Goal: Task Accomplishment & Management: Manage account settings

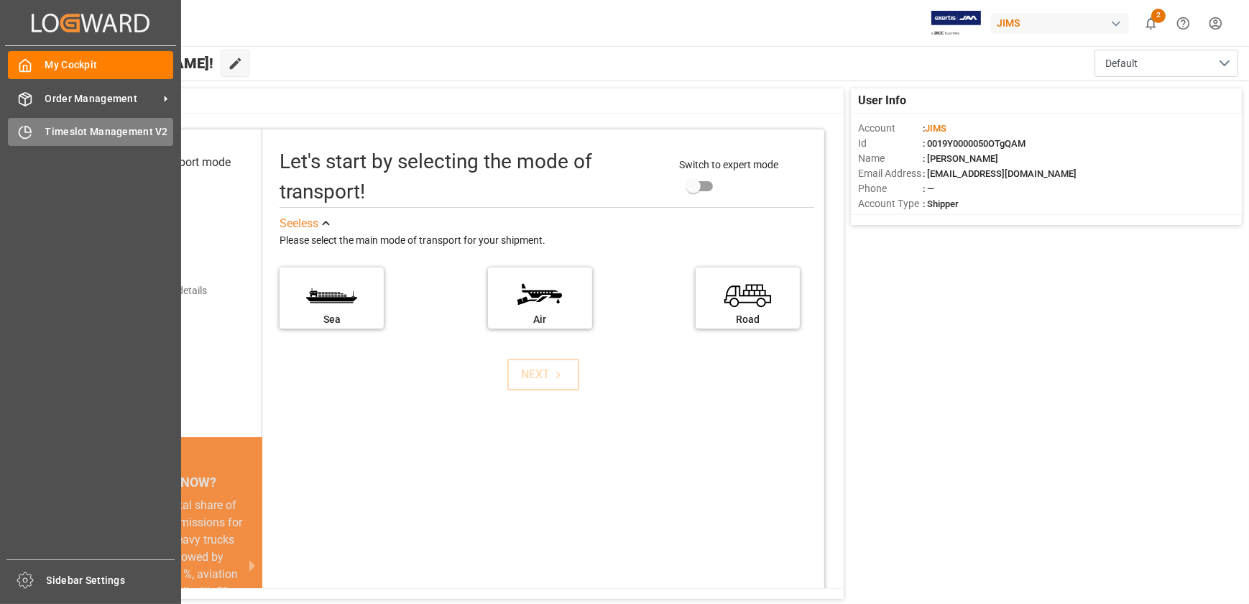
click at [48, 132] on span "Timeslot Management V2" at bounding box center [109, 131] width 129 height 15
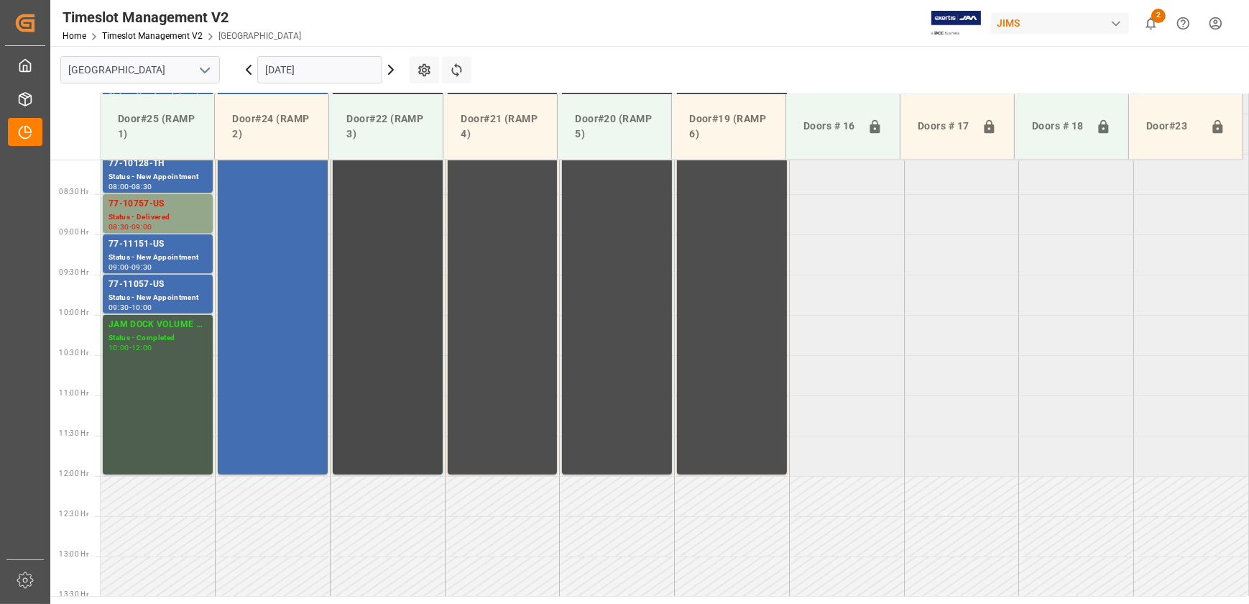
scroll to position [454, 0]
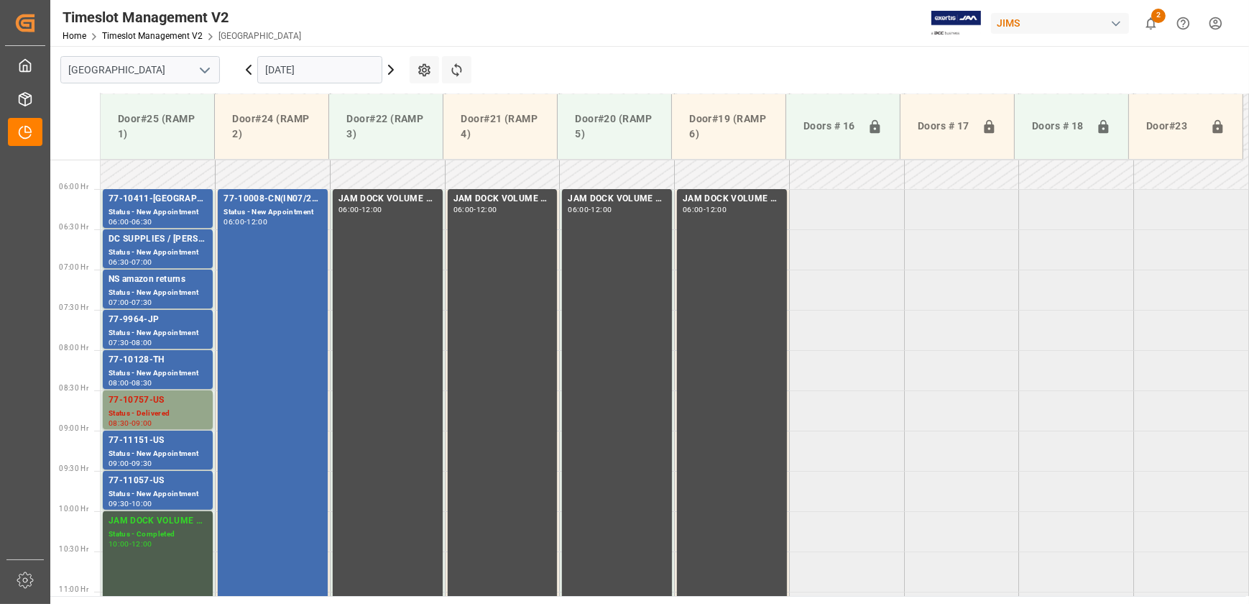
click at [319, 70] on input "[DATE]" at bounding box center [319, 69] width 125 height 27
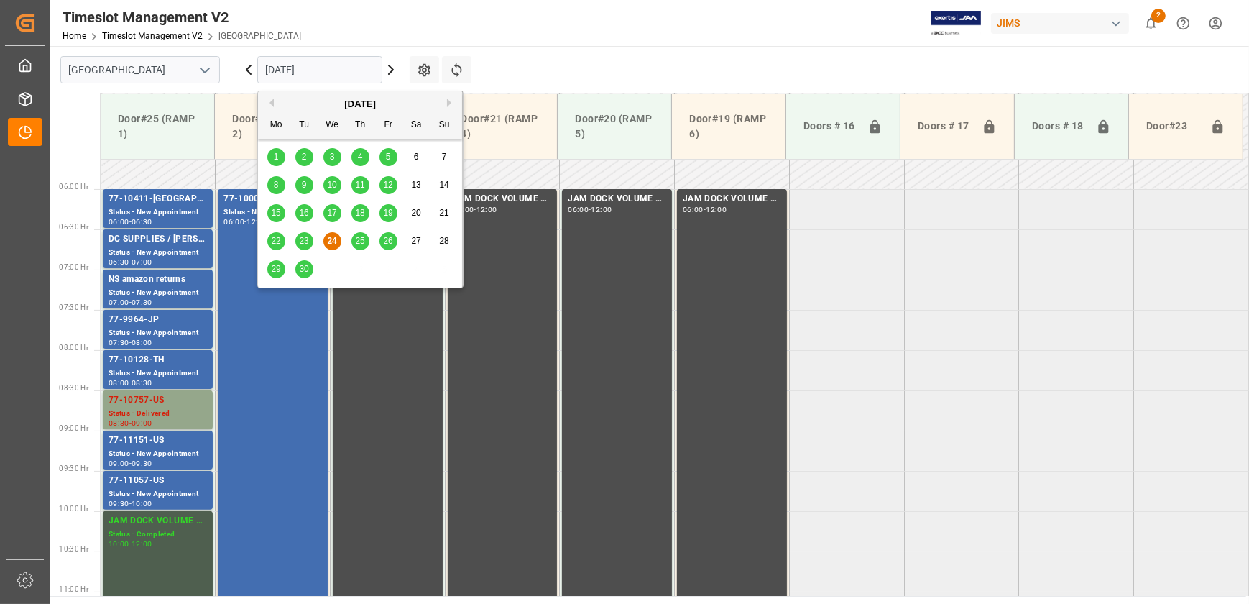
click at [359, 242] on span "25" at bounding box center [359, 241] width 9 height 10
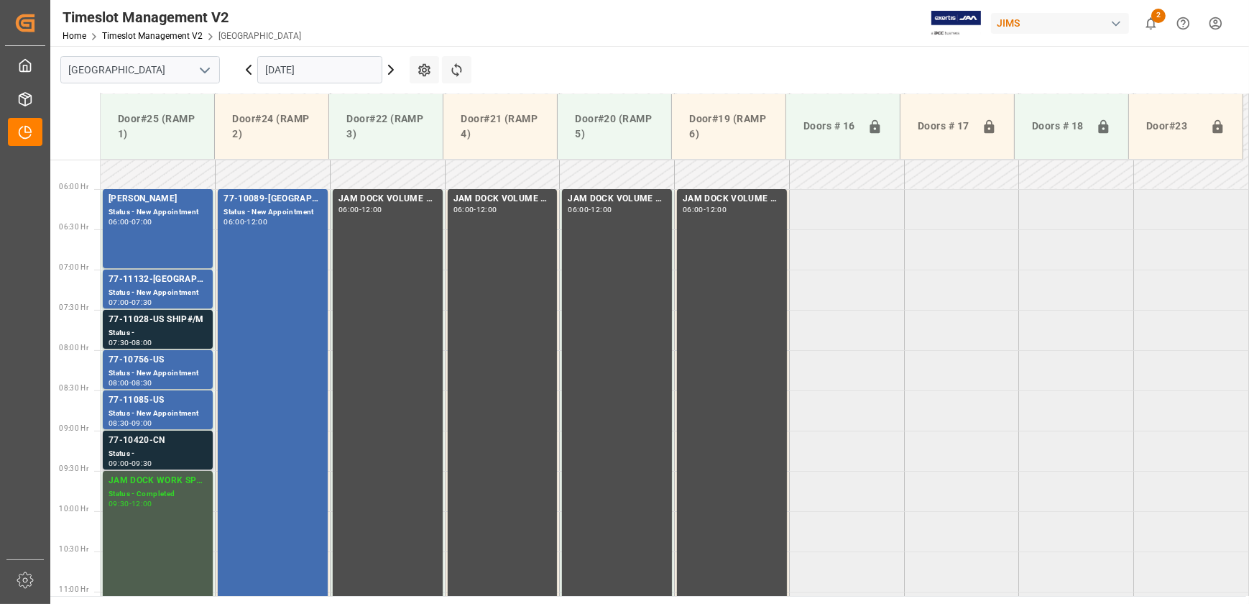
click at [167, 439] on div "77-10420-CN" at bounding box center [158, 440] width 98 height 14
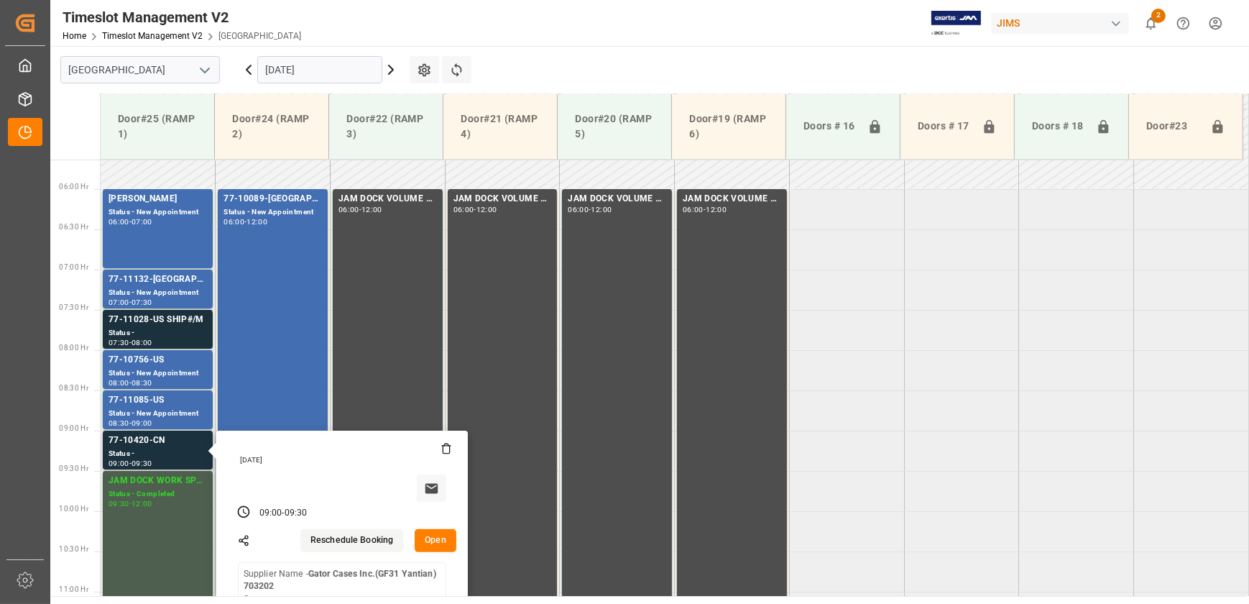
click at [441, 541] on button "Open" at bounding box center [436, 540] width 42 height 23
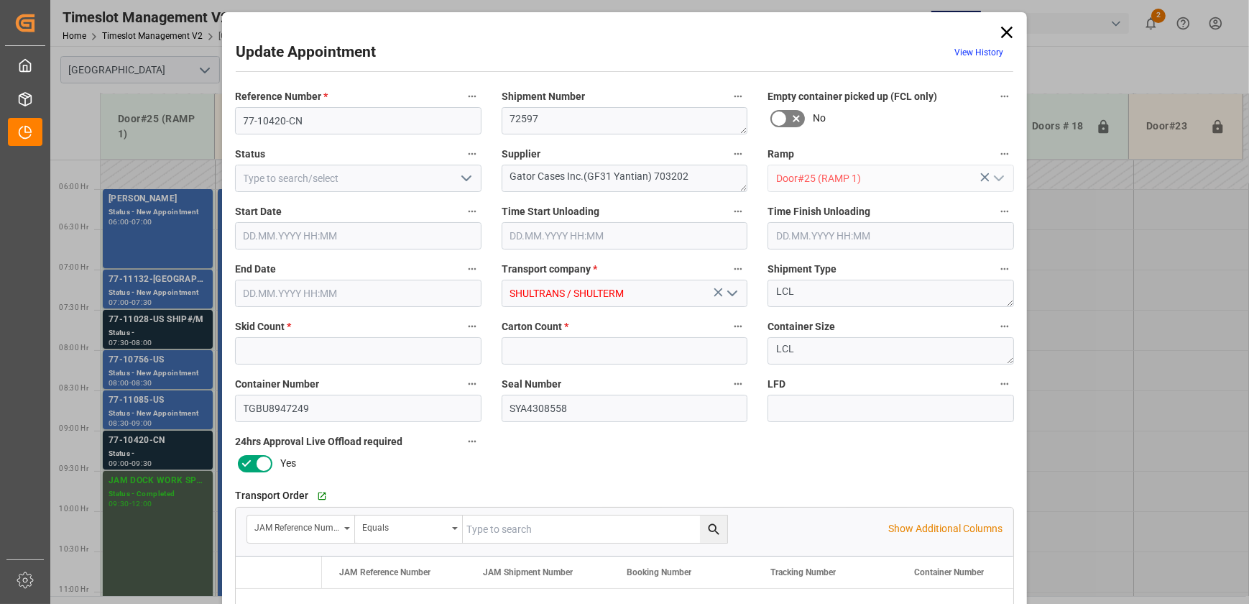
type input "3"
type input "41"
type input "[DATE] 09:00"
type input "[DATE] 09:30"
type input "[DATE] 12:19"
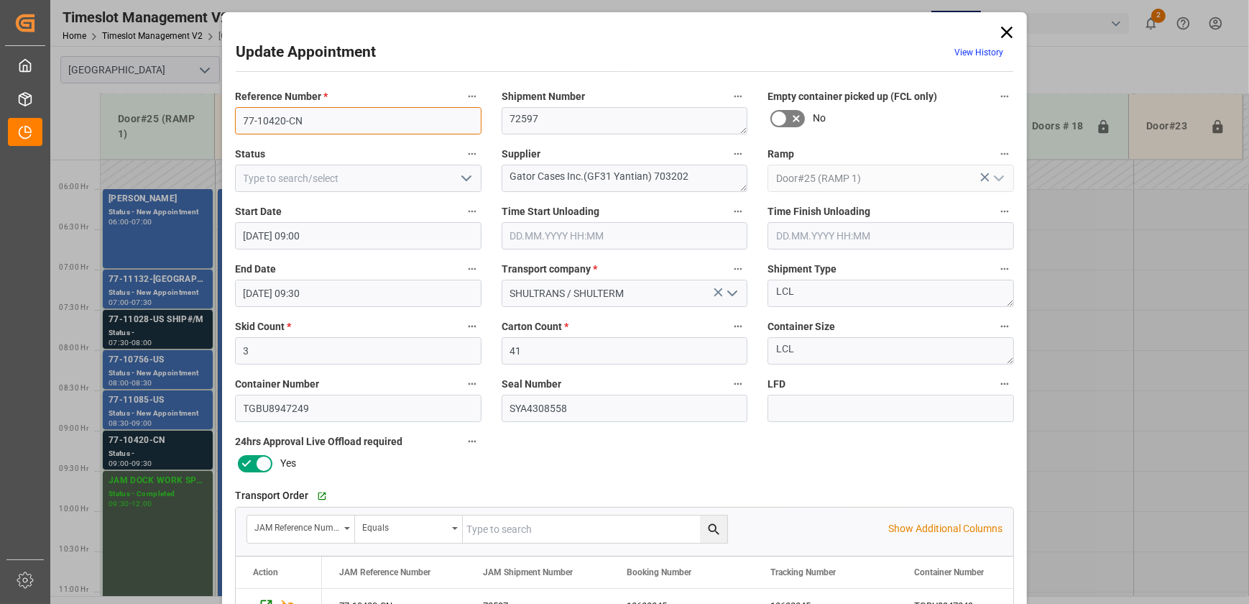
click at [325, 123] on input "77-10420-CN" at bounding box center [358, 120] width 247 height 27
click at [510, 518] on input "text" at bounding box center [595, 528] width 265 height 27
paste input "77-10420-CN"
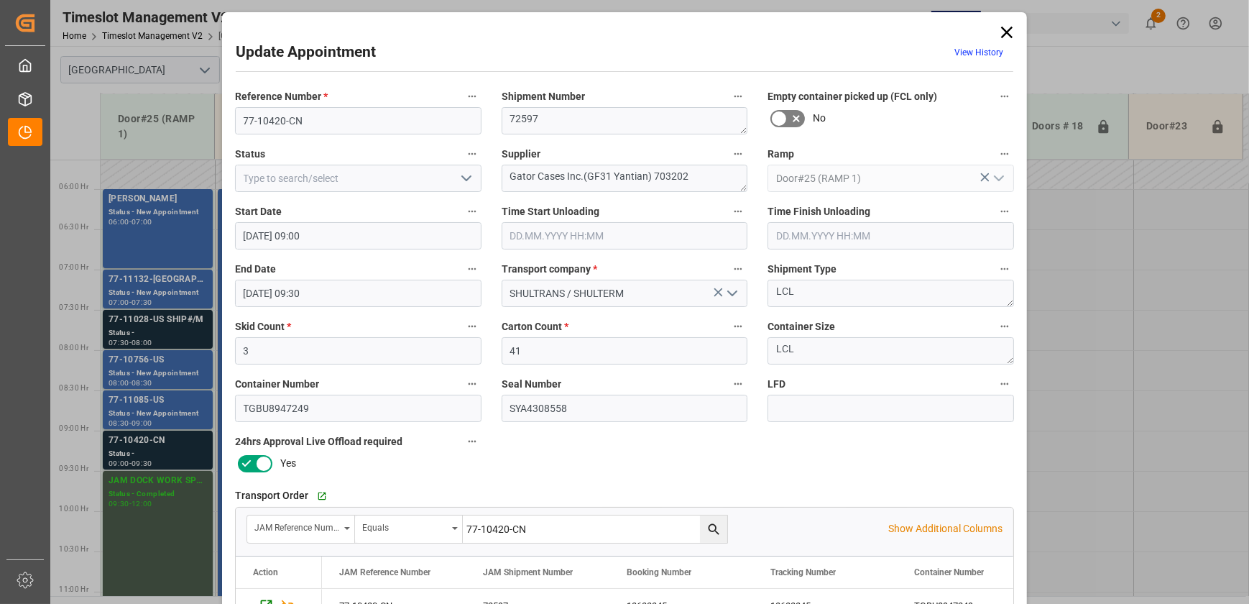
type input "77-10420-CN"
click at [712, 528] on icon "search button" at bounding box center [714, 529] width 15 height 15
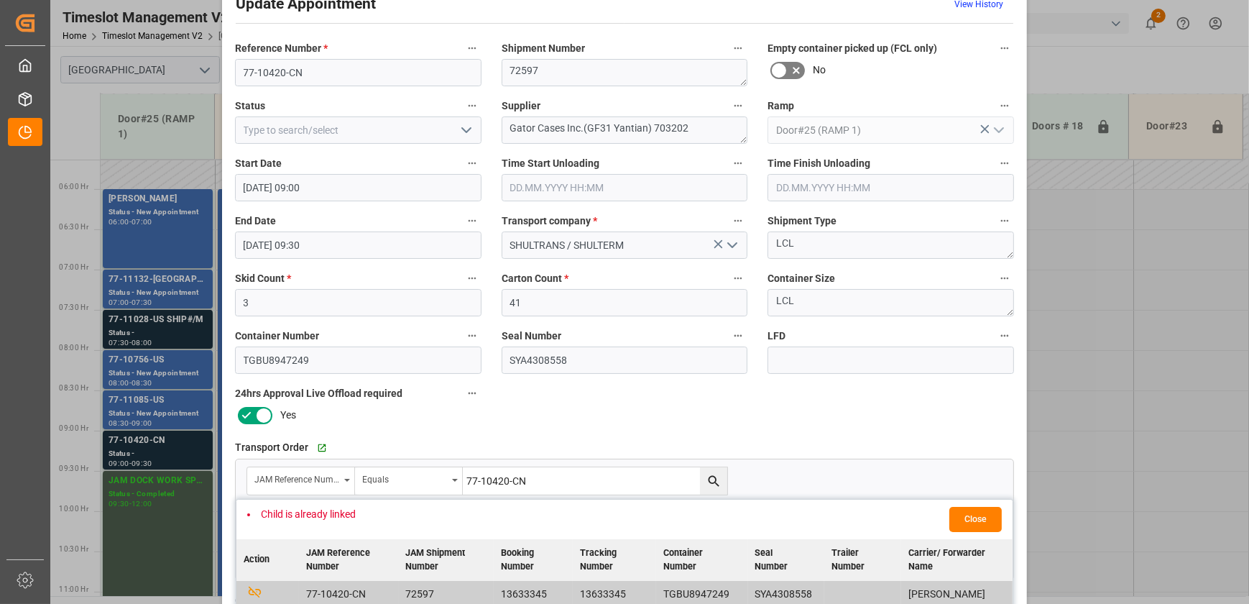
scroll to position [0, 0]
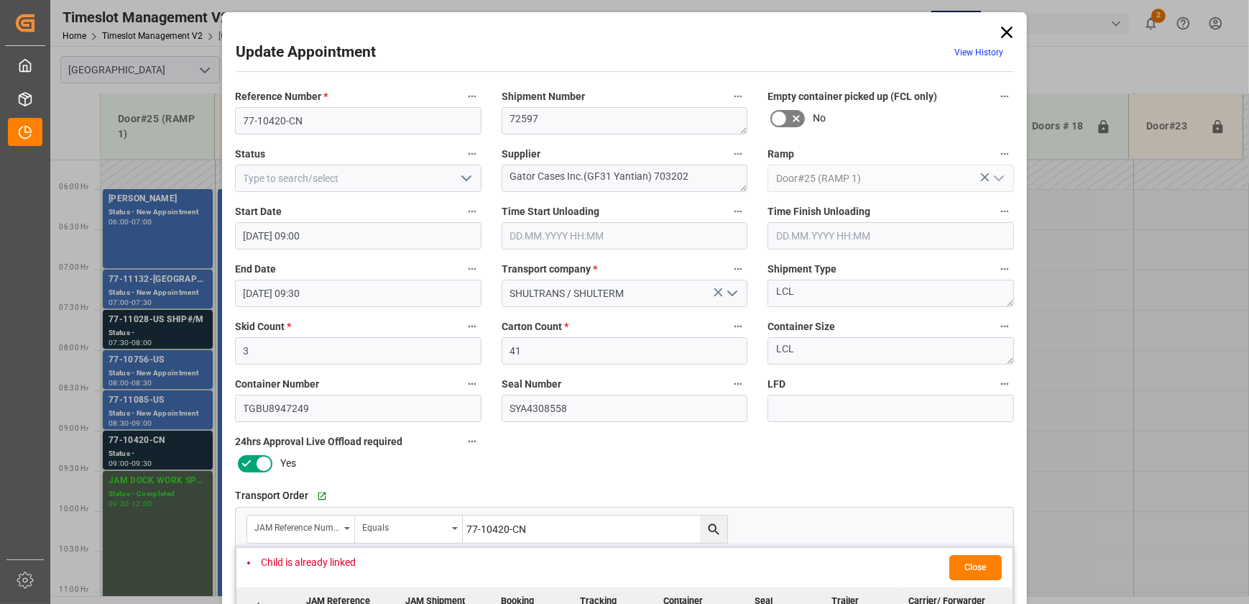
click at [1006, 31] on icon at bounding box center [1007, 32] width 20 height 20
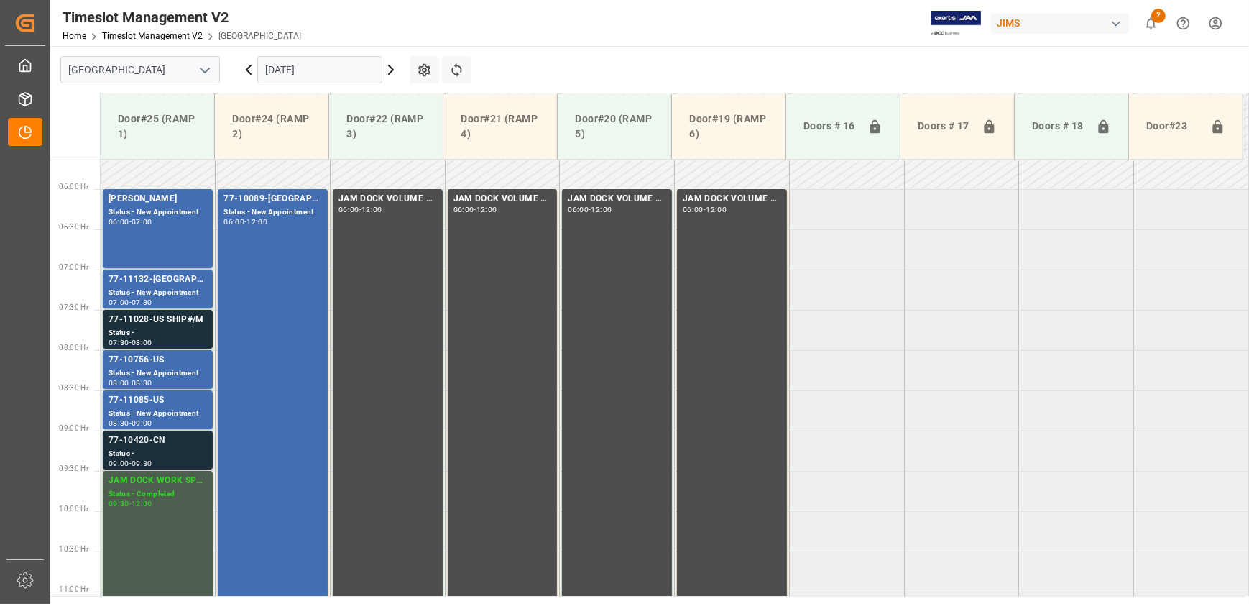
click at [187, 446] on div "77-10420-CN" at bounding box center [158, 440] width 98 height 14
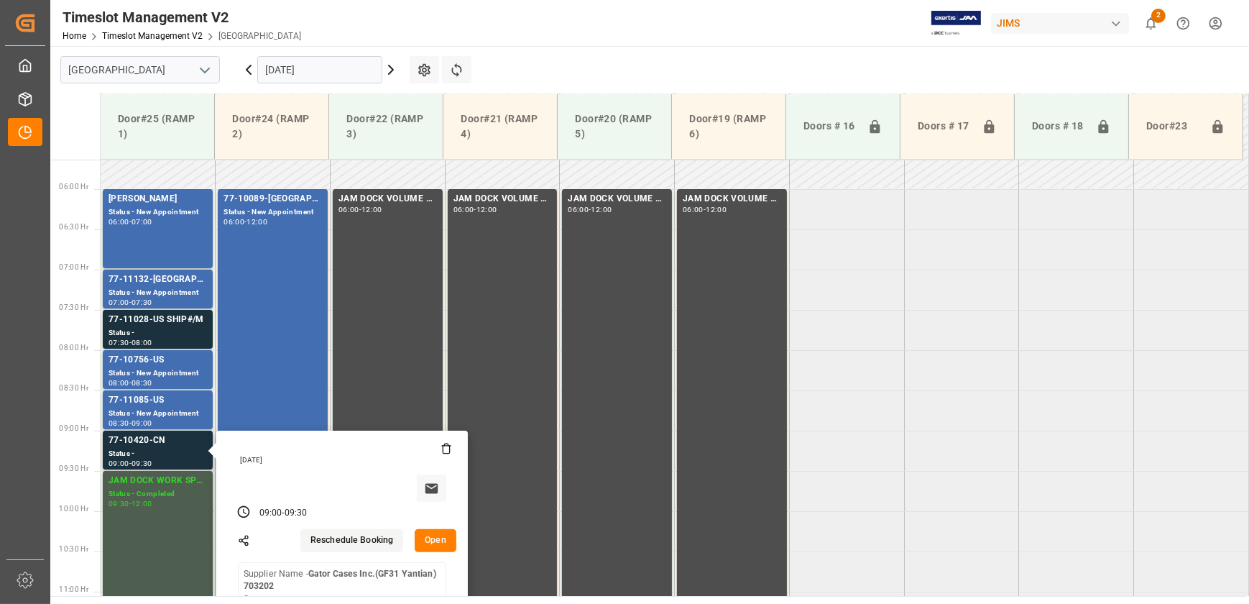
click at [430, 541] on button "Open" at bounding box center [436, 540] width 42 height 23
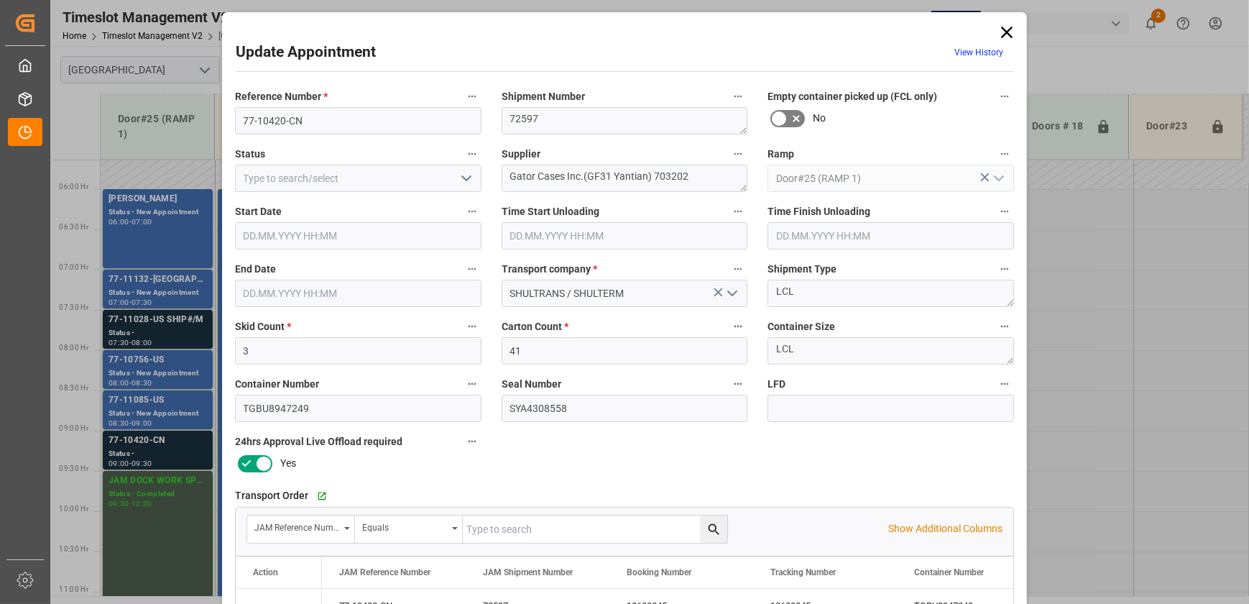
type input "[DATE] 09:00"
type input "[DATE] 09:30"
type input "[DATE] 12:19"
click at [1006, 30] on icon at bounding box center [1007, 33] width 12 height 12
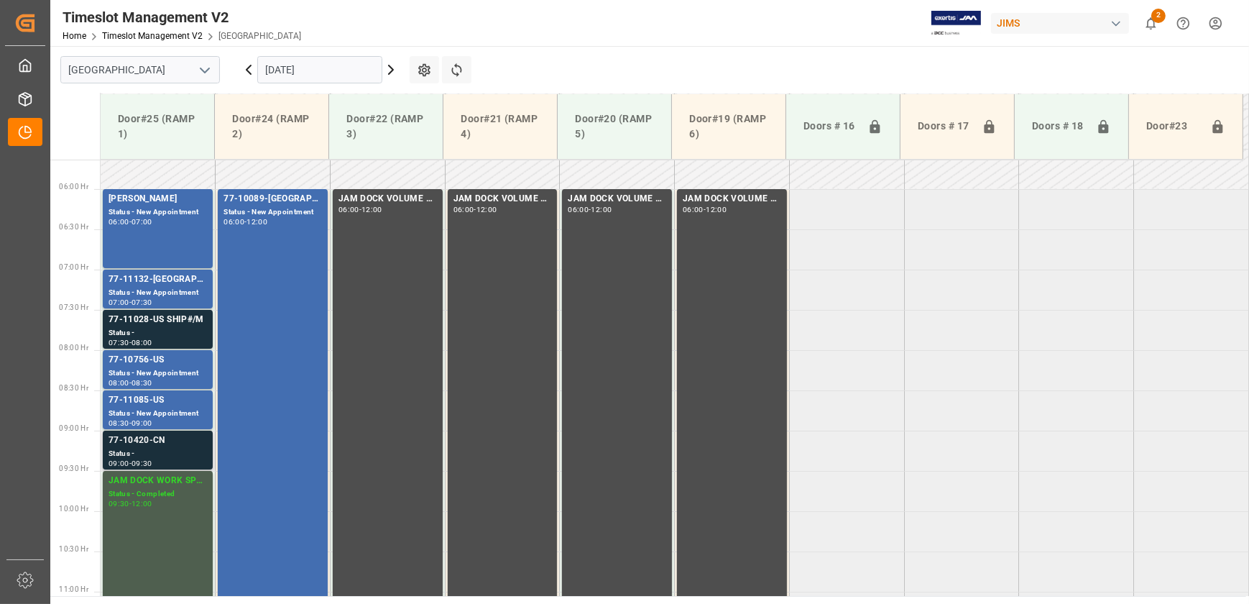
click at [164, 446] on div "77-10420-CN" at bounding box center [158, 440] width 98 height 14
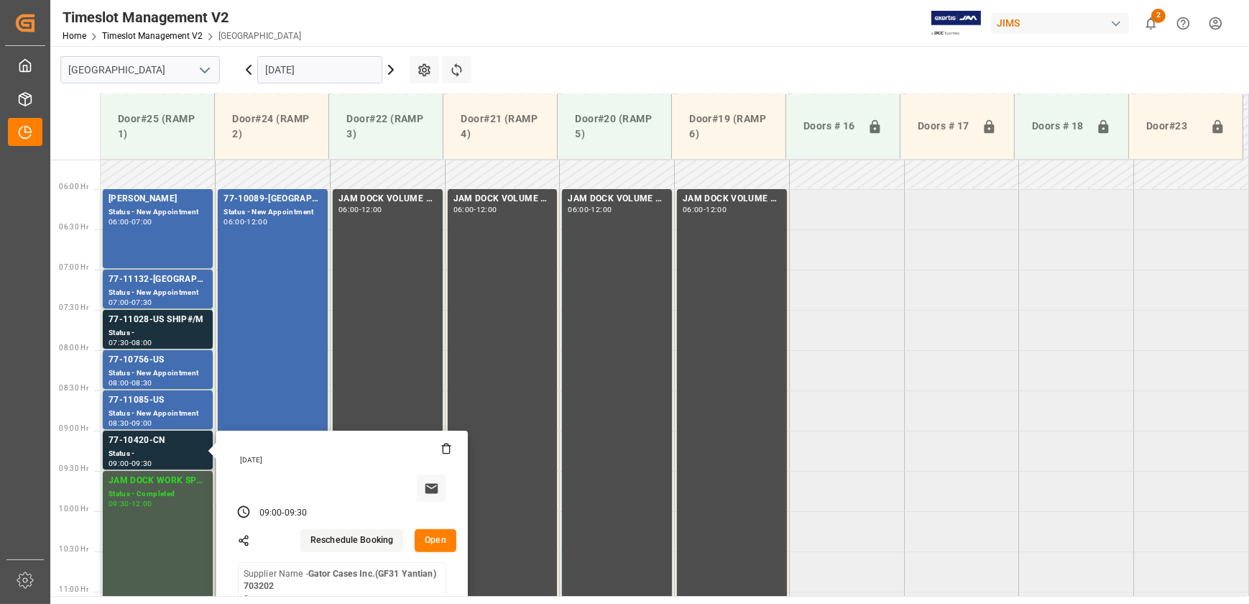
click at [429, 540] on button "Open" at bounding box center [436, 540] width 42 height 23
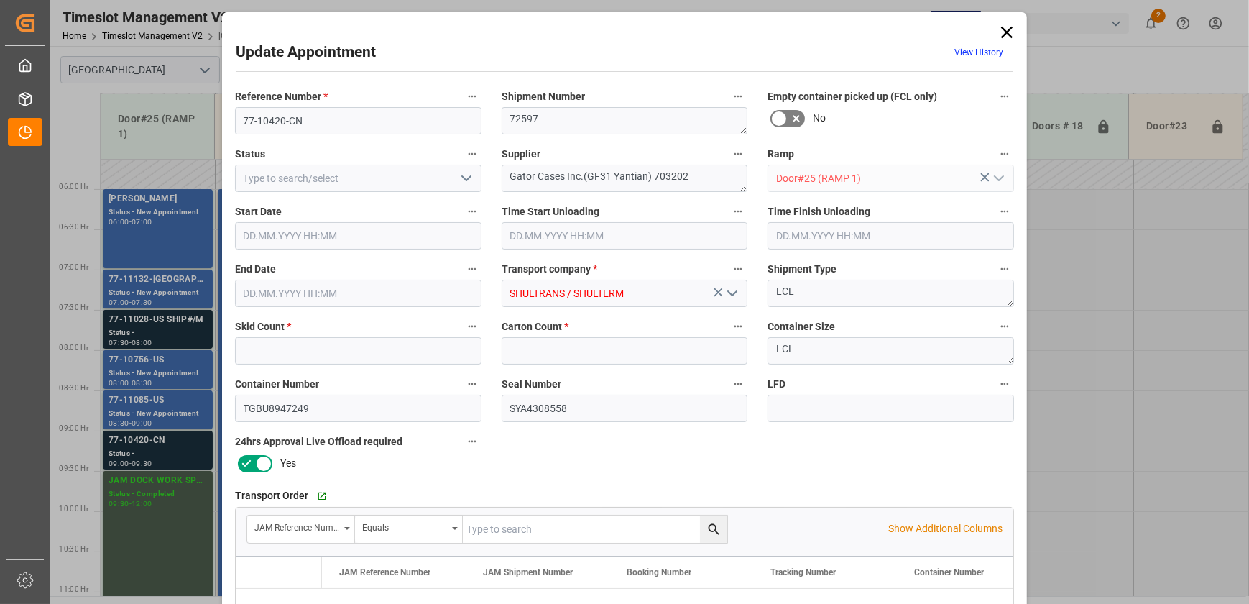
type input "3"
type input "41"
type input "[DATE] 09:00"
type input "[DATE] 09:30"
type input "[DATE] 12:19"
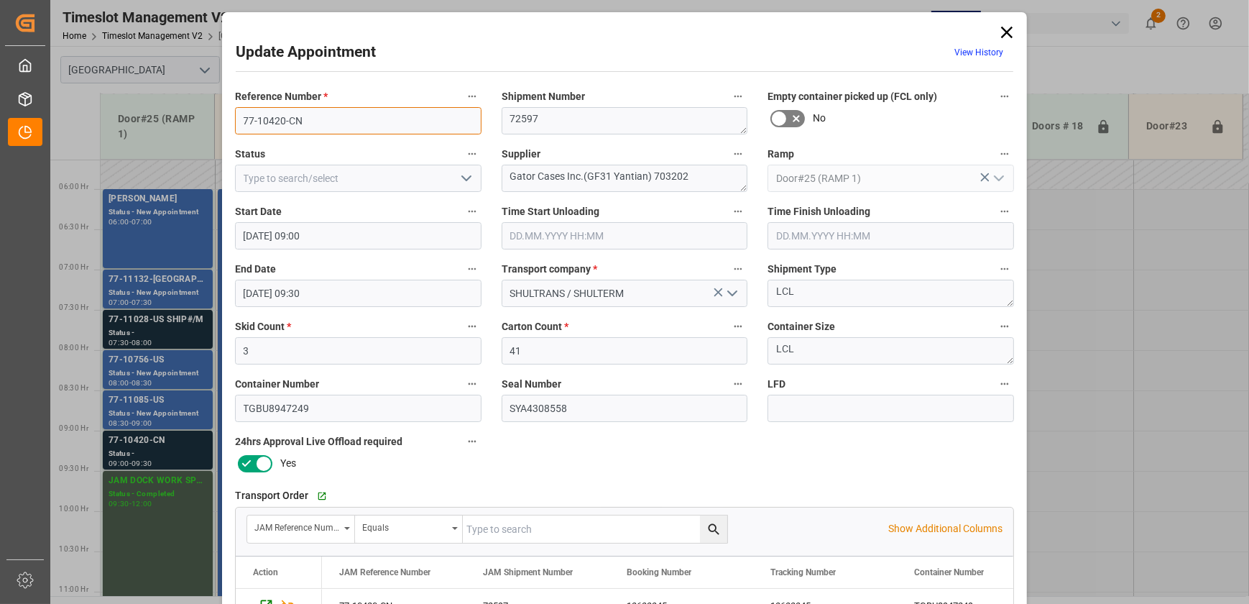
click at [313, 119] on input "77-10420-CN" at bounding box center [358, 120] width 247 height 27
drag, startPoint x: 561, startPoint y: 175, endPoint x: 850, endPoint y: 196, distance: 290.4
click at [850, 196] on div "Reference Number * 77-10420-CN Shipment Number 72597 Empty container picked up …" at bounding box center [624, 444] width 799 height 724
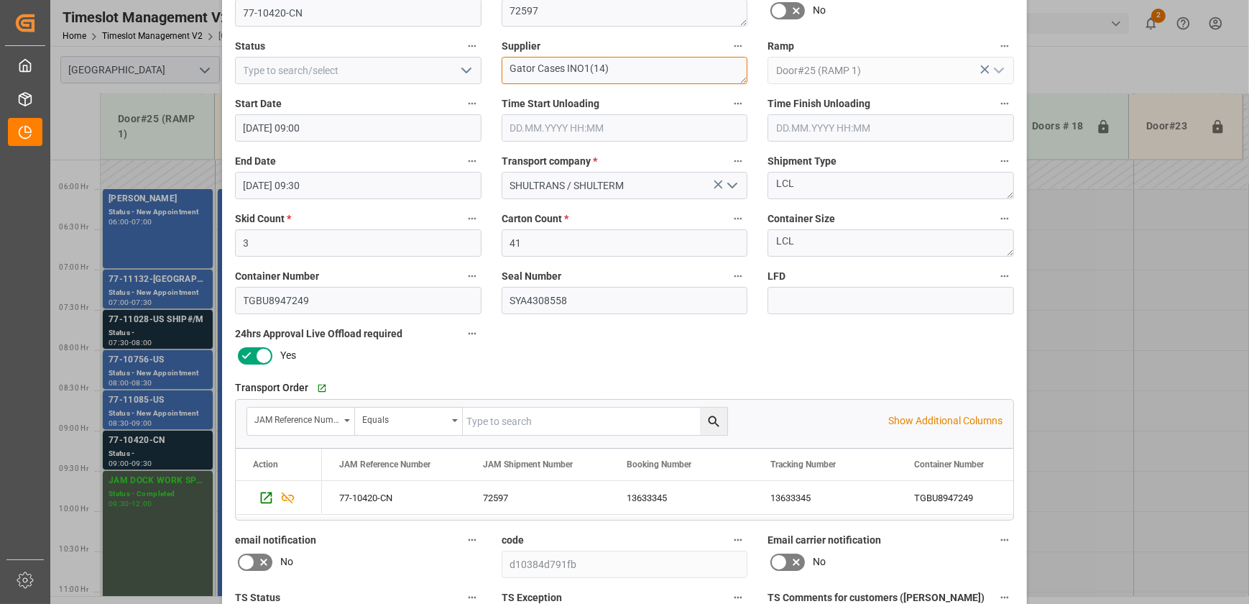
scroll to position [269, 0]
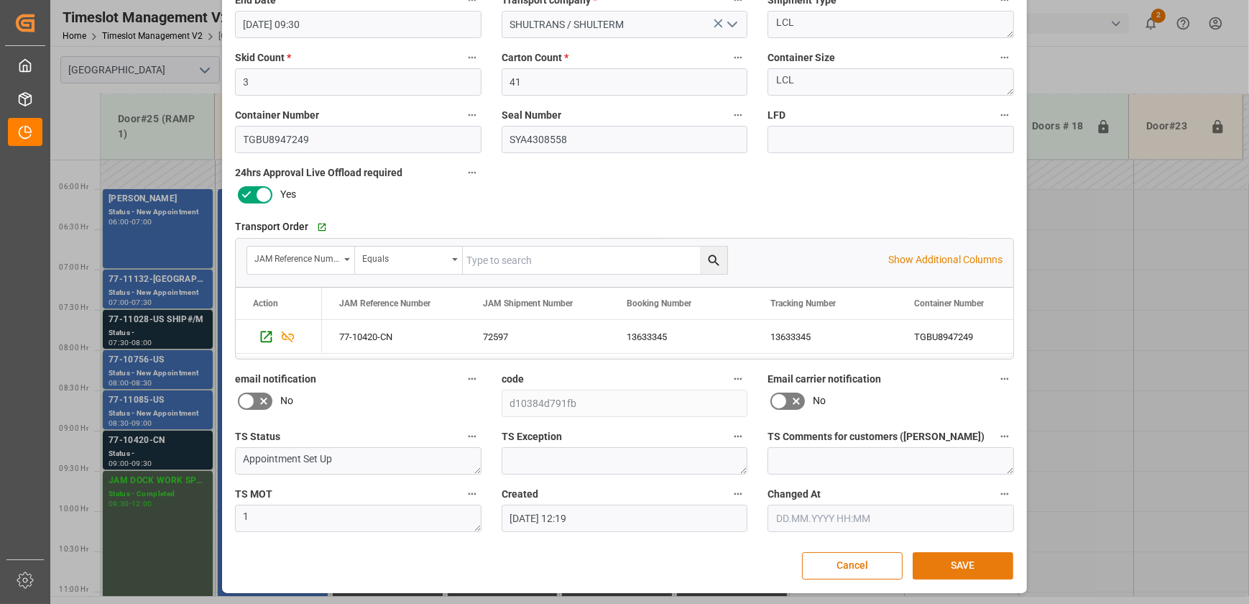
type textarea "Gator Cases INO1(14)"
click at [967, 562] on button "SAVE" at bounding box center [963, 565] width 101 height 27
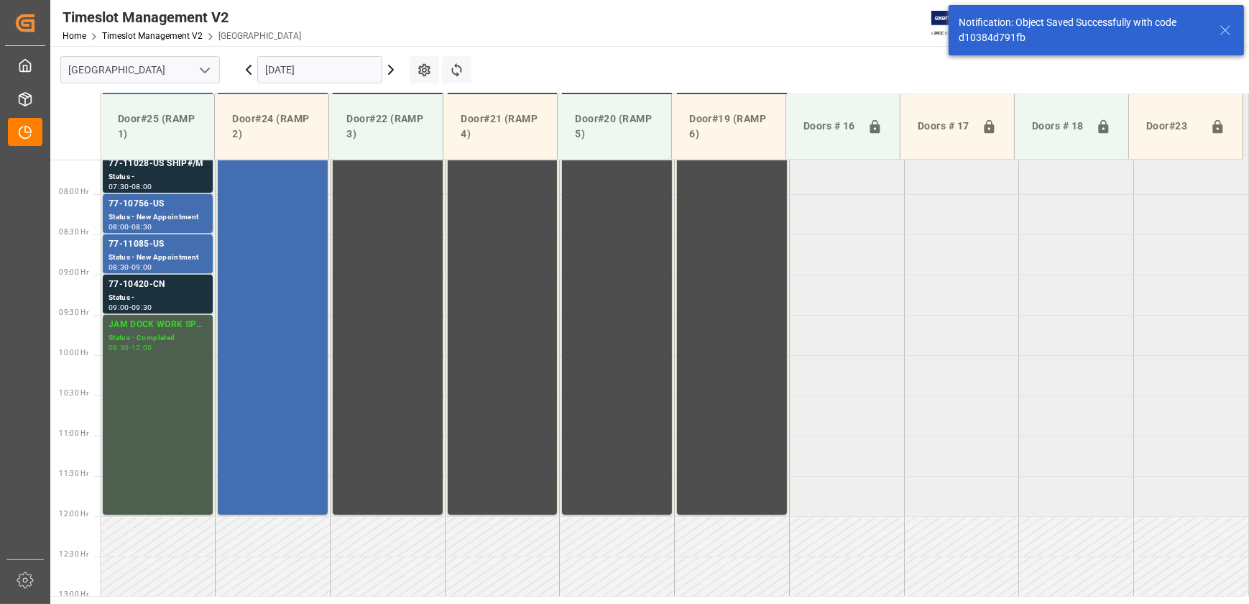
scroll to position [650, 0]
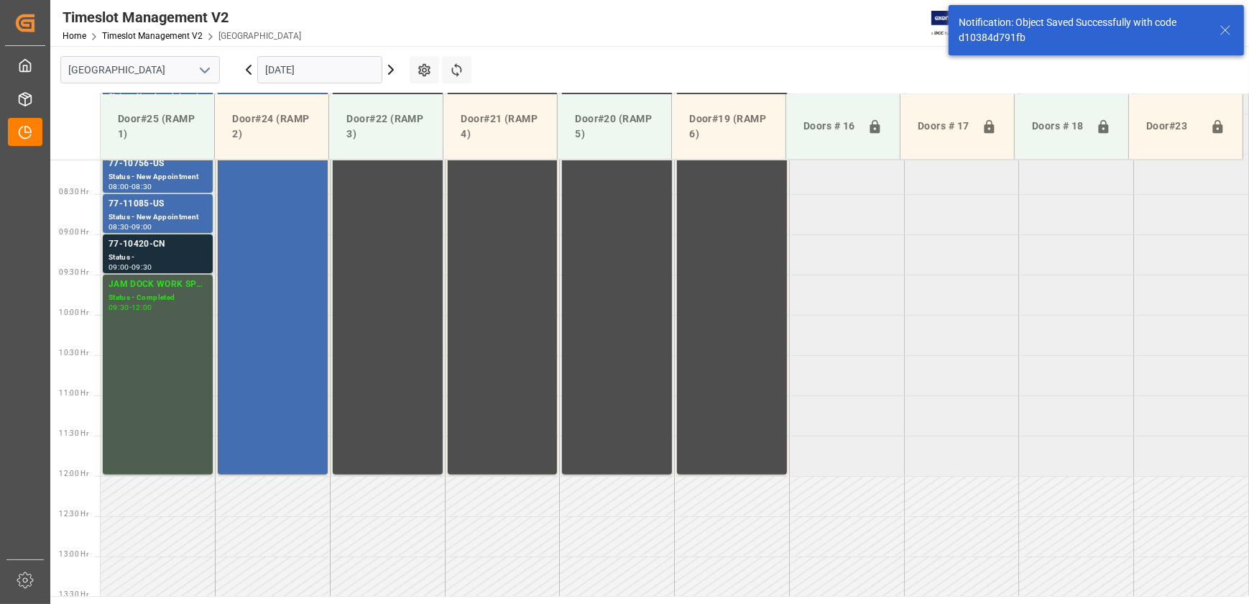
click at [183, 253] on div "Status -" at bounding box center [158, 258] width 98 height 12
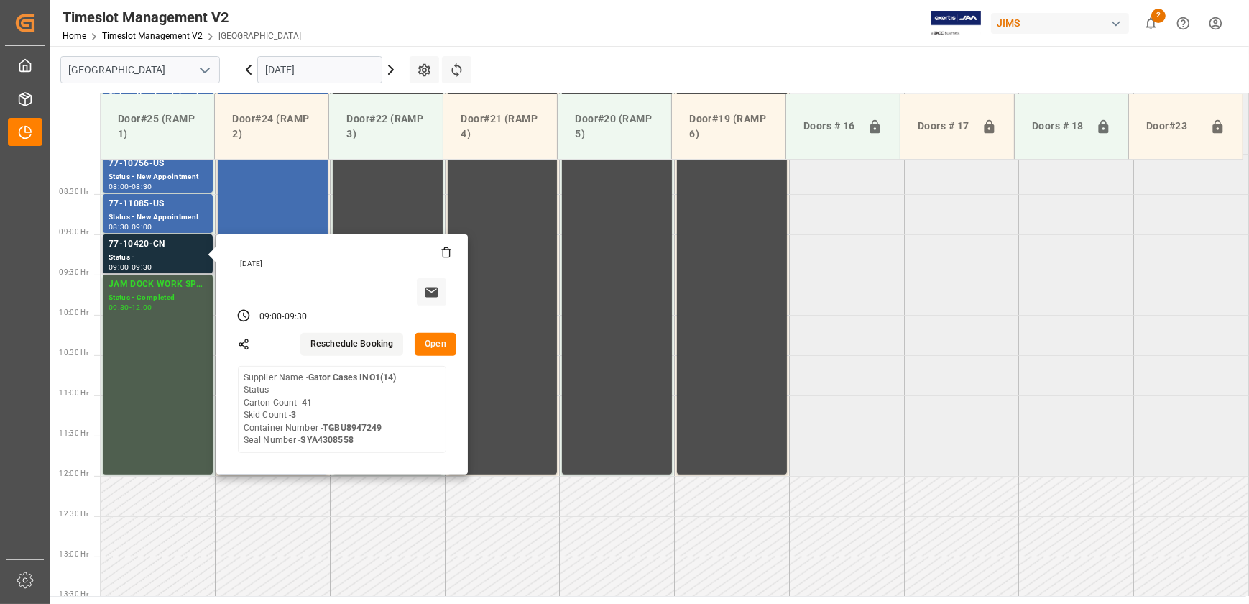
click at [436, 349] on button "Open" at bounding box center [436, 344] width 42 height 23
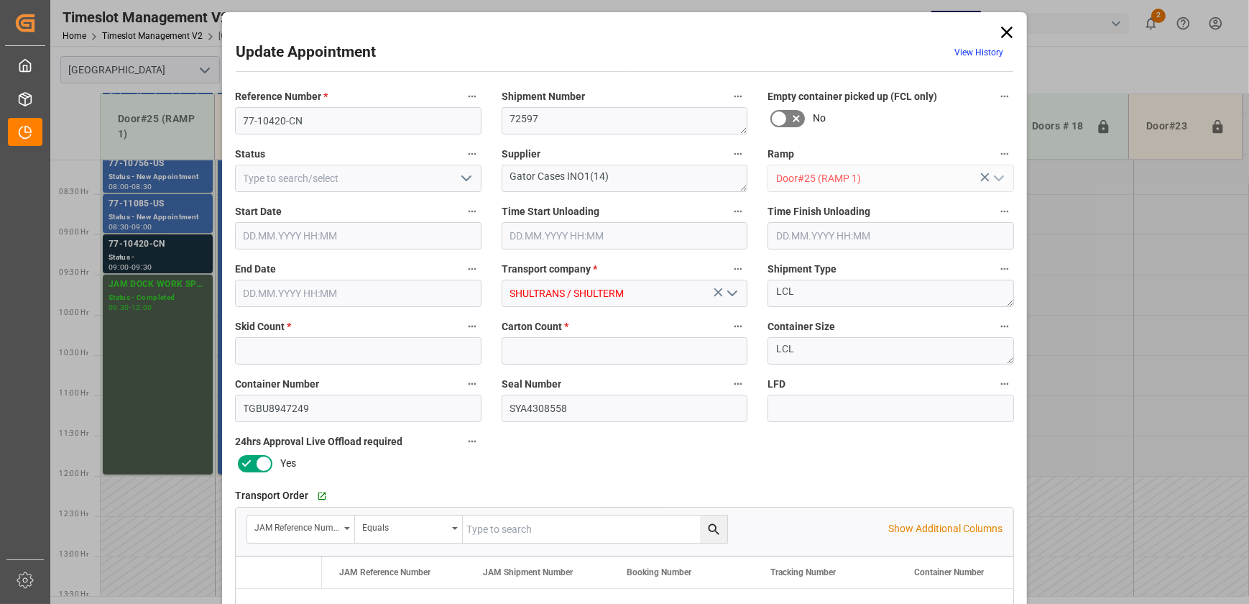
type input "3"
type input "41"
type input "[DATE] 09:00"
type input "[DATE] 09:30"
type input "[DATE] 12:19"
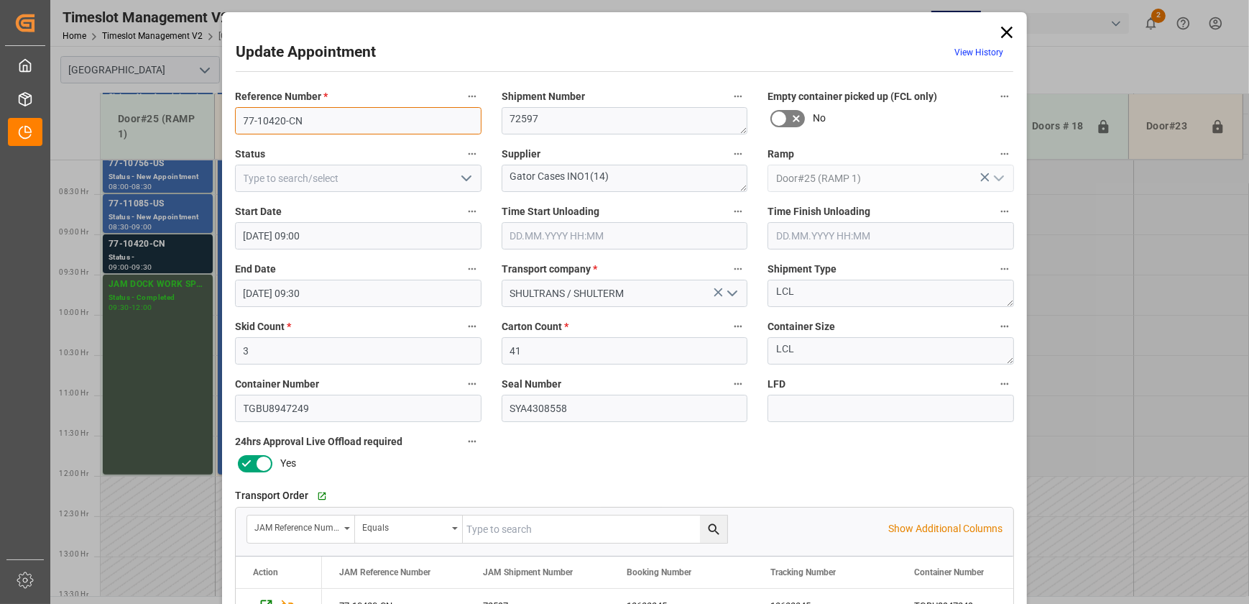
click at [326, 116] on input "77-10420-CN" at bounding box center [358, 120] width 247 height 27
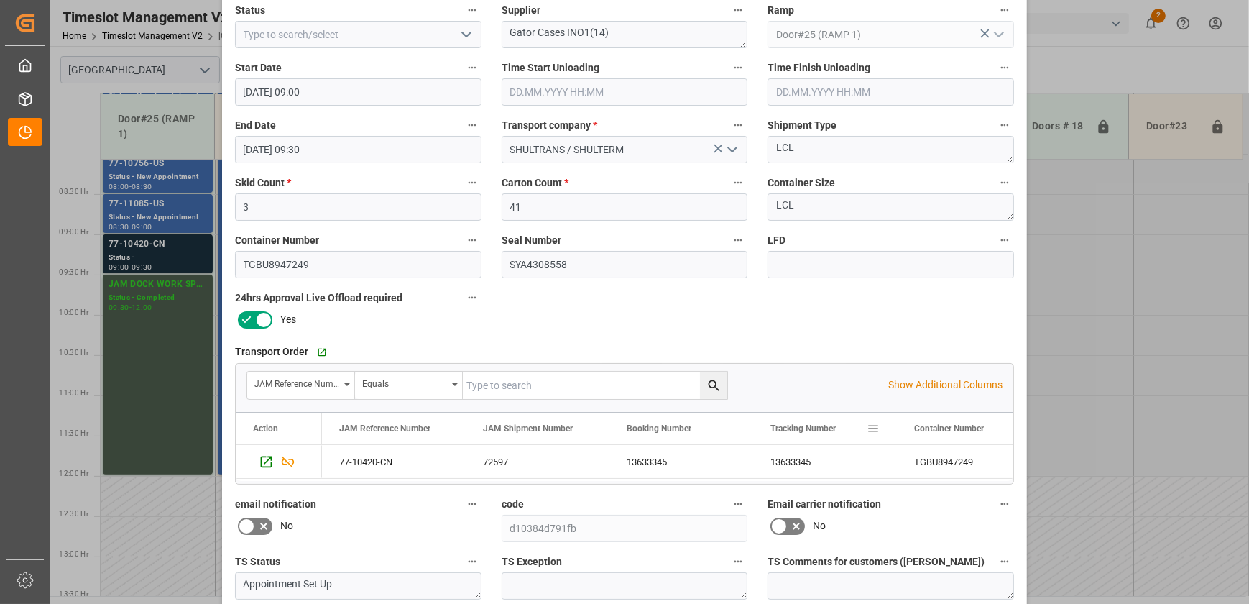
scroll to position [269, 0]
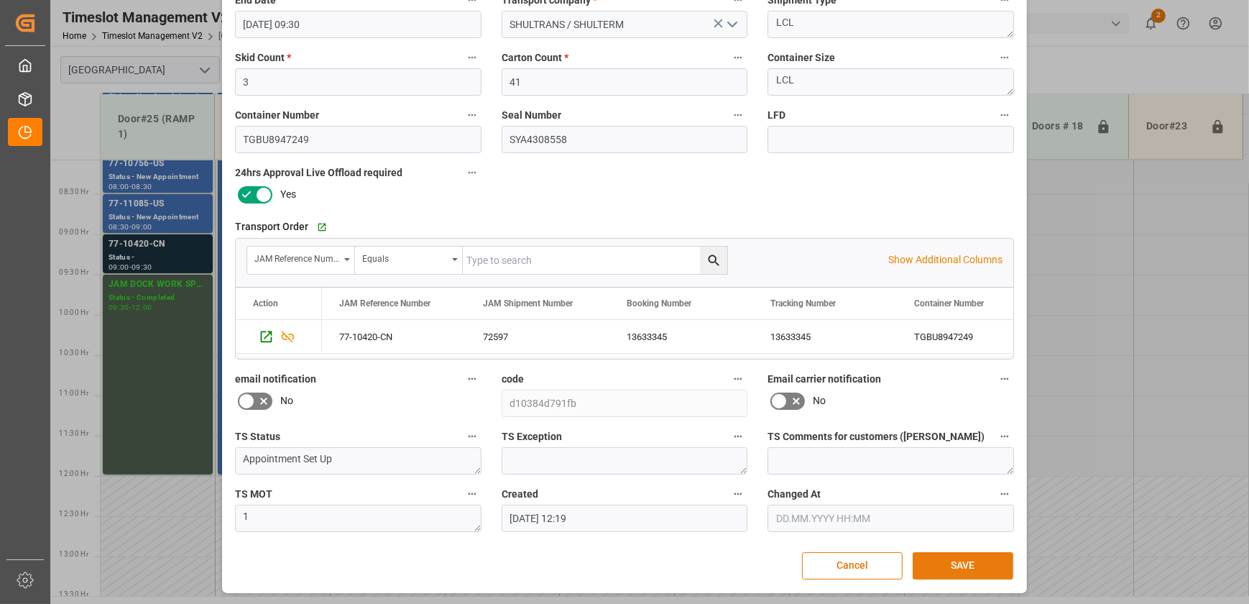
click at [945, 557] on button "SAVE" at bounding box center [963, 565] width 101 height 27
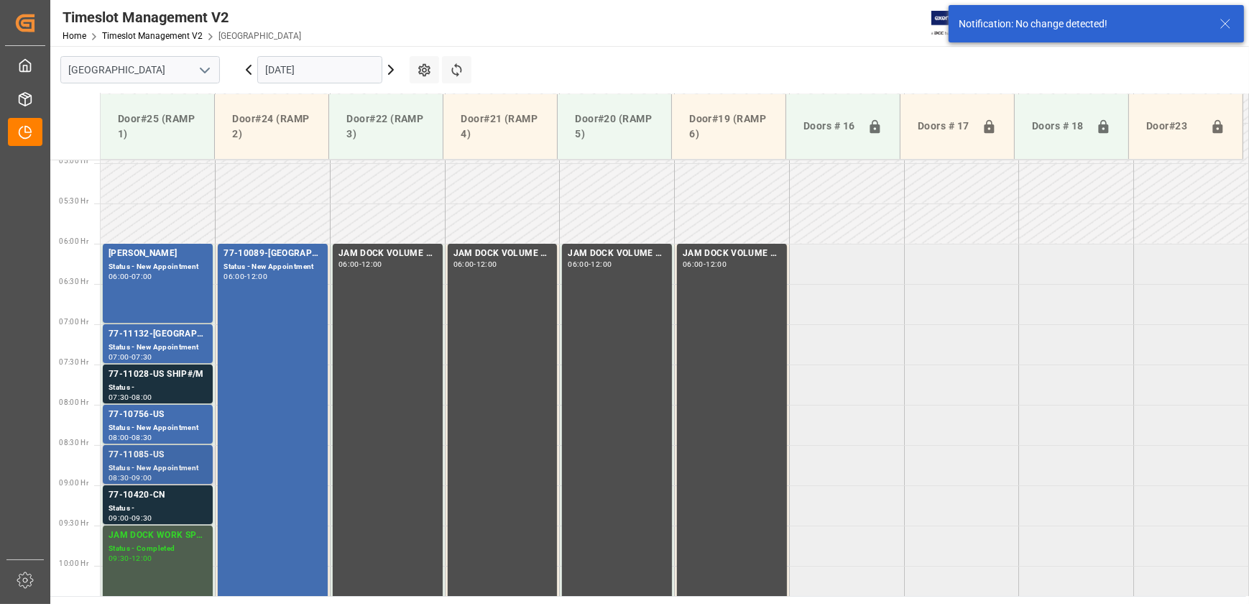
scroll to position [388, 0]
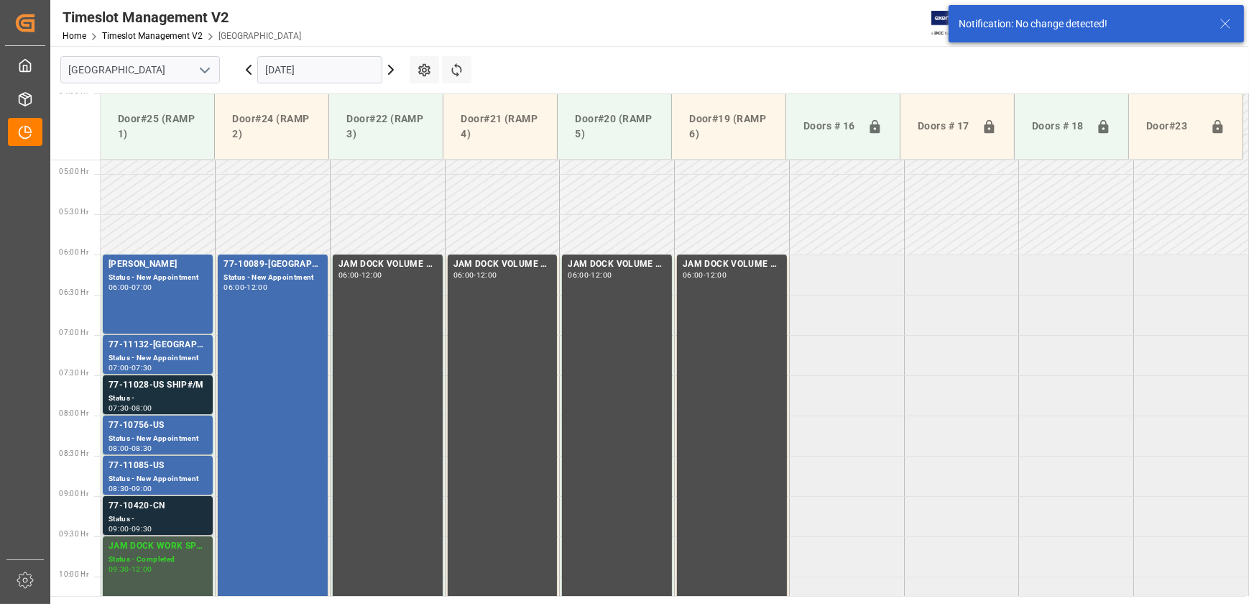
click at [172, 510] on div "77-10420-CN" at bounding box center [158, 506] width 98 height 14
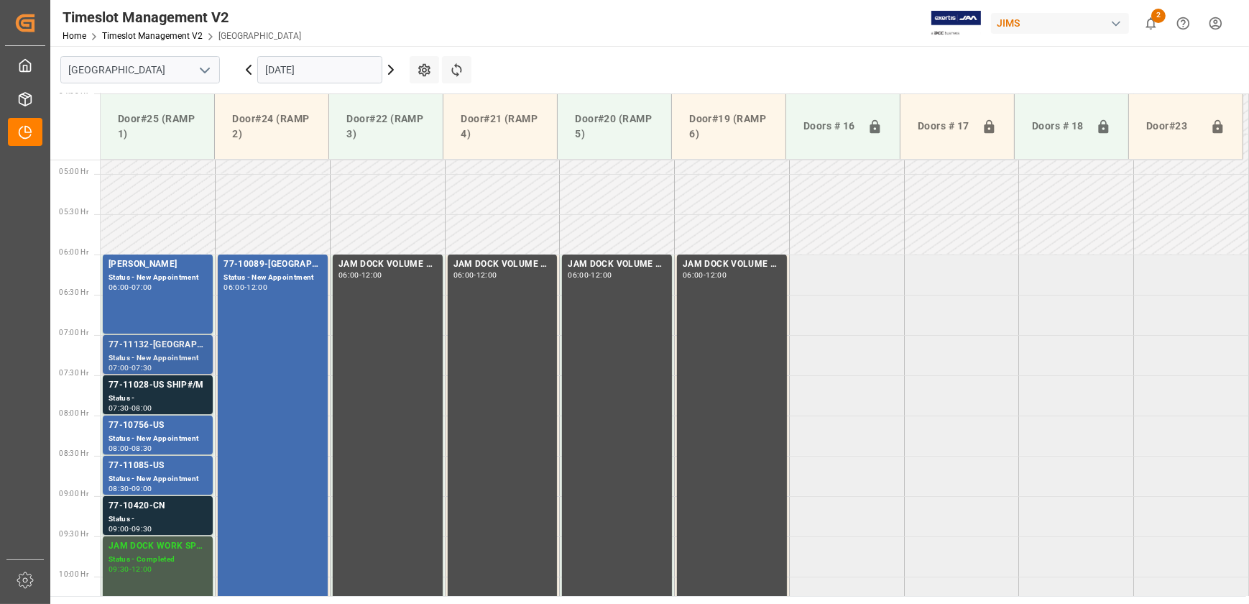
click at [119, 374] on div "77-11132-[GEOGRAPHIC_DATA] Status - New Appointment 07:00 - 07:30" at bounding box center [158, 355] width 114 height 40
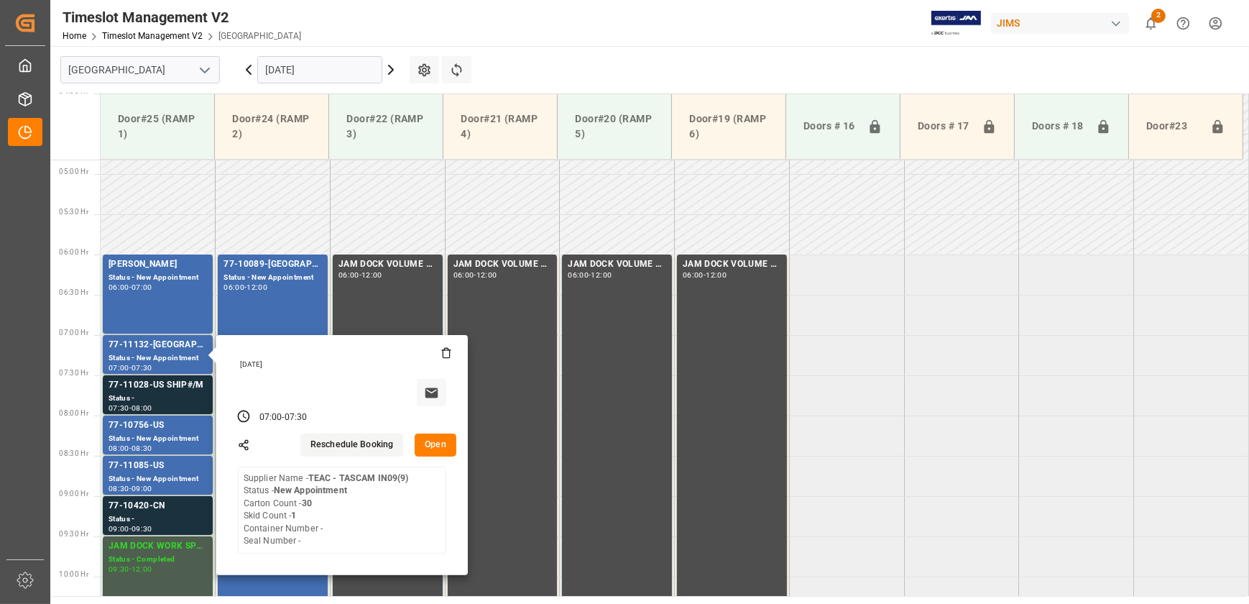
click at [442, 439] on button "Open" at bounding box center [436, 444] width 42 height 23
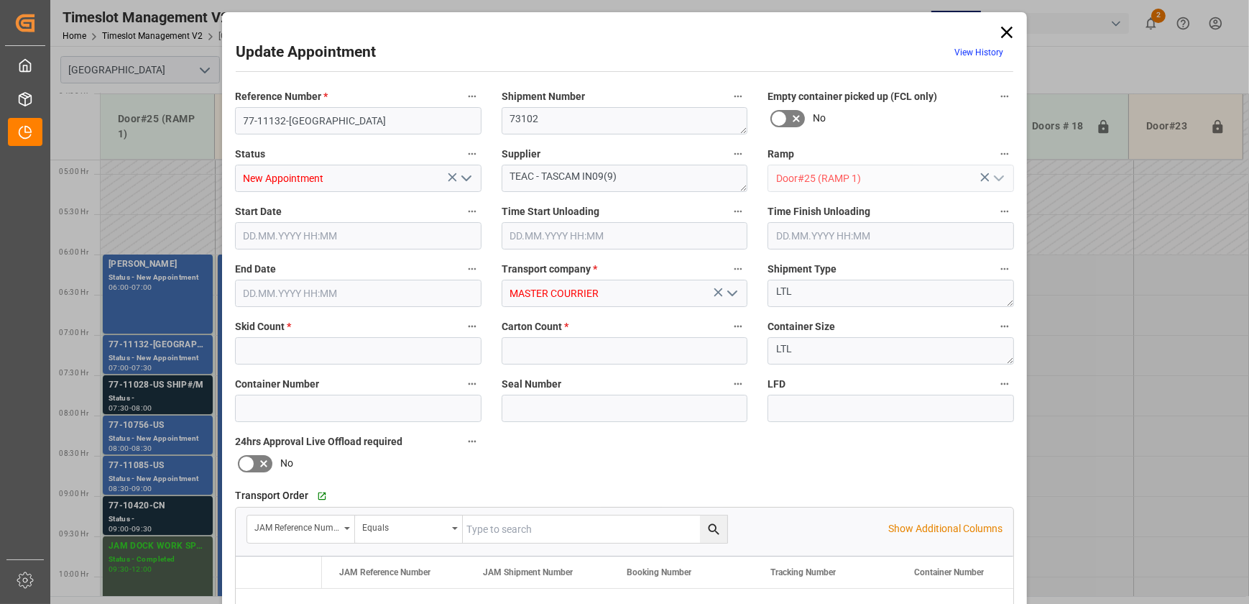
type input "1"
type input "30"
type input "[DATE] 07:00"
type input "[DATE] 07:30"
type input "[DATE] 13:07"
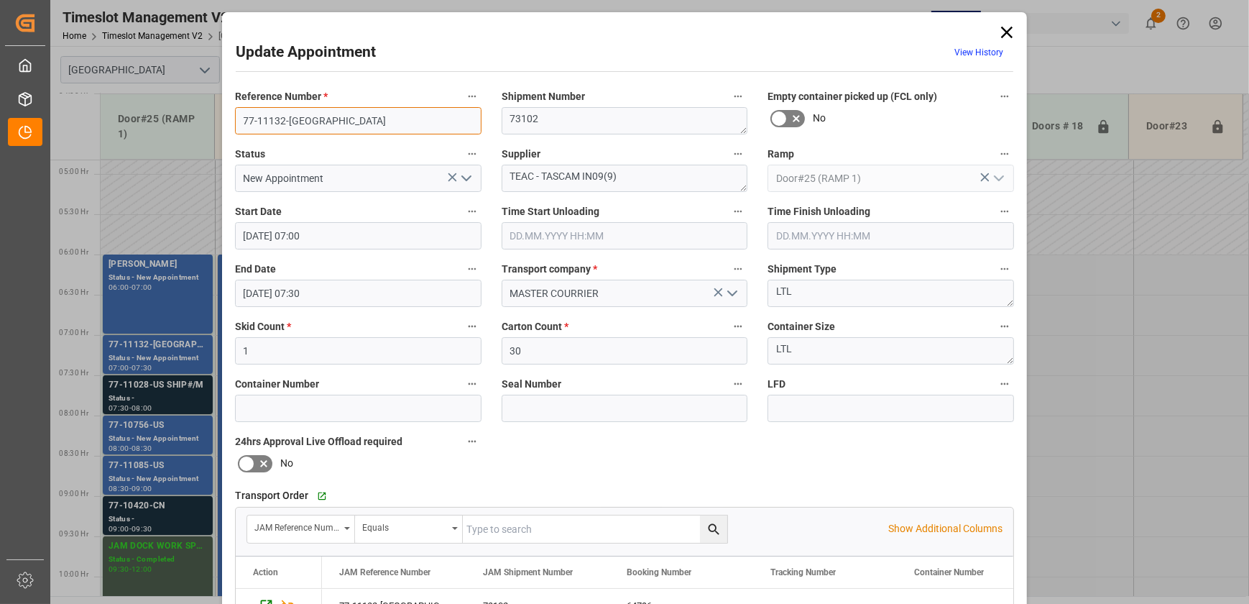
click at [278, 113] on input "77-11132-[GEOGRAPHIC_DATA]" at bounding box center [358, 120] width 247 height 27
drag, startPoint x: 1004, startPoint y: 32, endPoint x: 984, endPoint y: 48, distance: 26.0
click at [1004, 32] on icon at bounding box center [1007, 33] width 12 height 12
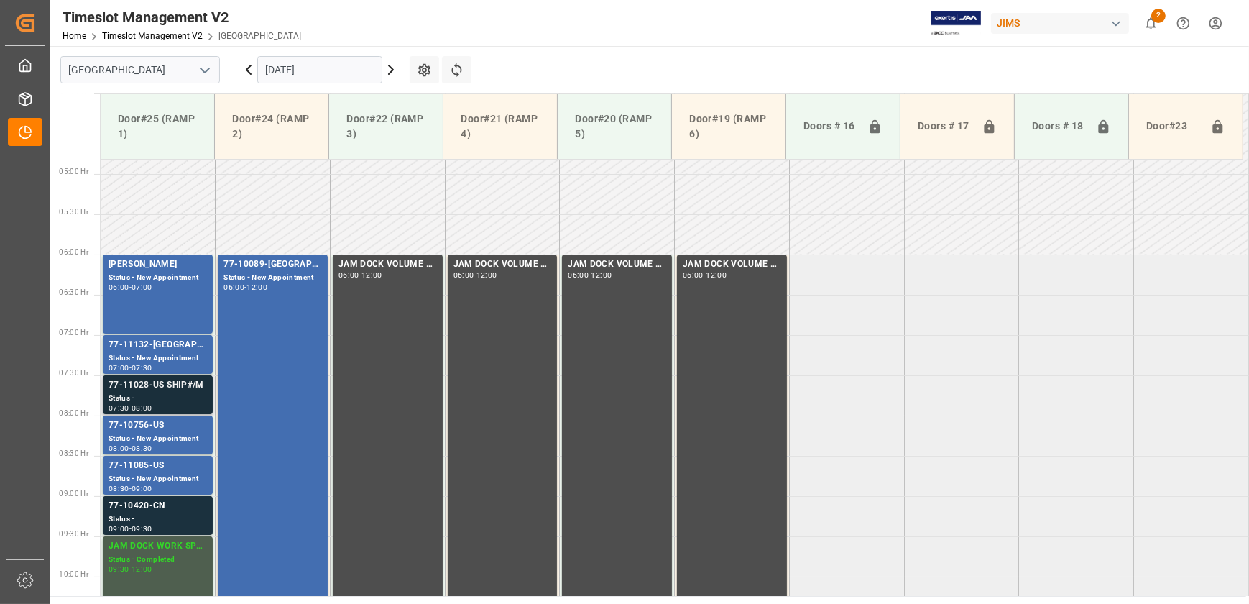
click at [154, 388] on div "77-11028-US SHIP#/M" at bounding box center [158, 385] width 98 height 14
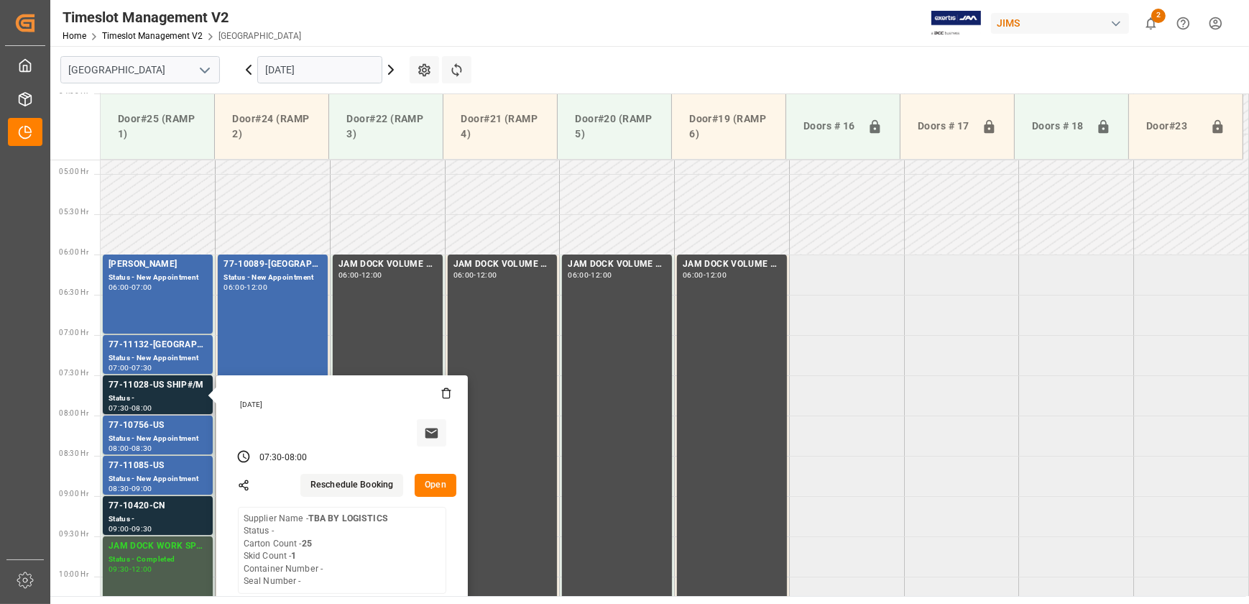
click at [444, 483] on button "Open" at bounding box center [436, 485] width 42 height 23
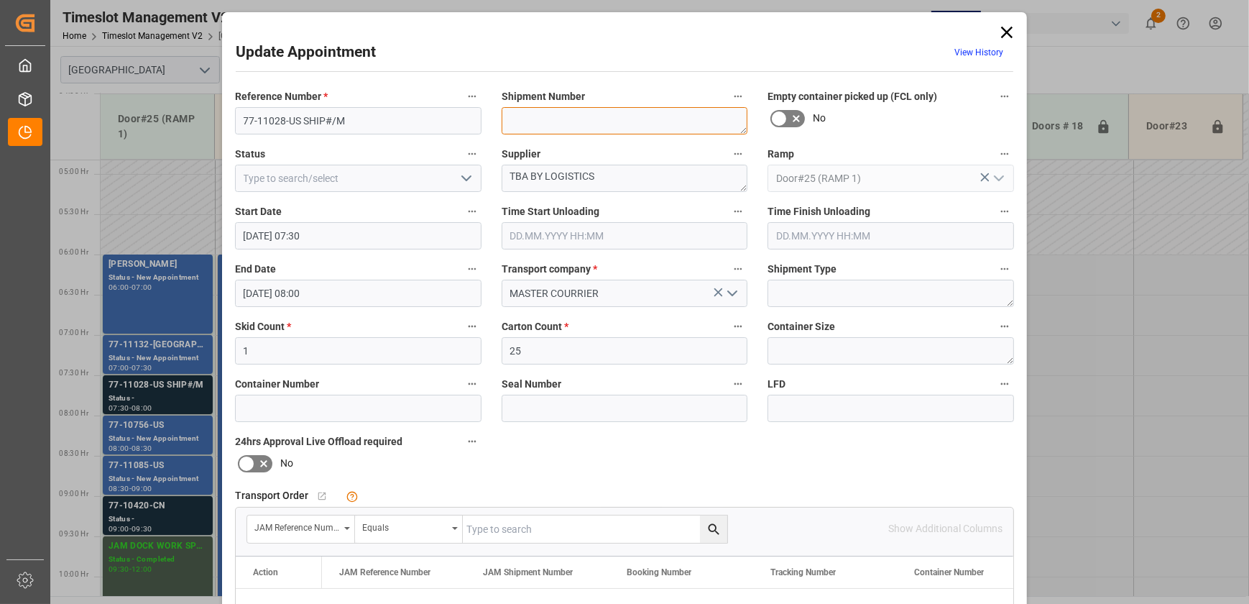
click at [543, 119] on textarea at bounding box center [625, 120] width 247 height 27
paste textarea "73102"
type textarea "73102"
drag, startPoint x: 298, startPoint y: 122, endPoint x: 188, endPoint y: 124, distance: 109.3
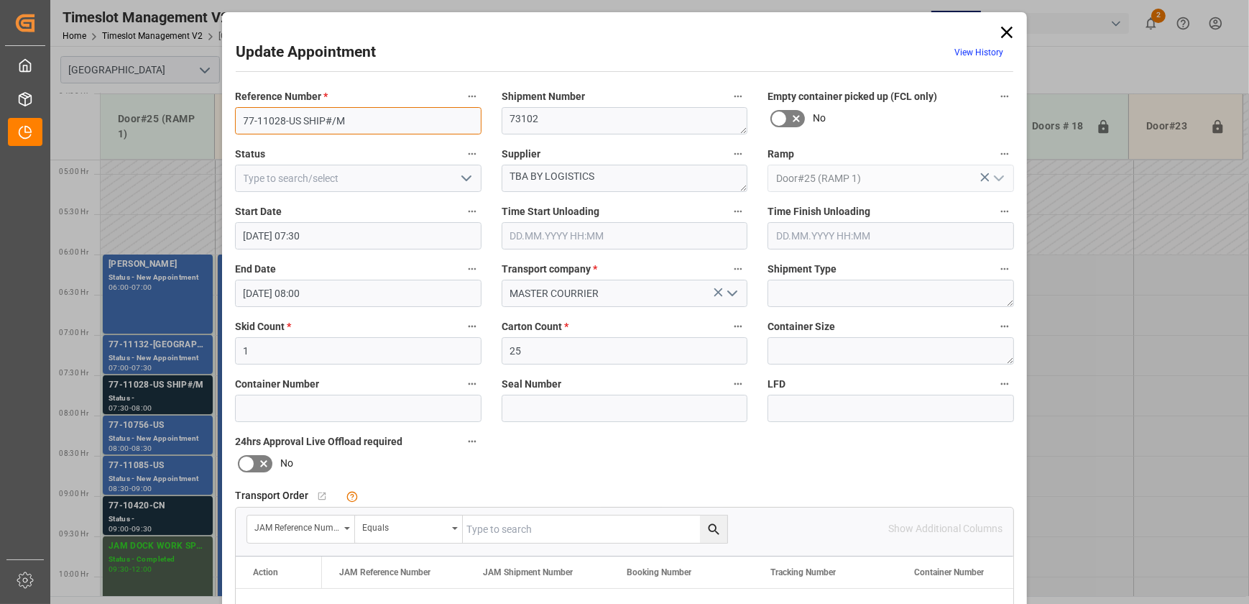
click at [188, 124] on div "Update Appointment View History Reference Number * 77-11028-US SHIP#/M Shipment…" at bounding box center [624, 302] width 1249 height 604
click at [561, 518] on input "text" at bounding box center [595, 528] width 265 height 27
paste input "77-11028-US"
click at [715, 523] on icon "search button" at bounding box center [714, 529] width 15 height 15
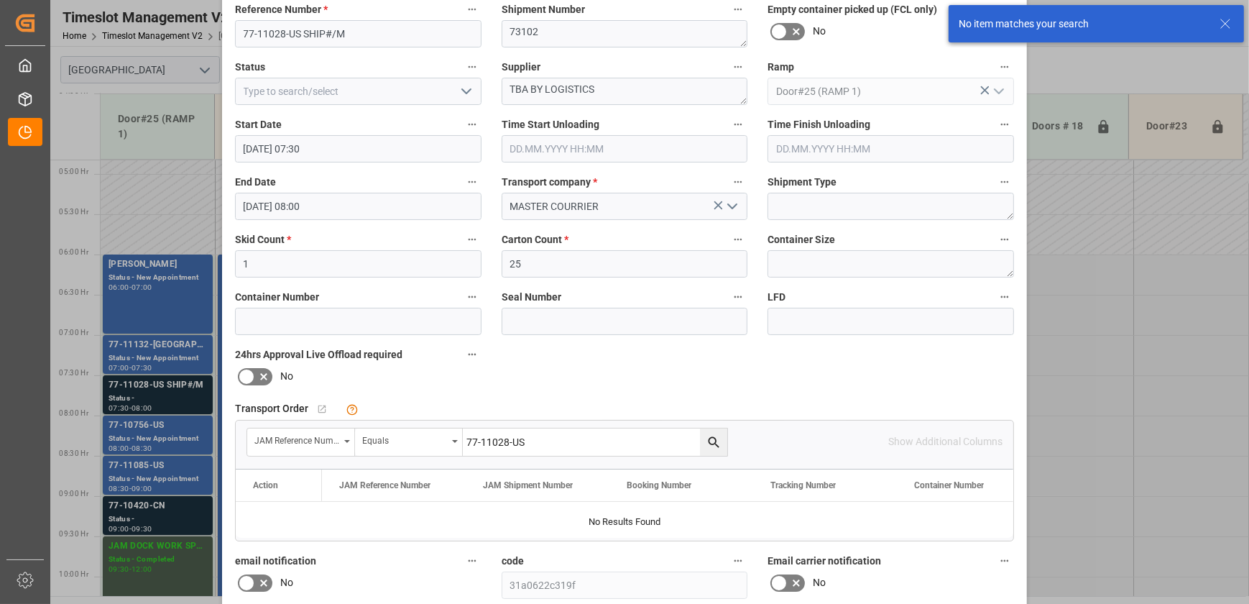
scroll to position [261, 0]
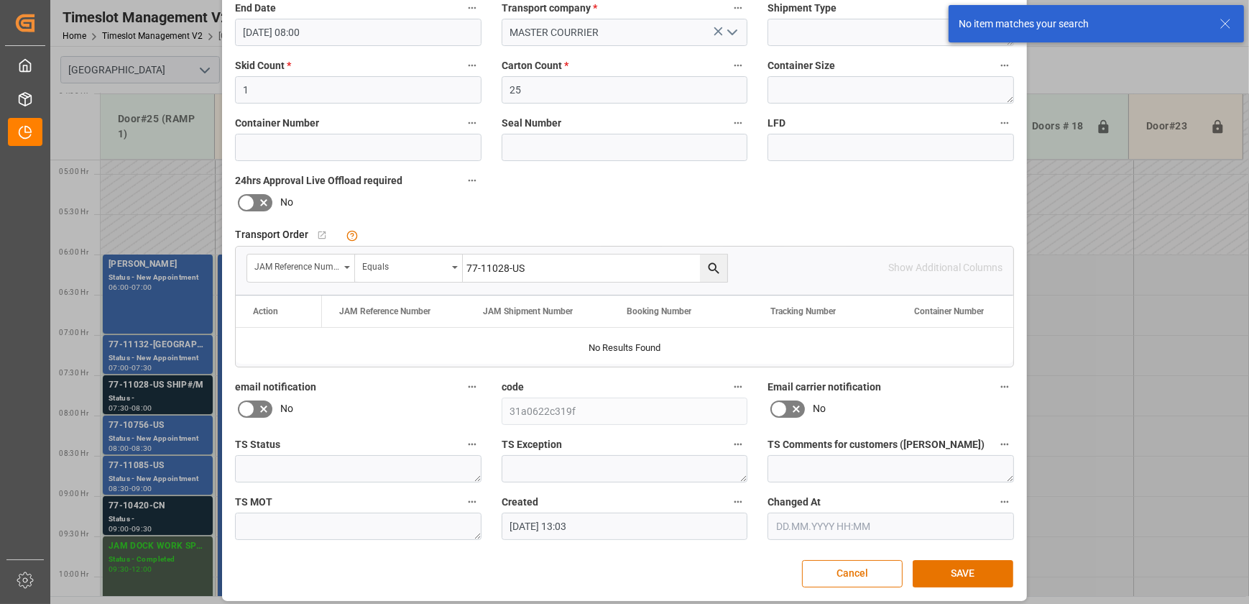
click at [584, 267] on input "77-11028-US" at bounding box center [595, 267] width 265 height 27
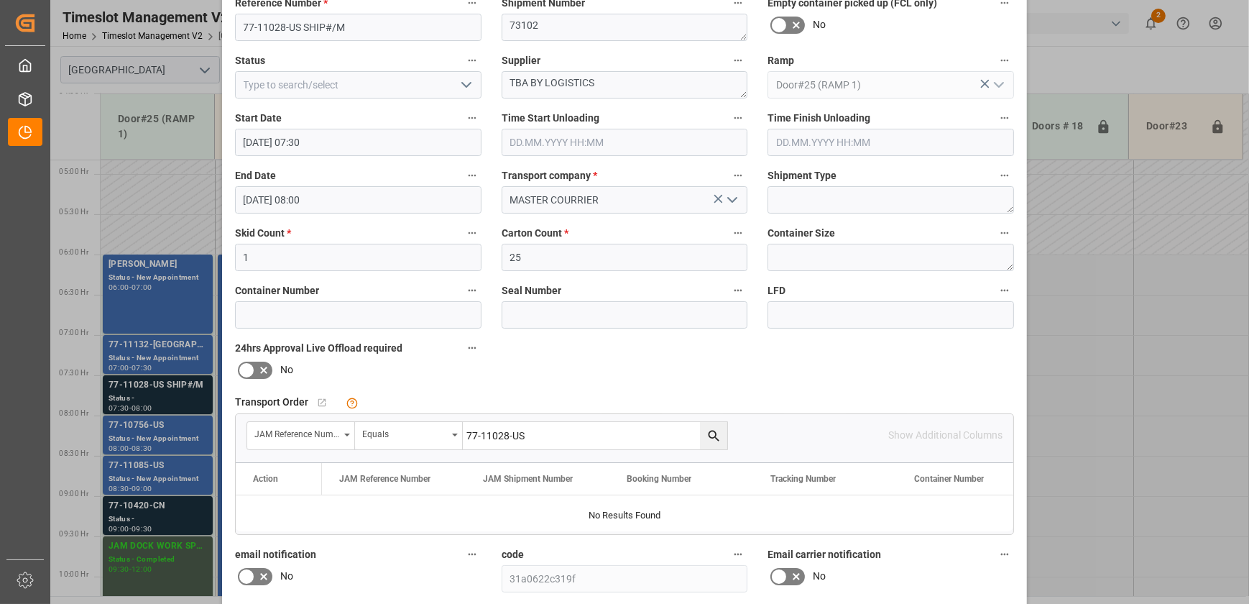
scroll to position [0, 0]
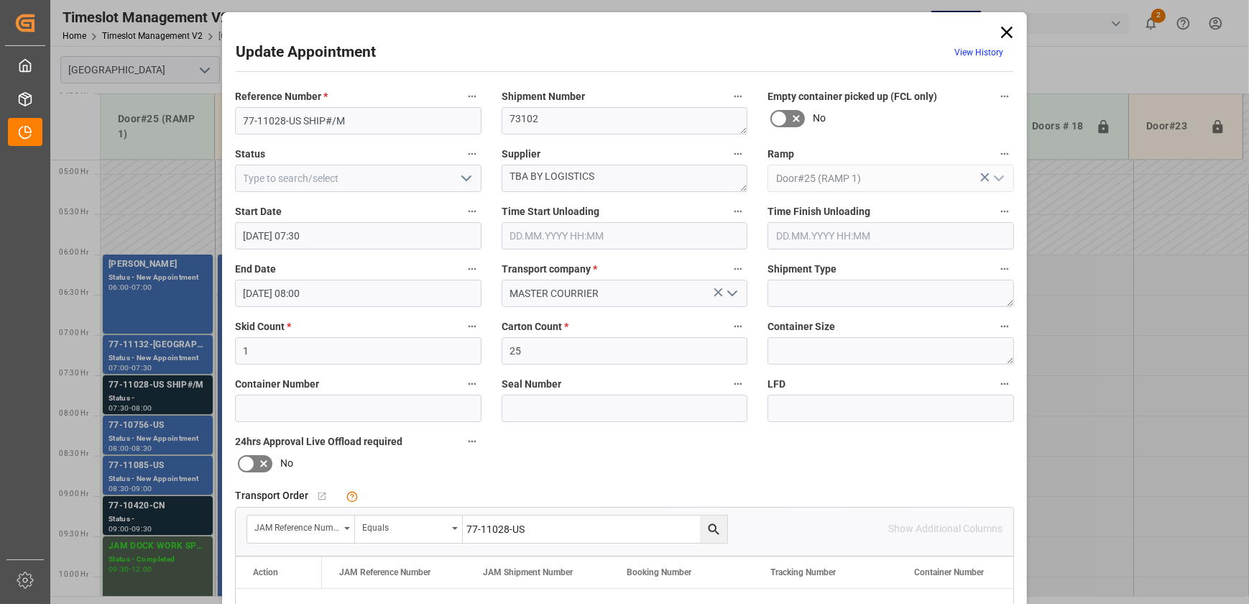
click at [561, 533] on input "77-11028-US" at bounding box center [595, 528] width 265 height 27
paste input "132-US 863699 TEAC - TASCAM O9 TAS DR-10L-PRO Pro Field Recorder w/ Lav mic 5 5…"
click at [563, 530] on input "77-11028-US" at bounding box center [595, 528] width 265 height 27
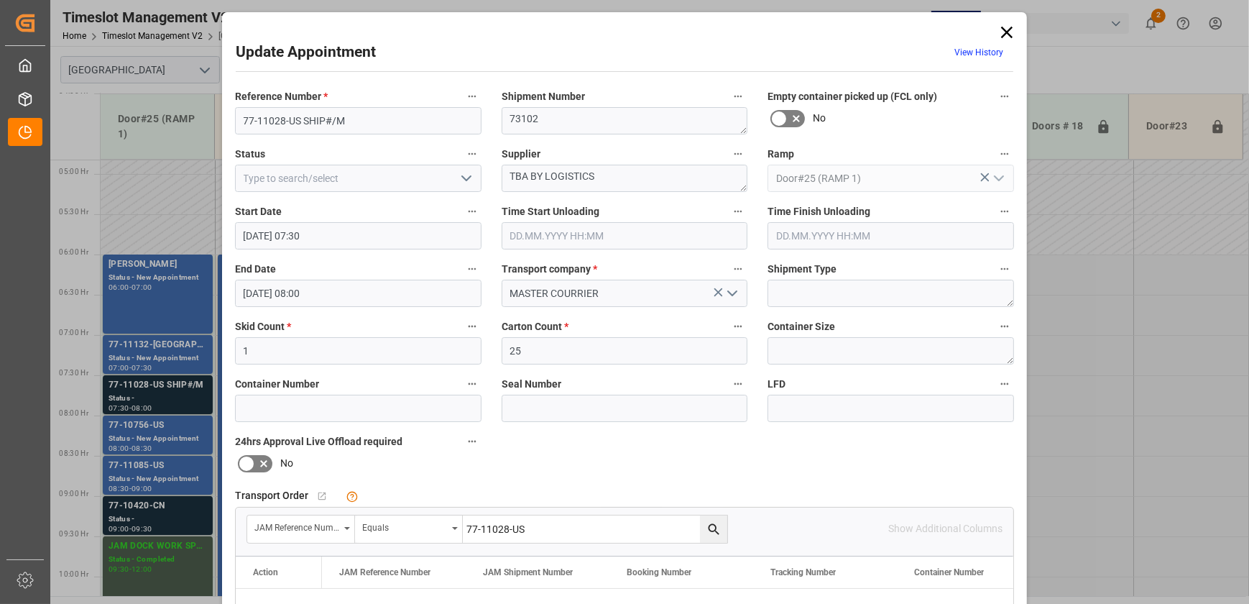
click at [563, 530] on input "77-11028-US" at bounding box center [595, 528] width 265 height 27
paste input "132"
type input "77-11132-[GEOGRAPHIC_DATA]"
click at [707, 531] on icon "search button" at bounding box center [714, 529] width 15 height 15
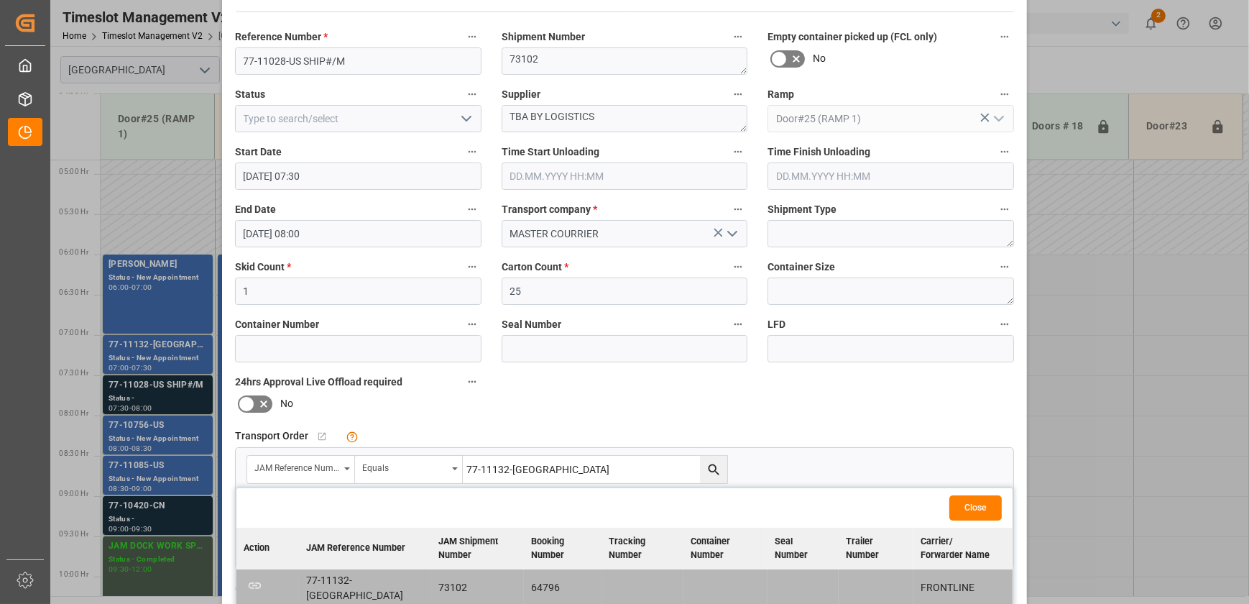
scroll to position [130, 0]
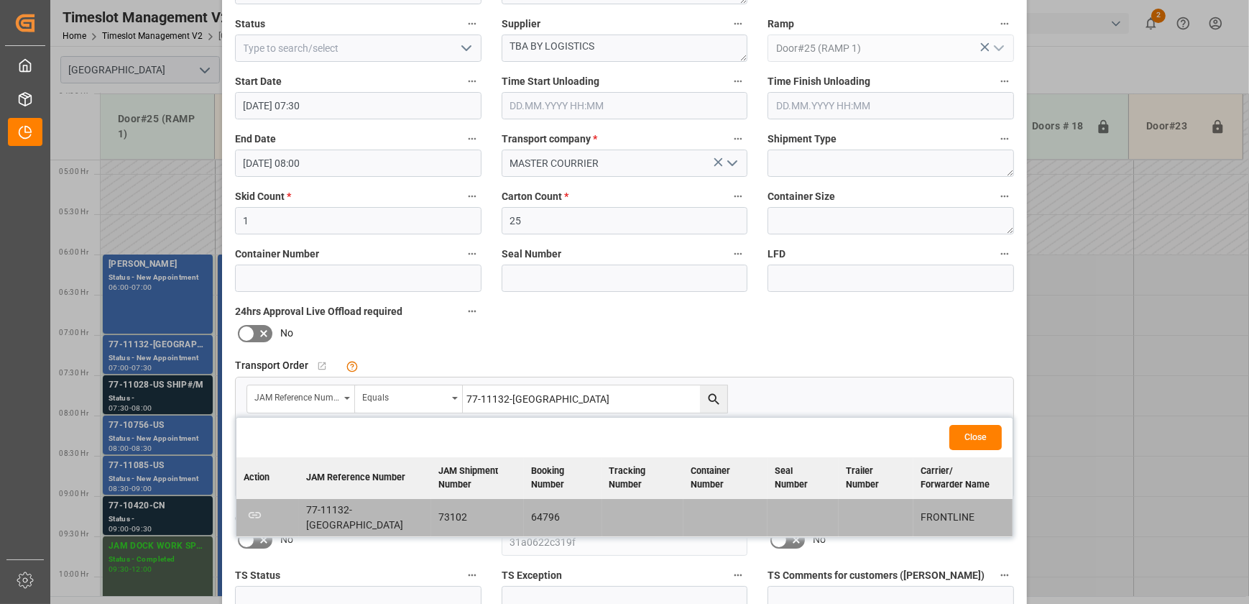
drag, startPoint x: 1204, startPoint y: 282, endPoint x: 1149, endPoint y: 291, distance: 55.4
click at [1204, 284] on div "Update Appointment View History Reference Number * 77-11028-US SHIP#/M Shipment…" at bounding box center [624, 302] width 1249 height 604
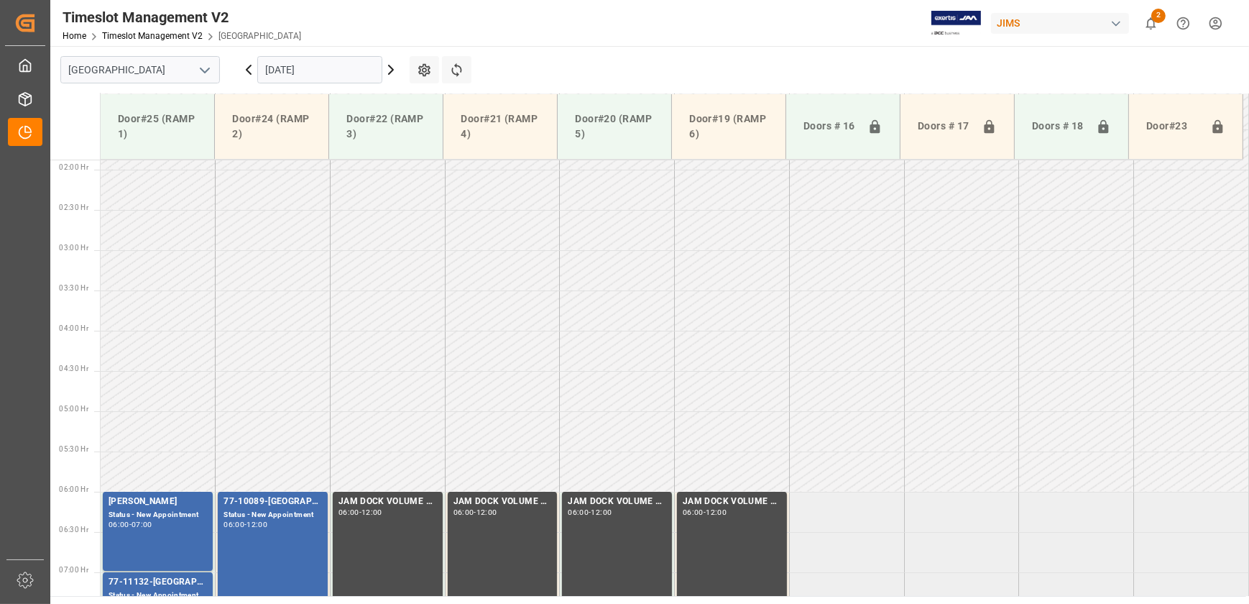
scroll to position [127, 0]
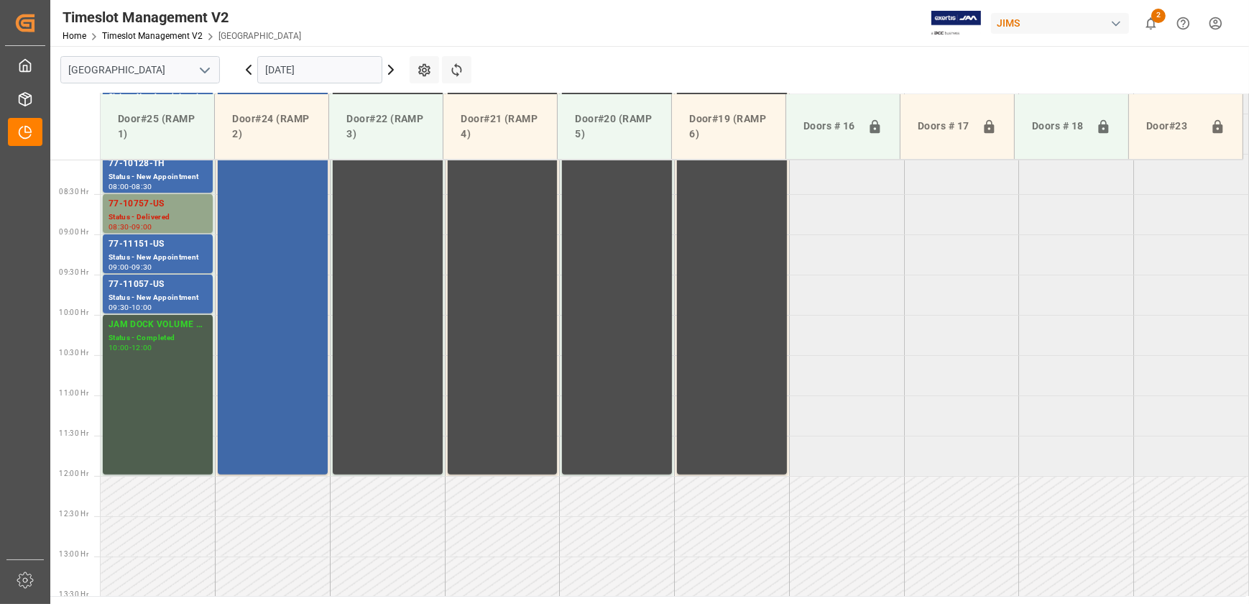
scroll to position [454, 0]
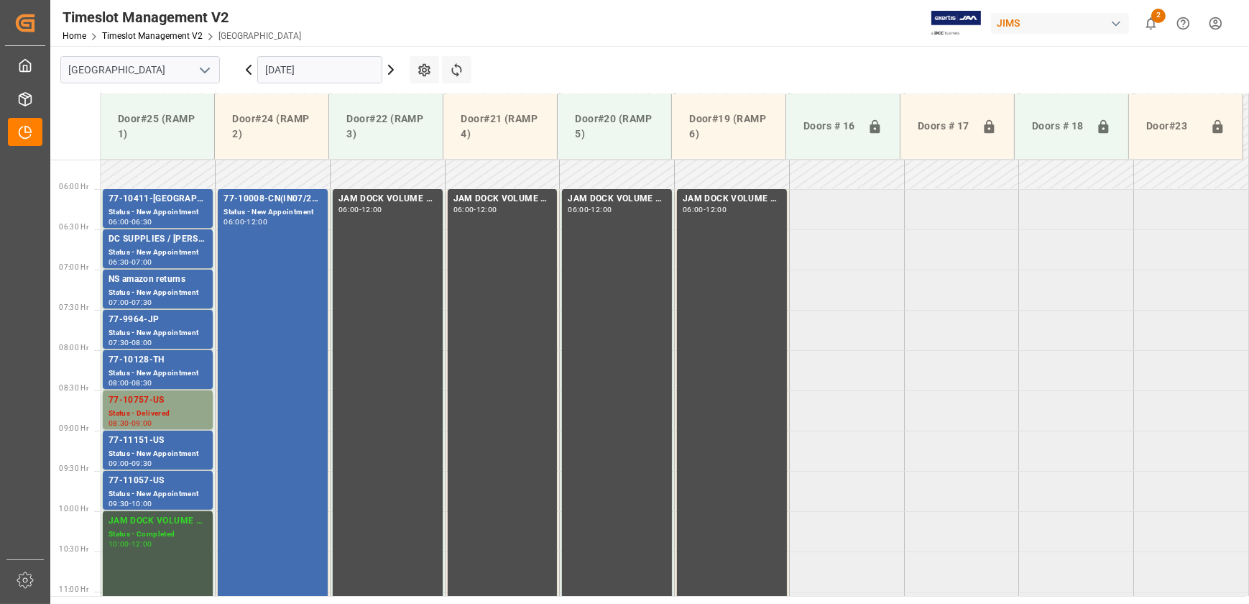
click at [395, 69] on icon at bounding box center [390, 69] width 17 height 17
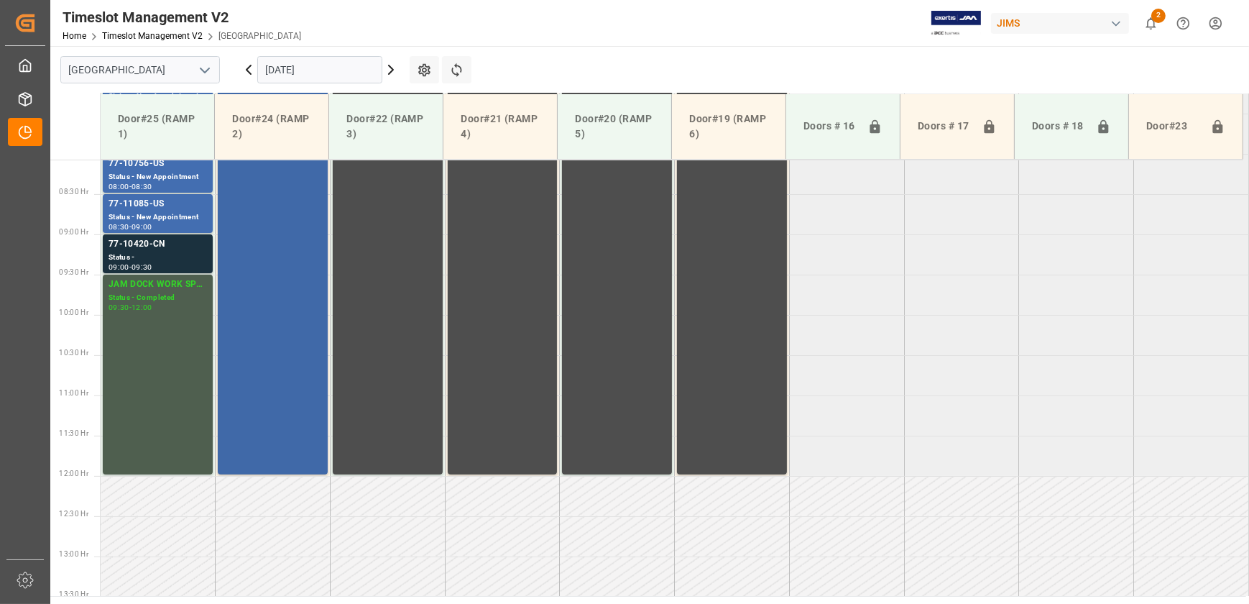
scroll to position [519, 0]
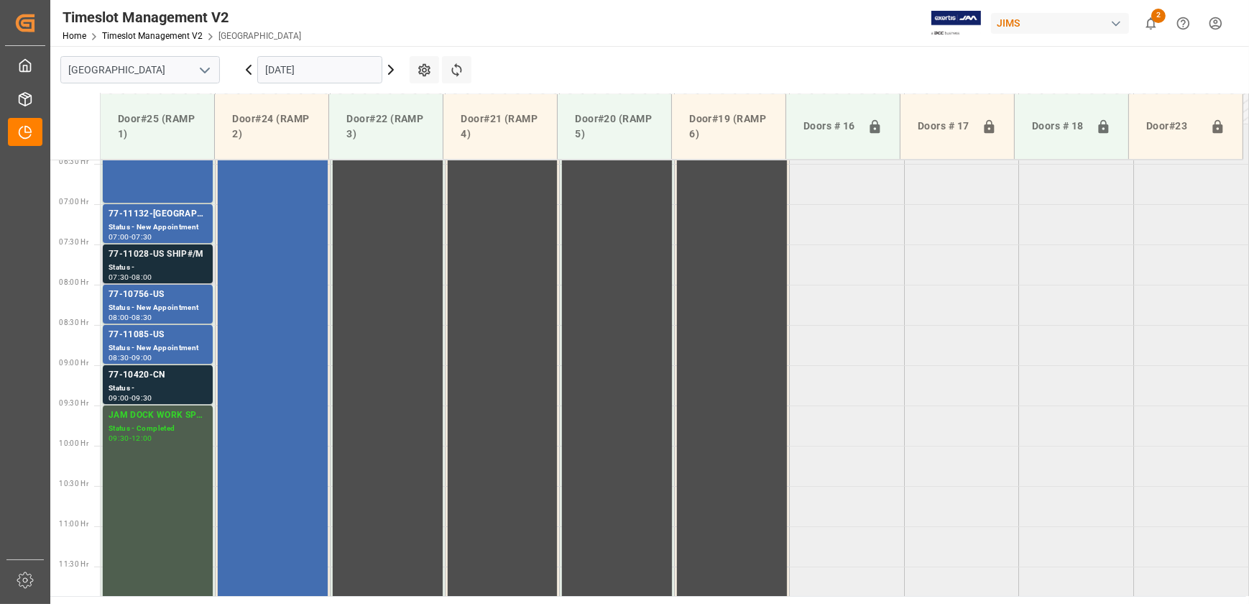
click at [119, 258] on div "77-11028-US SHIP#/M" at bounding box center [158, 254] width 98 height 14
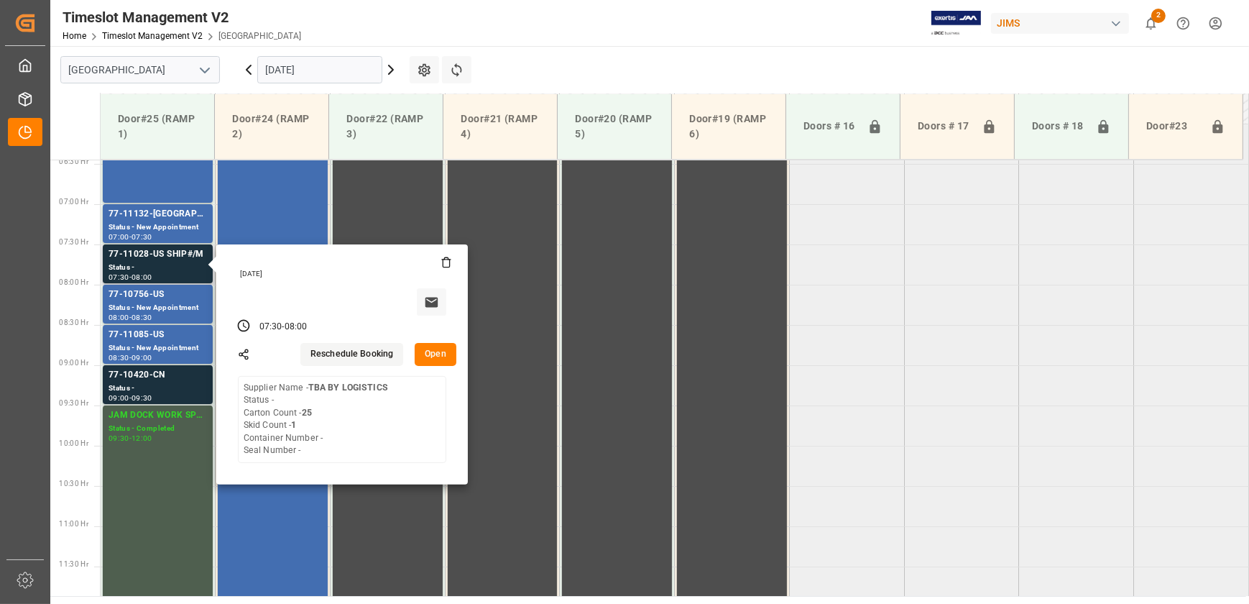
click at [431, 351] on button "Open" at bounding box center [436, 354] width 42 height 23
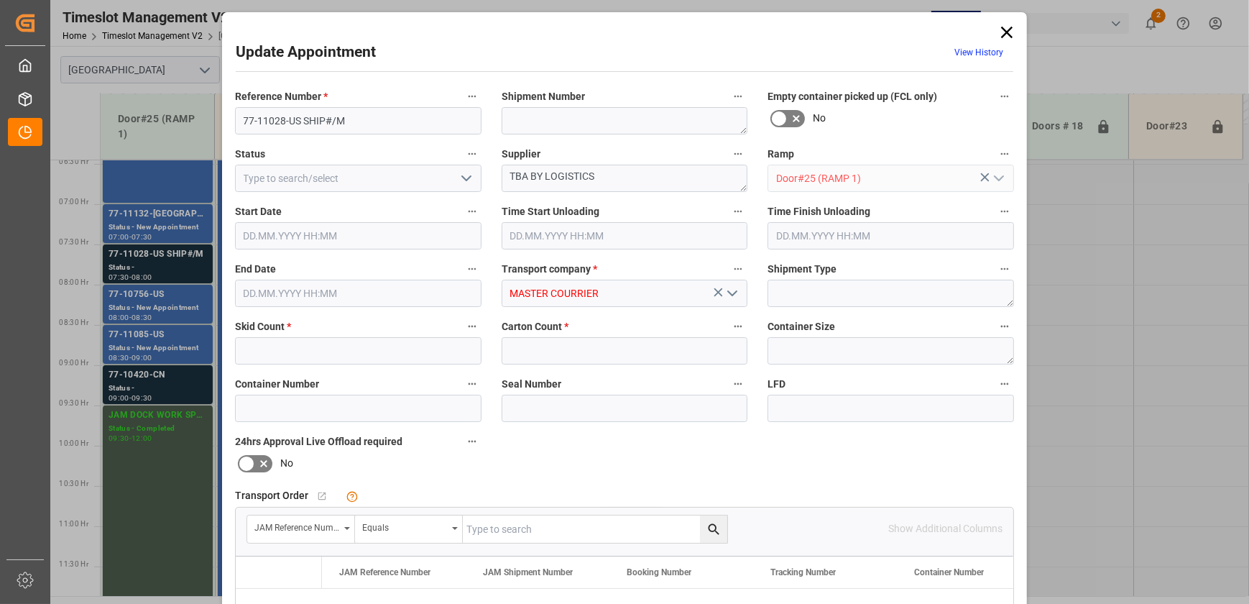
type input "1"
type input "25"
type input "[DATE] 07:30"
type input "[DATE] 08:00"
type input "[DATE] 13:03"
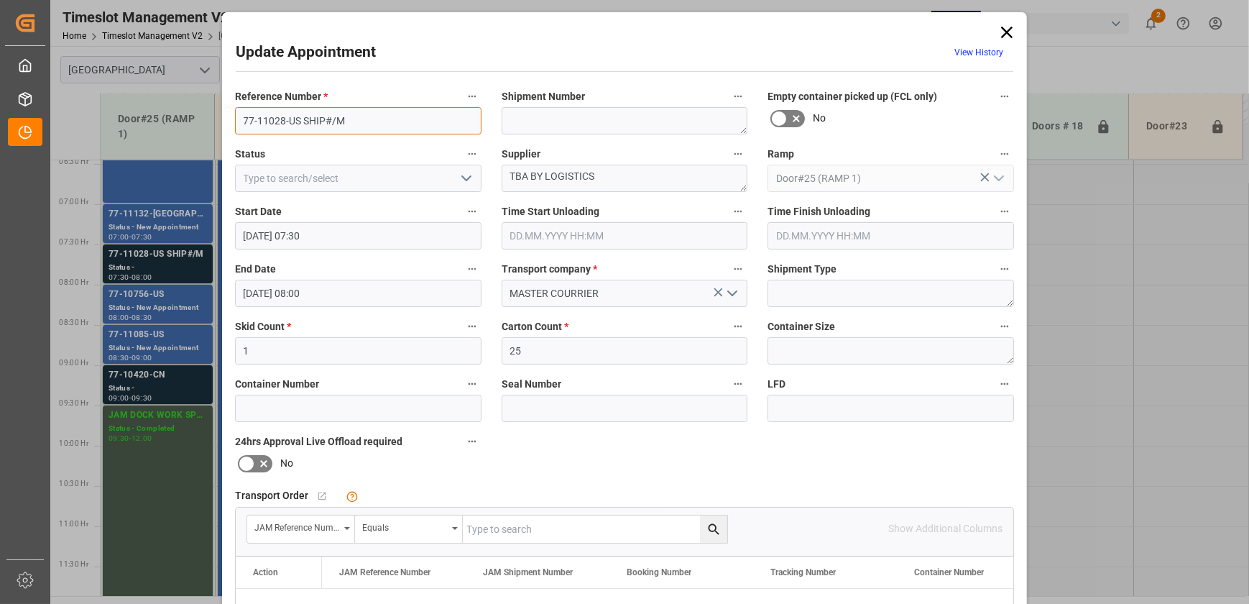
drag, startPoint x: 281, startPoint y: 118, endPoint x: 141, endPoint y: 119, distance: 140.2
click at [142, 119] on div "Update Appointment View History Reference Number * 77-11028-US SHIP#/M Shipment…" at bounding box center [624, 302] width 1249 height 604
click at [1000, 32] on icon at bounding box center [1007, 32] width 20 height 20
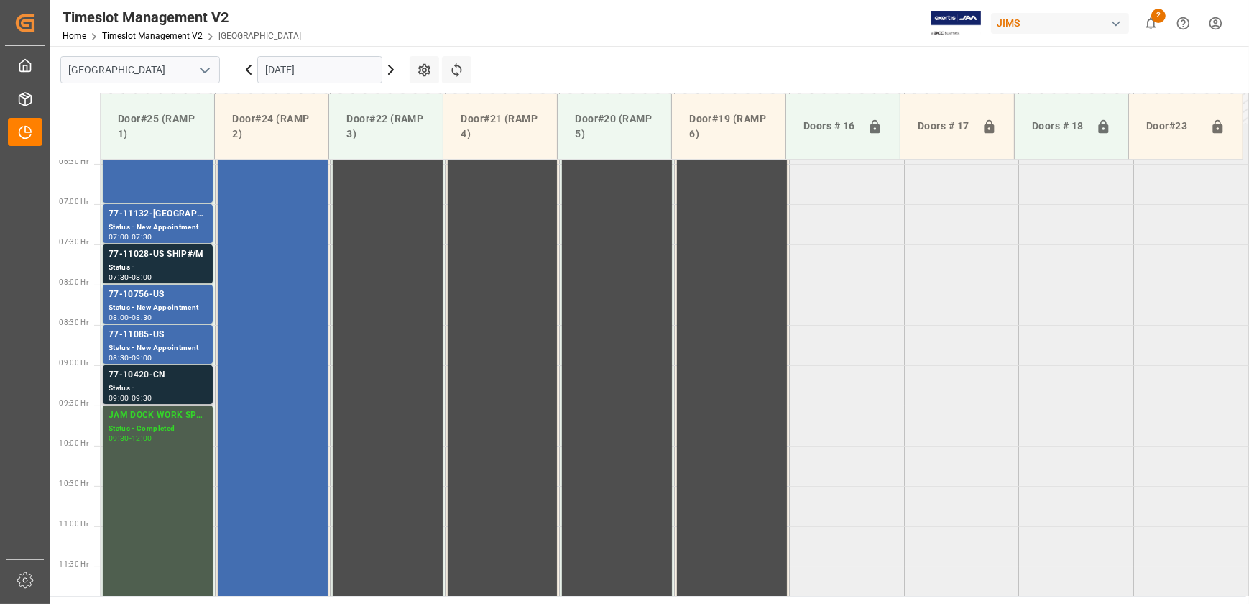
click at [187, 384] on div "Status -" at bounding box center [158, 388] width 98 height 12
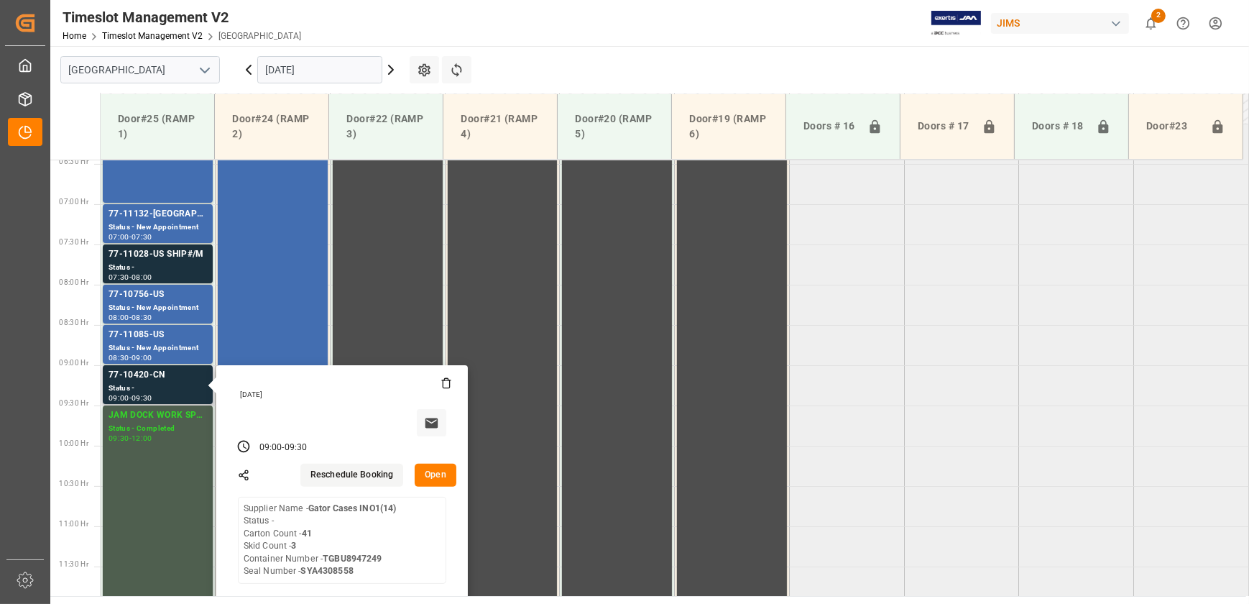
click at [444, 469] on button "Open" at bounding box center [436, 475] width 42 height 23
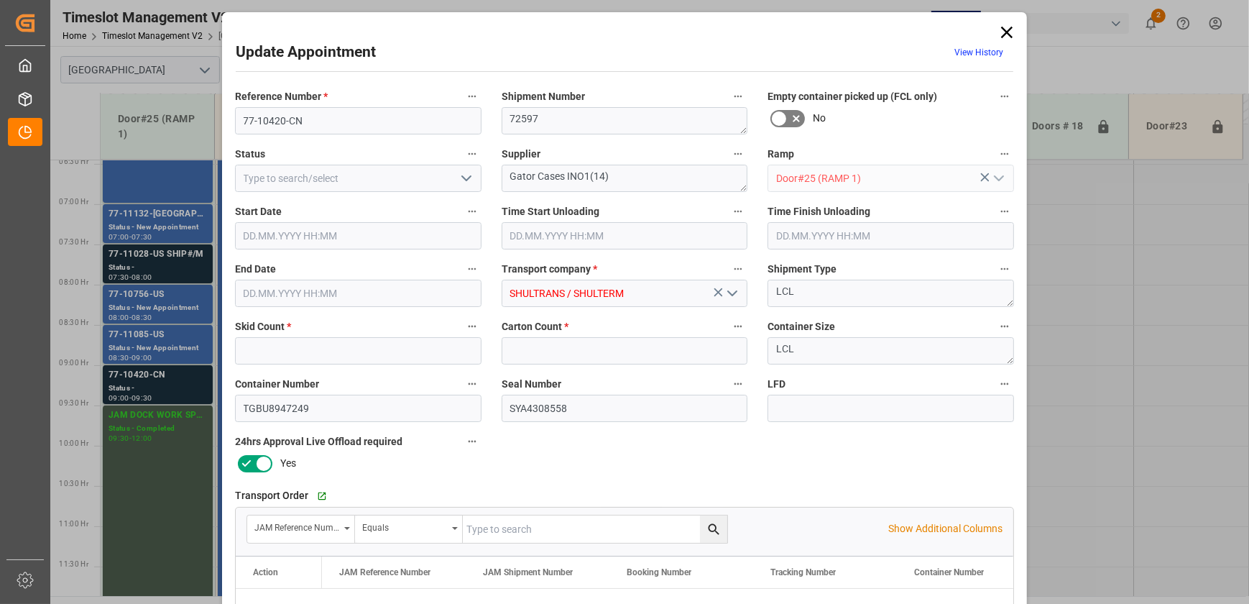
type input "3"
type input "41"
type input "[DATE] 09:00"
type input "[DATE] 09:30"
type input "[DATE] 12:19"
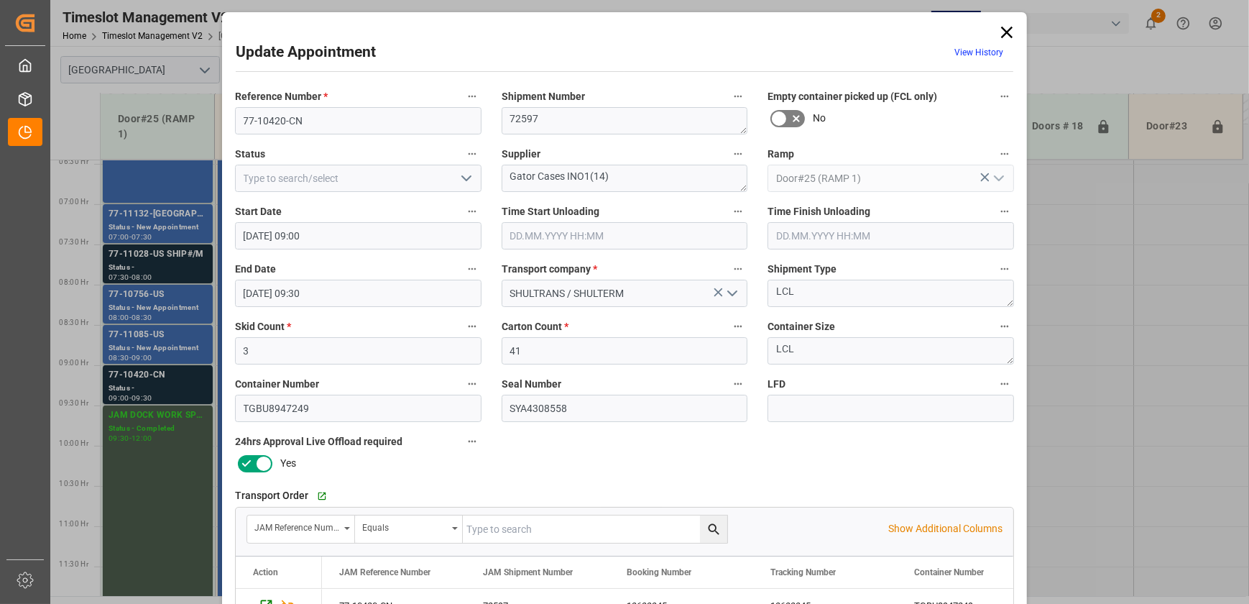
click at [466, 175] on icon "open menu" at bounding box center [466, 178] width 17 height 17
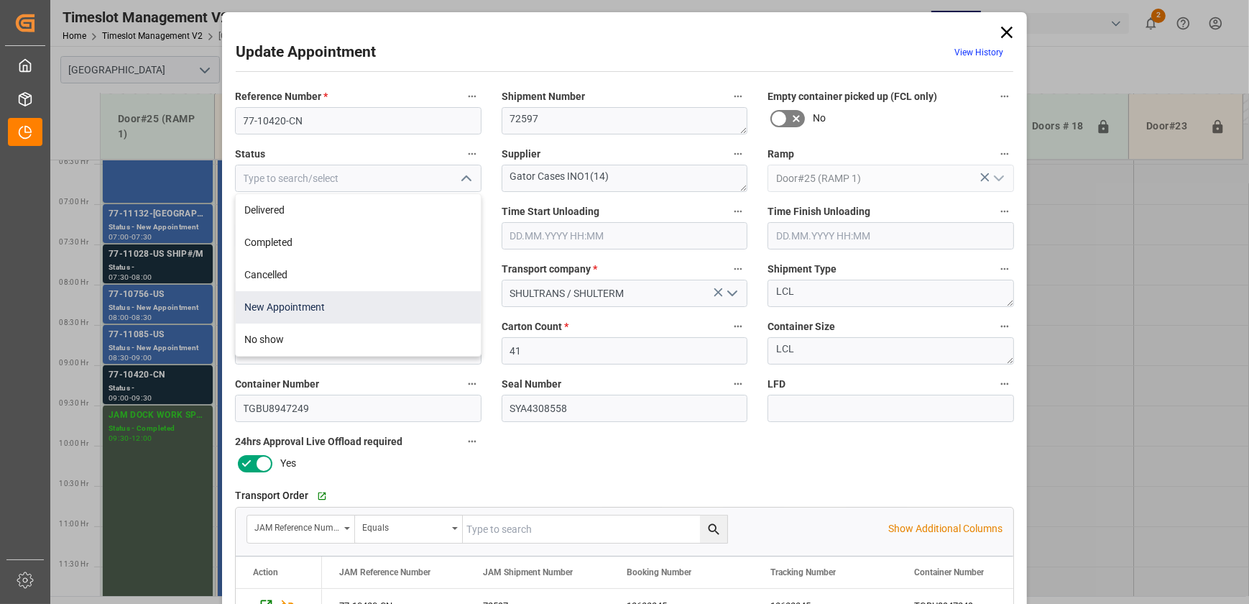
click at [384, 302] on div "New Appointment" at bounding box center [358, 307] width 245 height 32
type input "New Appointment"
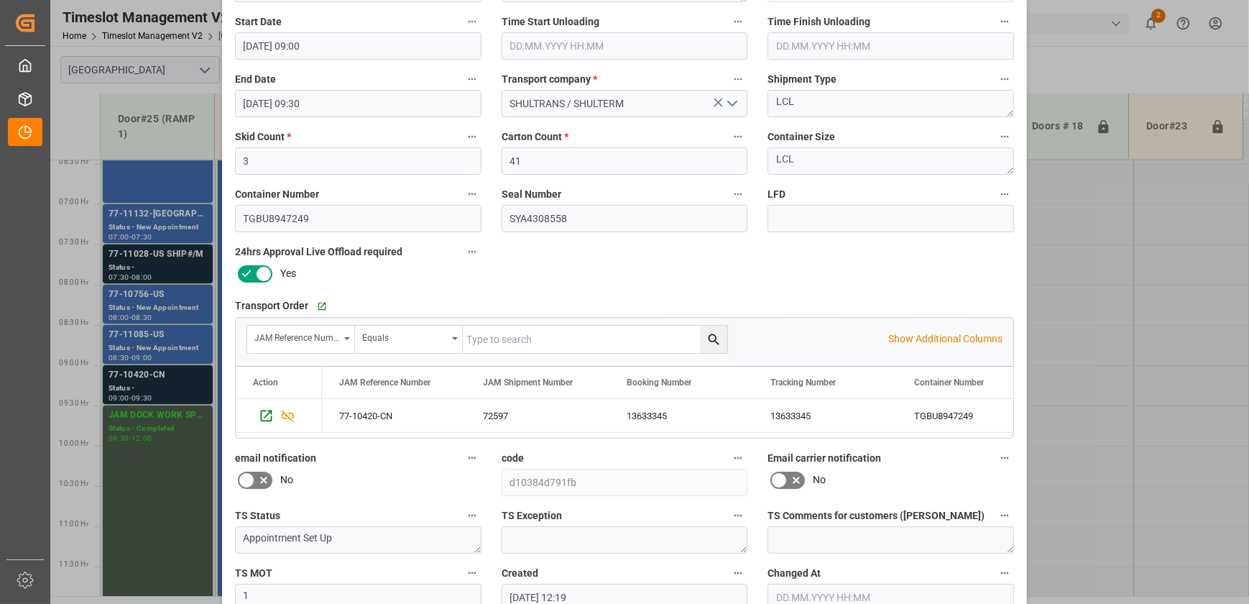
scroll to position [269, 0]
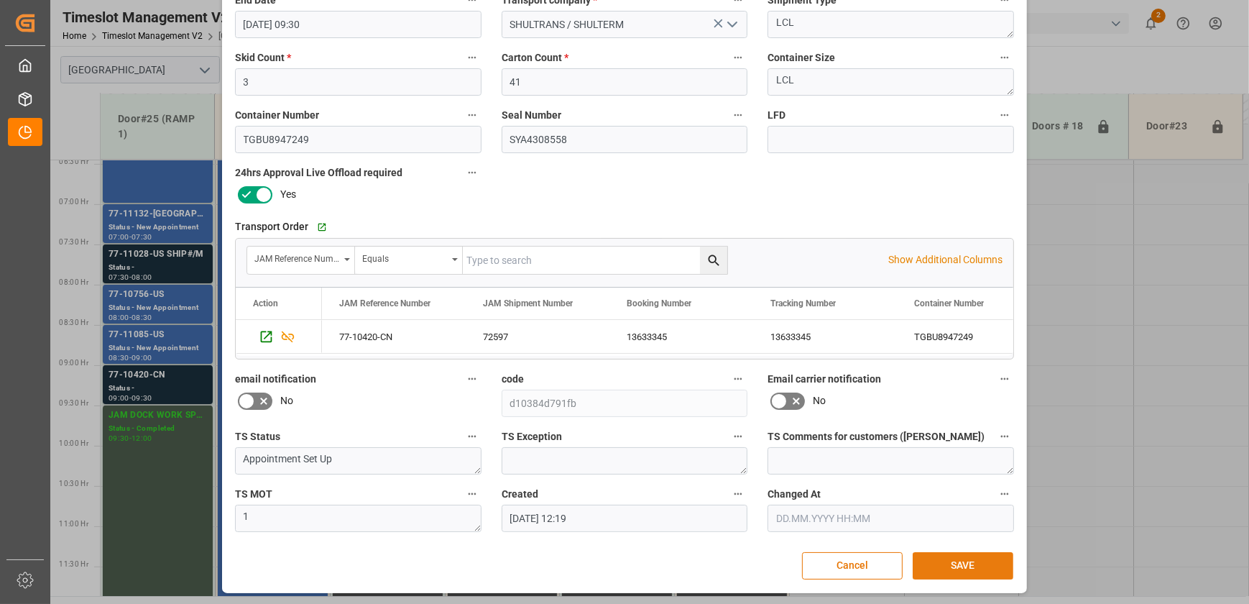
click at [963, 564] on button "SAVE" at bounding box center [963, 565] width 101 height 27
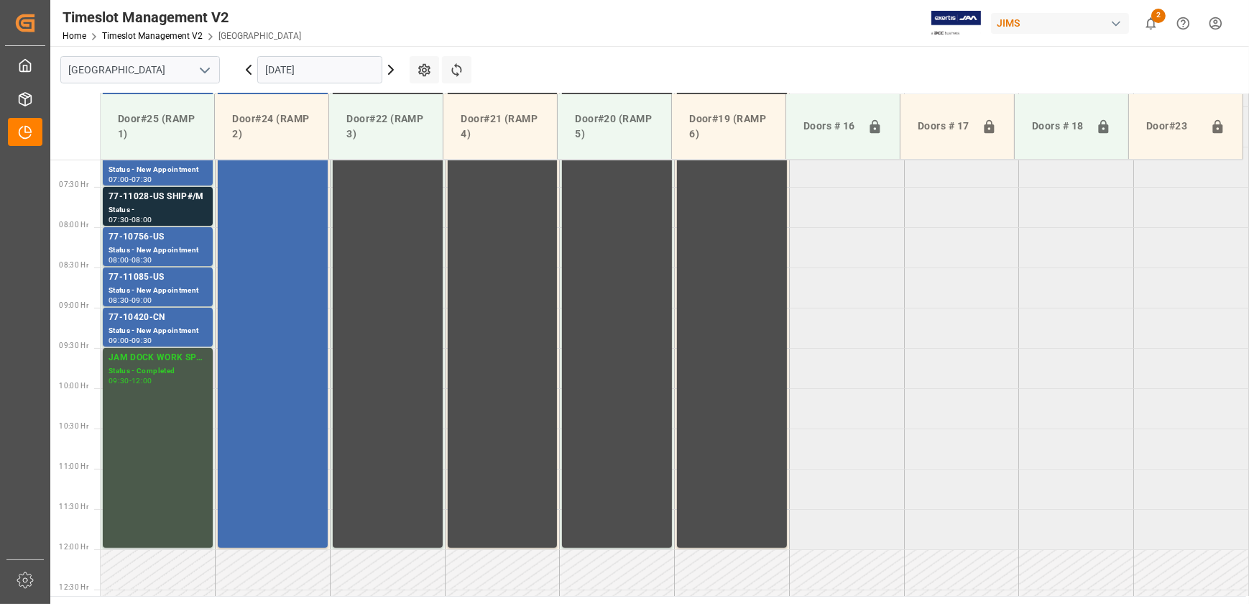
scroll to position [454, 0]
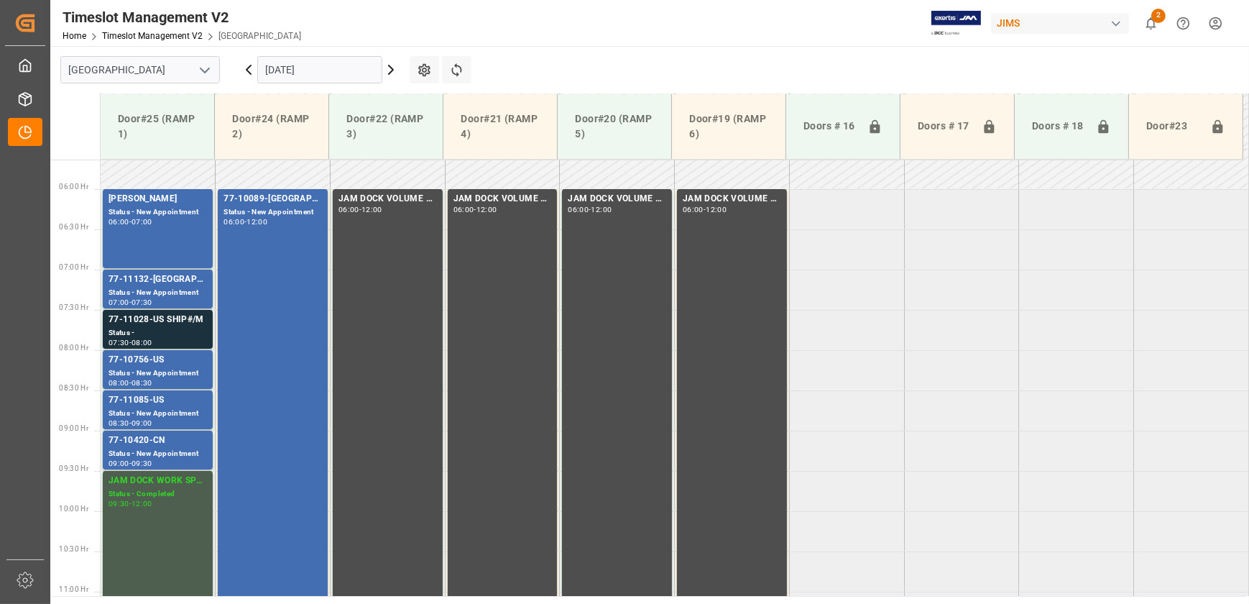
click at [248, 68] on icon at bounding box center [249, 69] width 4 height 9
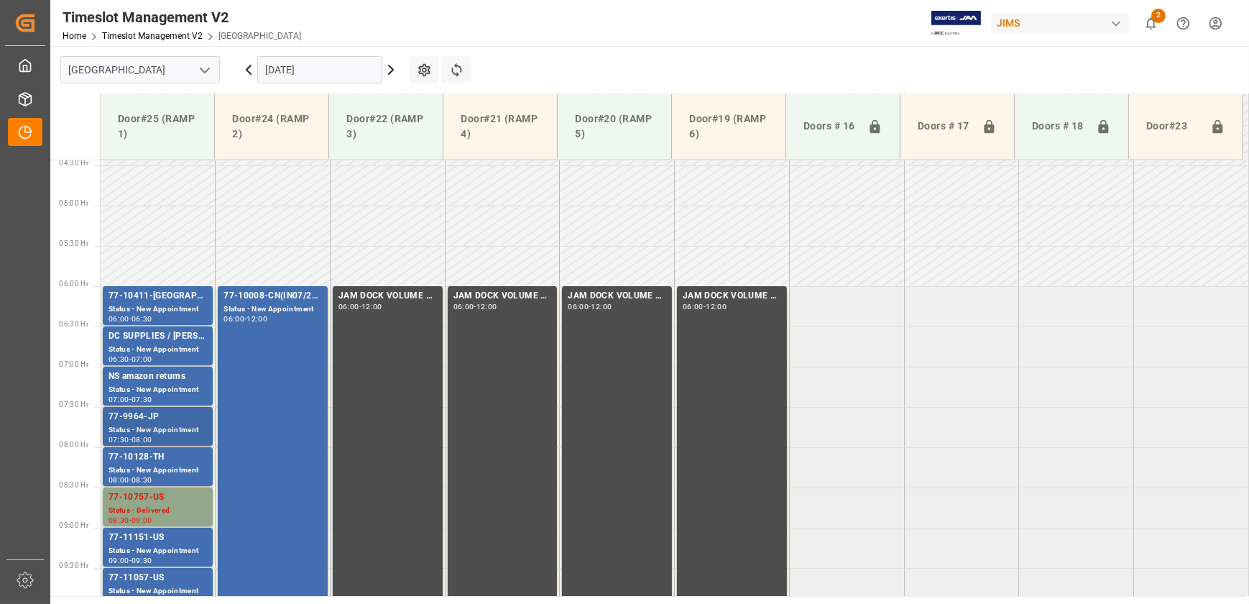
scroll to position [388, 0]
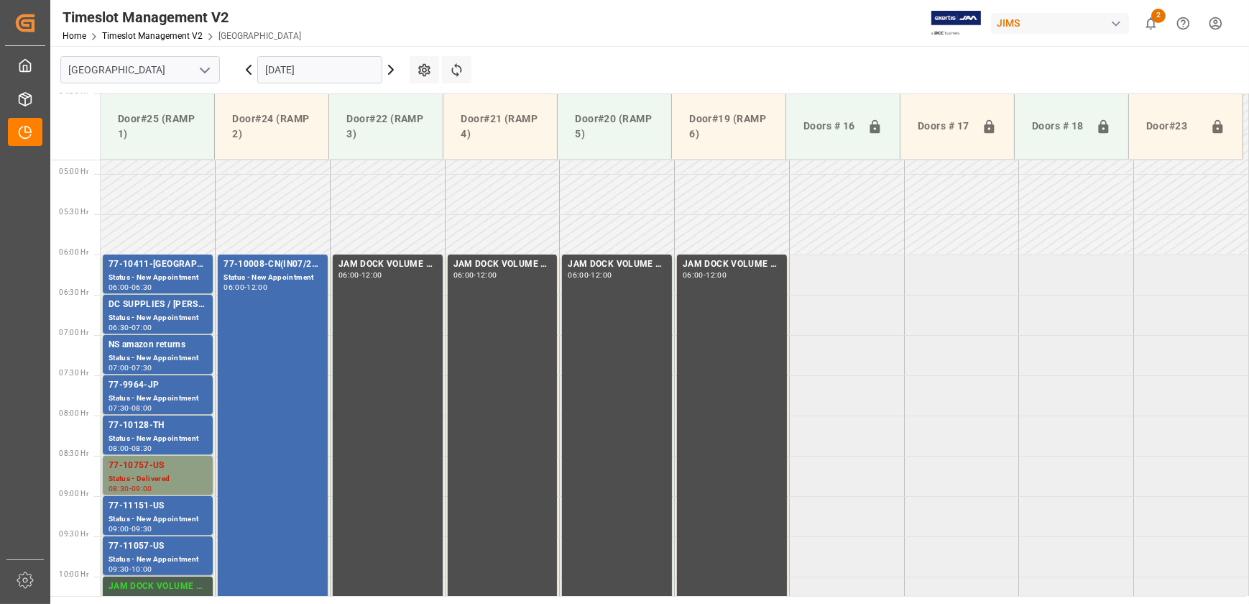
click at [164, 476] on div "Status - Delivered" at bounding box center [158, 479] width 98 height 12
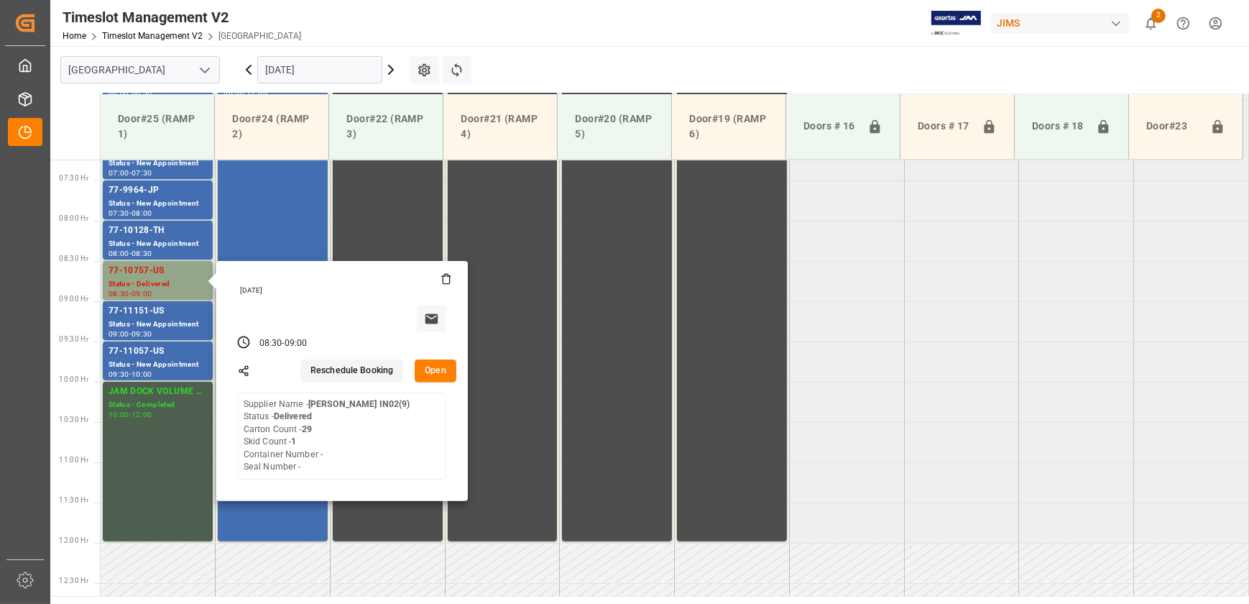
scroll to position [584, 0]
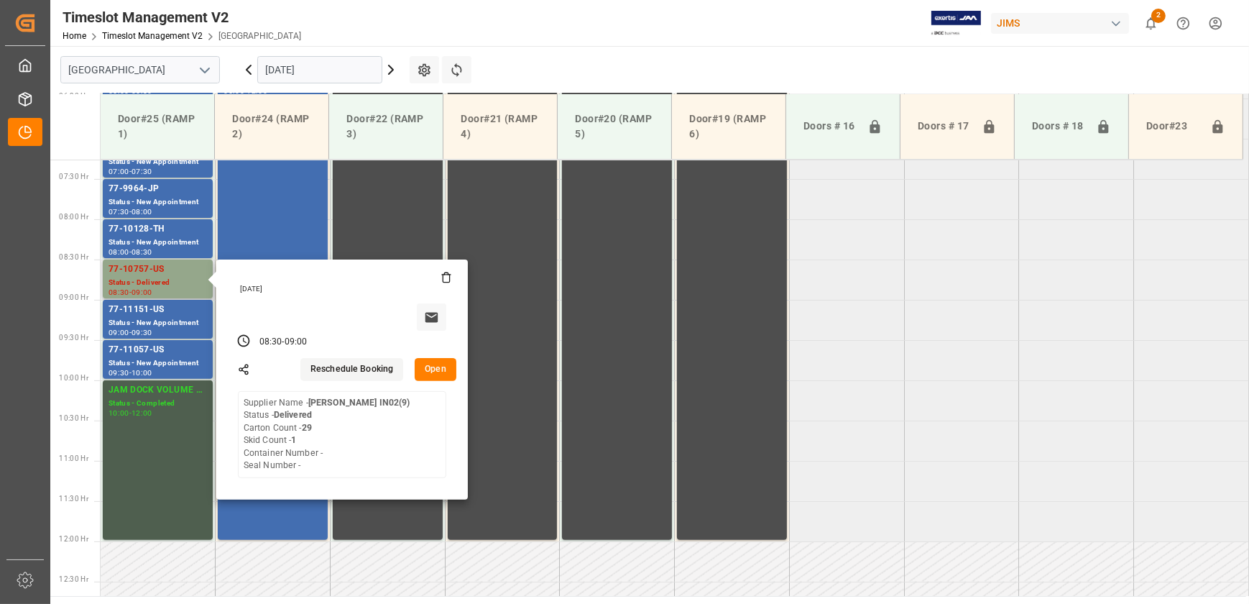
click at [432, 369] on button "Open" at bounding box center [436, 369] width 42 height 23
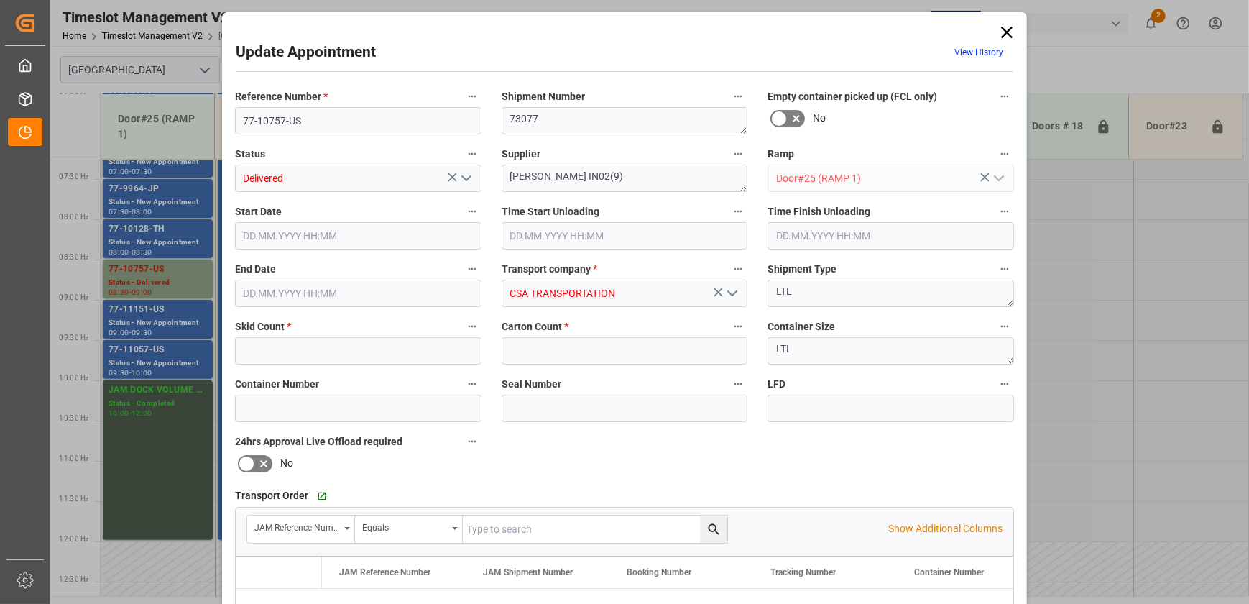
type input "1"
type input "29"
type input "24.09.2025 08:30"
type input "24.09.2025 08:45"
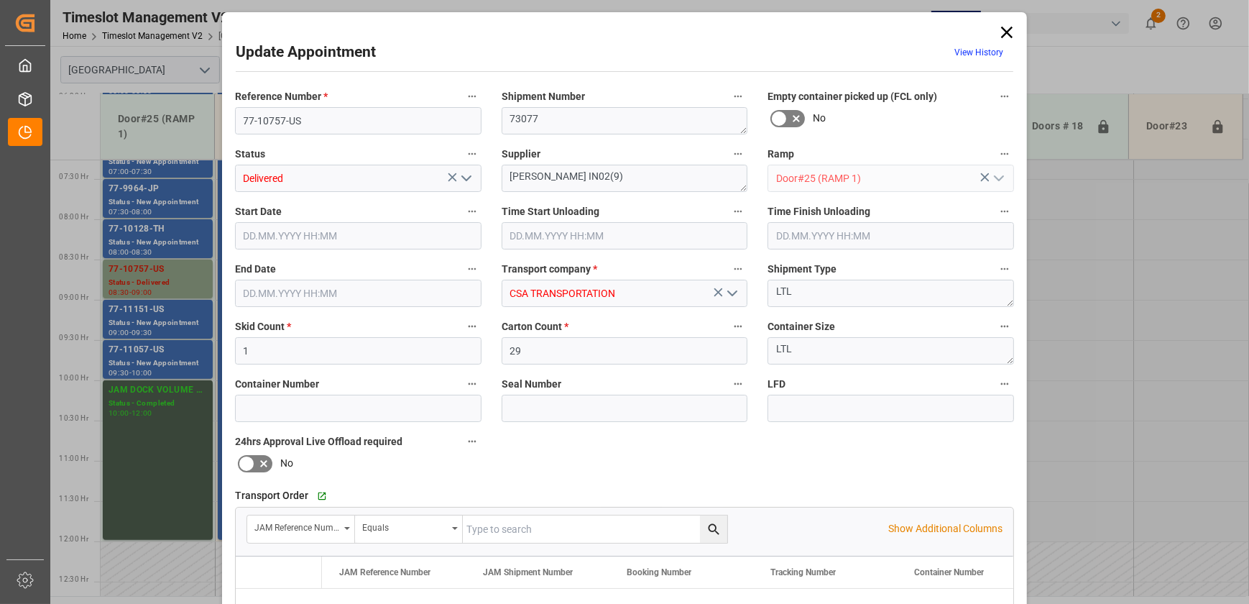
type input "24.09.2025 09:00"
type input "23.09.2025 13:30"
click at [1003, 29] on icon at bounding box center [1007, 32] width 20 height 20
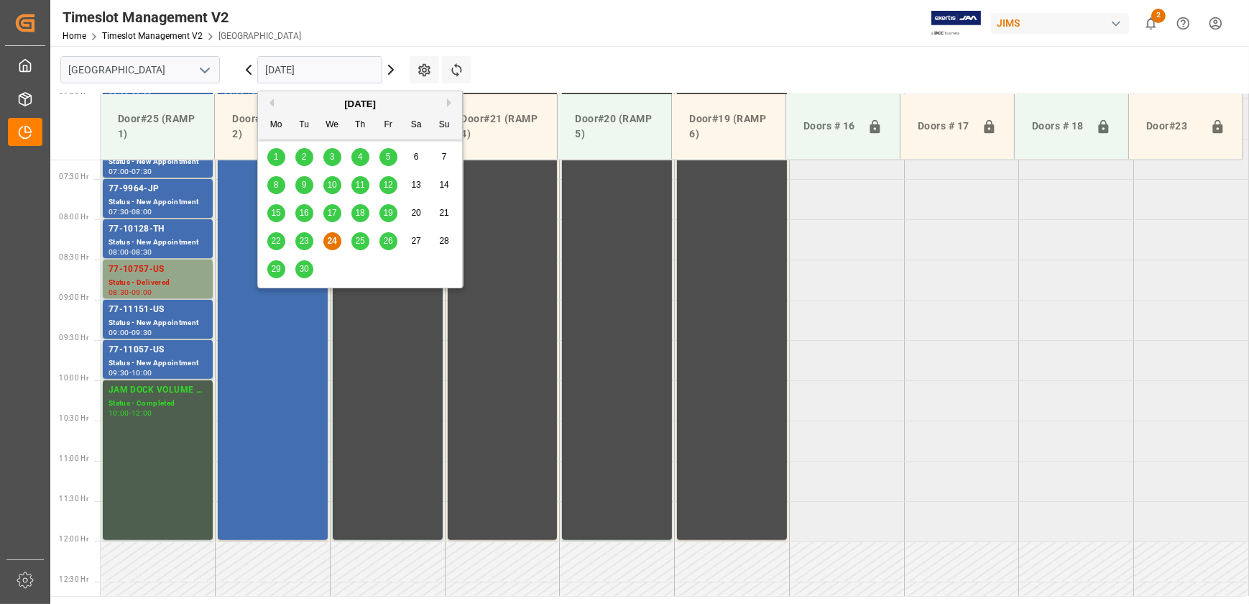
click at [326, 73] on input "[DATE]" at bounding box center [319, 69] width 125 height 27
click at [275, 266] on span "29" at bounding box center [275, 269] width 9 height 10
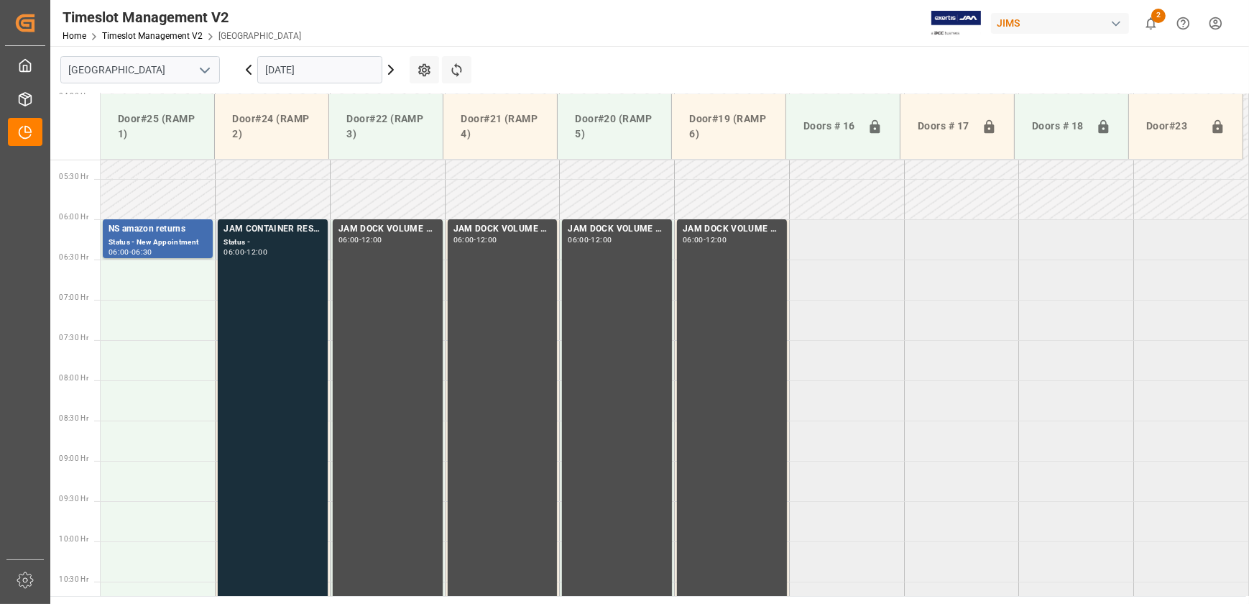
scroll to position [388, 0]
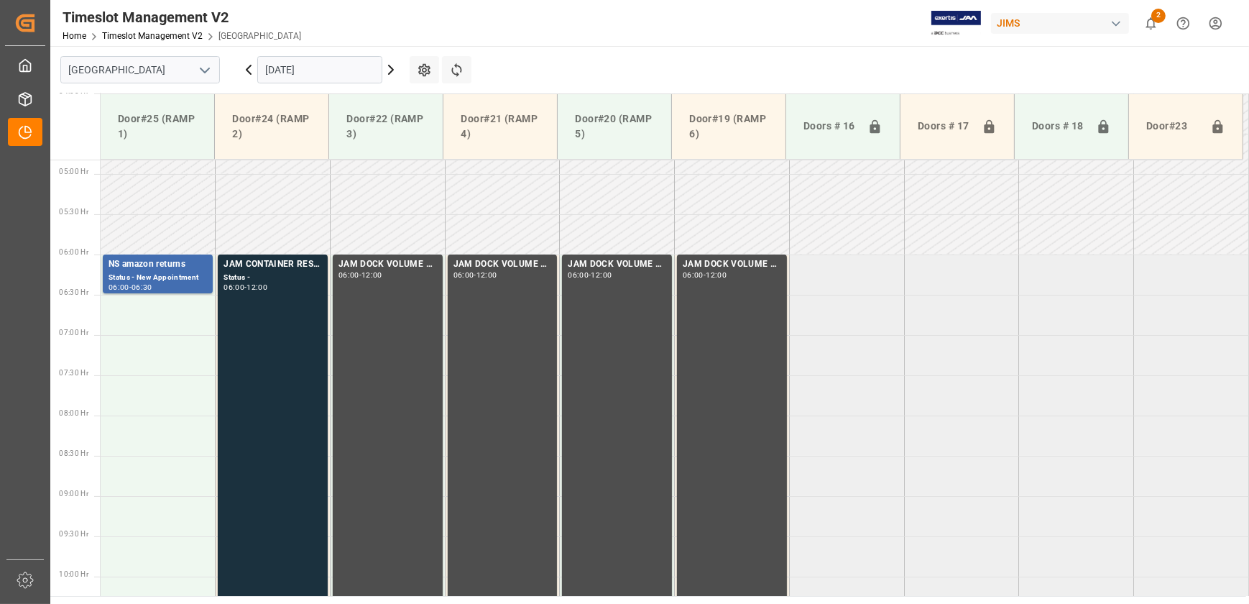
click at [331, 77] on input "29.09.2025" at bounding box center [319, 69] width 125 height 27
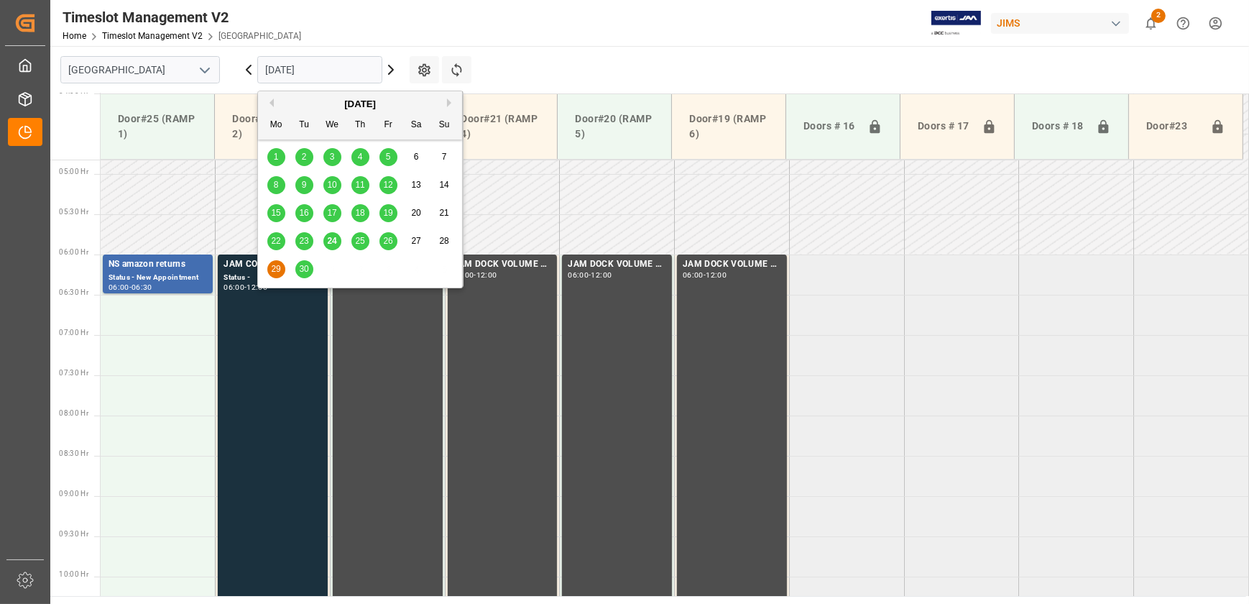
click at [304, 266] on span "30" at bounding box center [303, 269] width 9 height 10
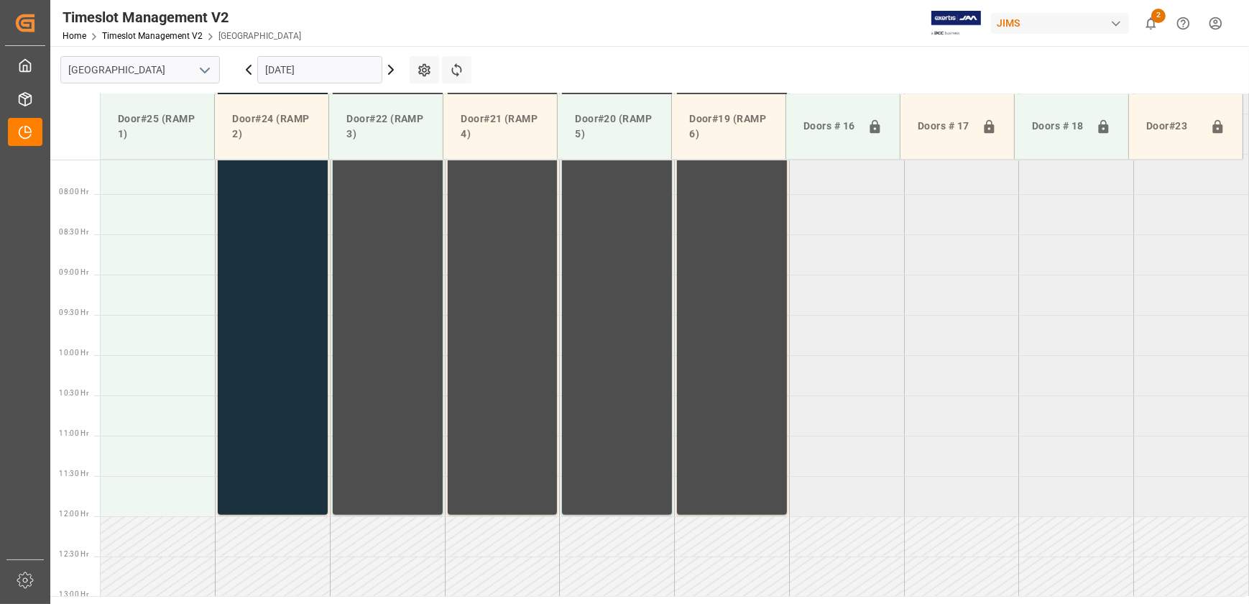
scroll to position [650, 0]
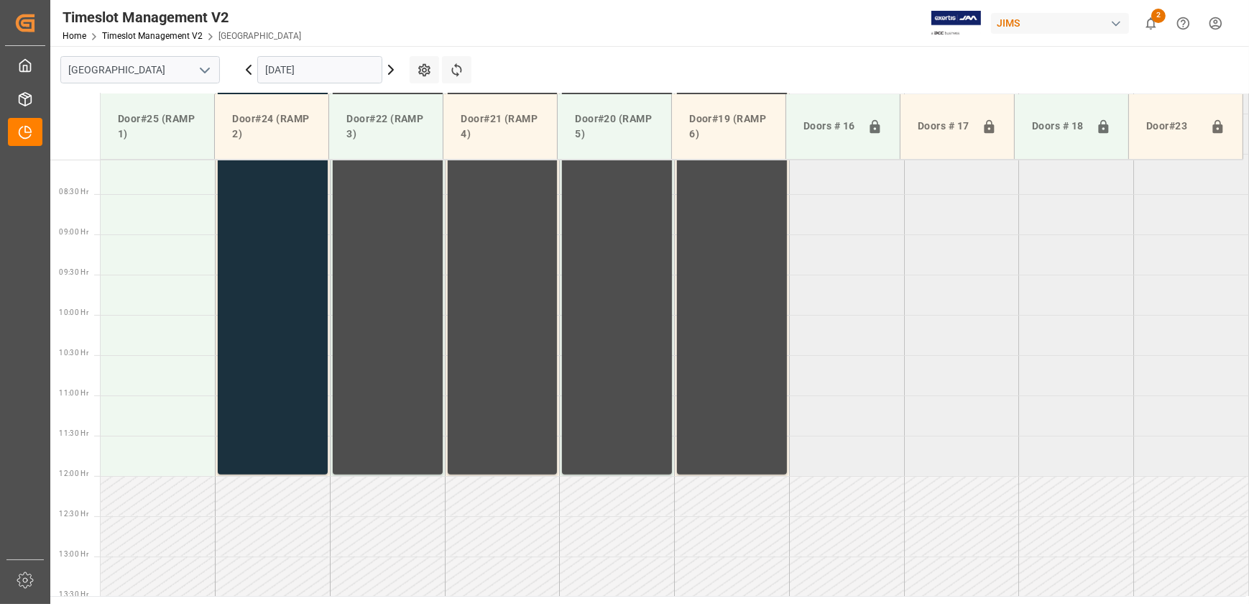
click at [263, 67] on input "30.09.2025" at bounding box center [319, 69] width 125 height 27
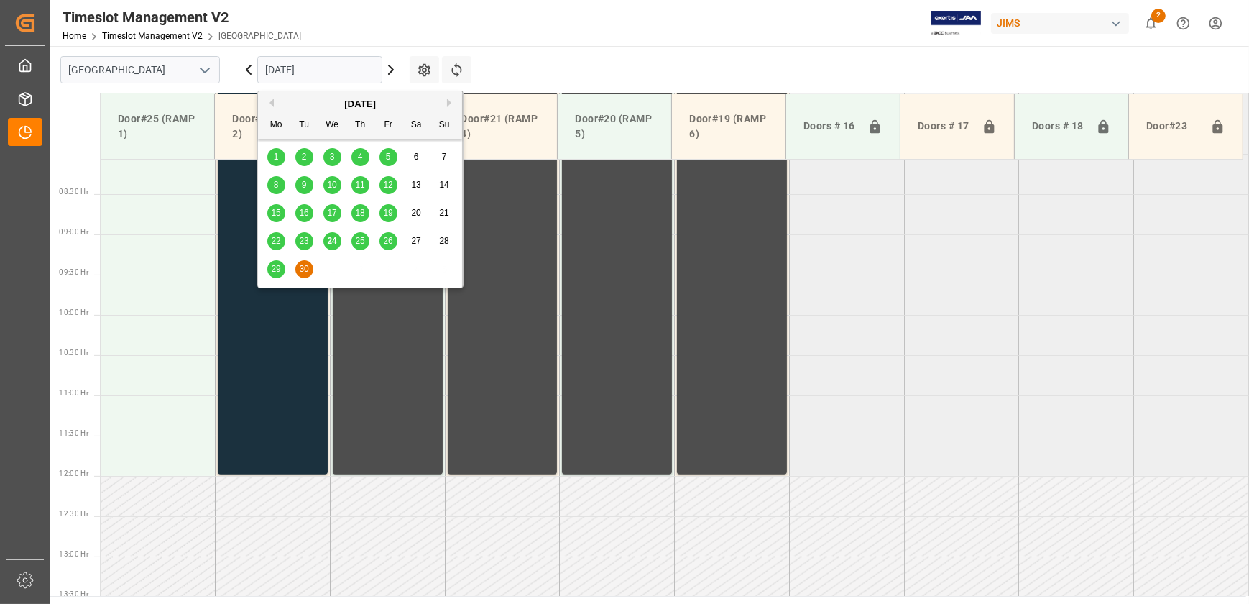
click at [337, 237] on div "24" at bounding box center [332, 241] width 18 height 17
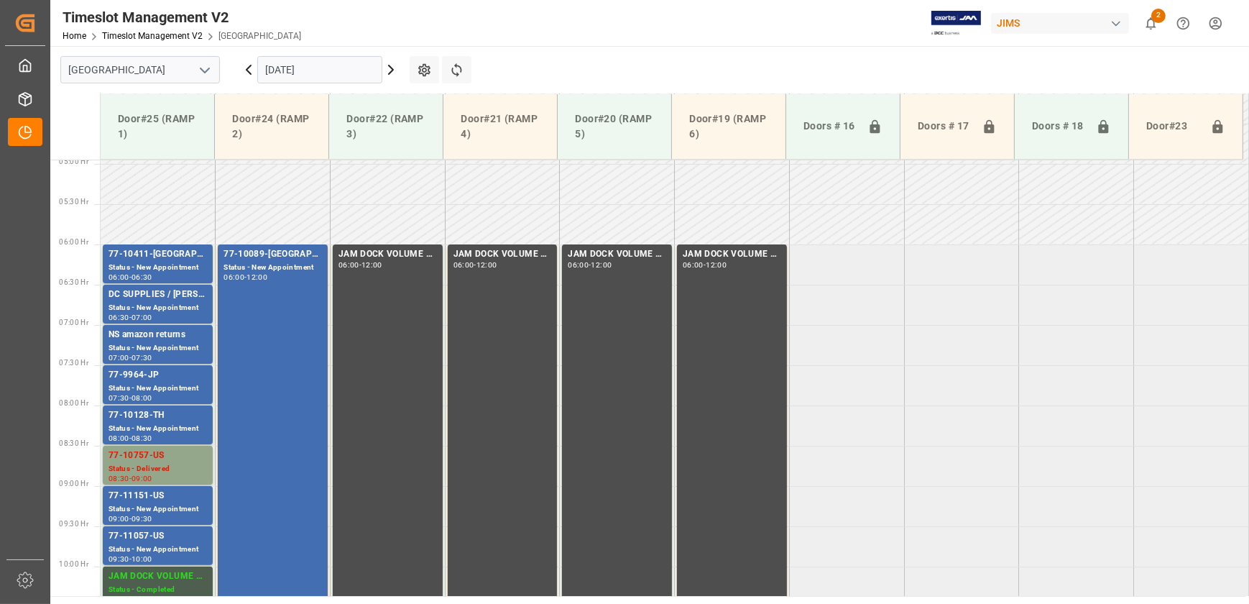
scroll to position [388, 0]
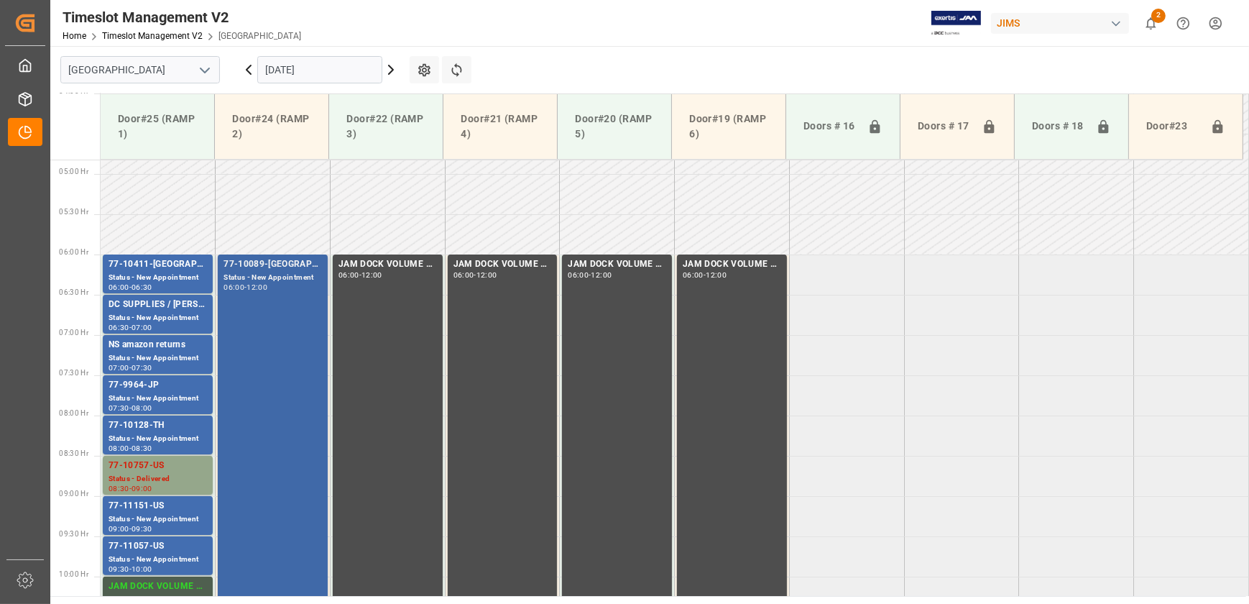
click at [287, 278] on div "Status - New Appointment" at bounding box center [273, 278] width 98 height 12
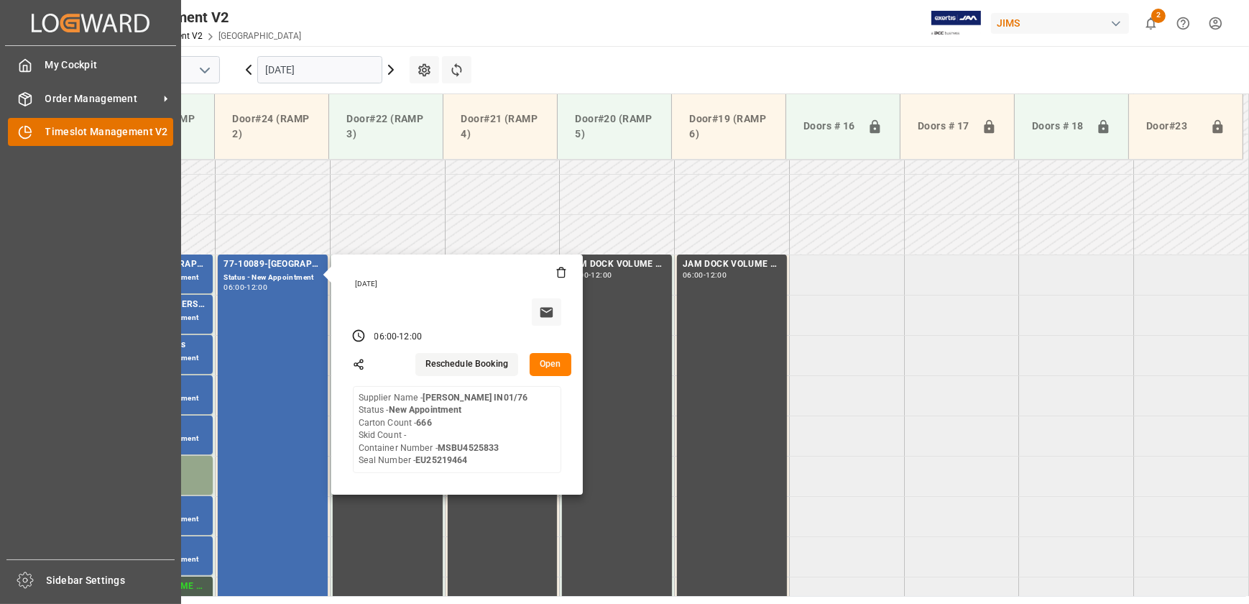
click at [15, 127] on div at bounding box center [20, 131] width 24 height 15
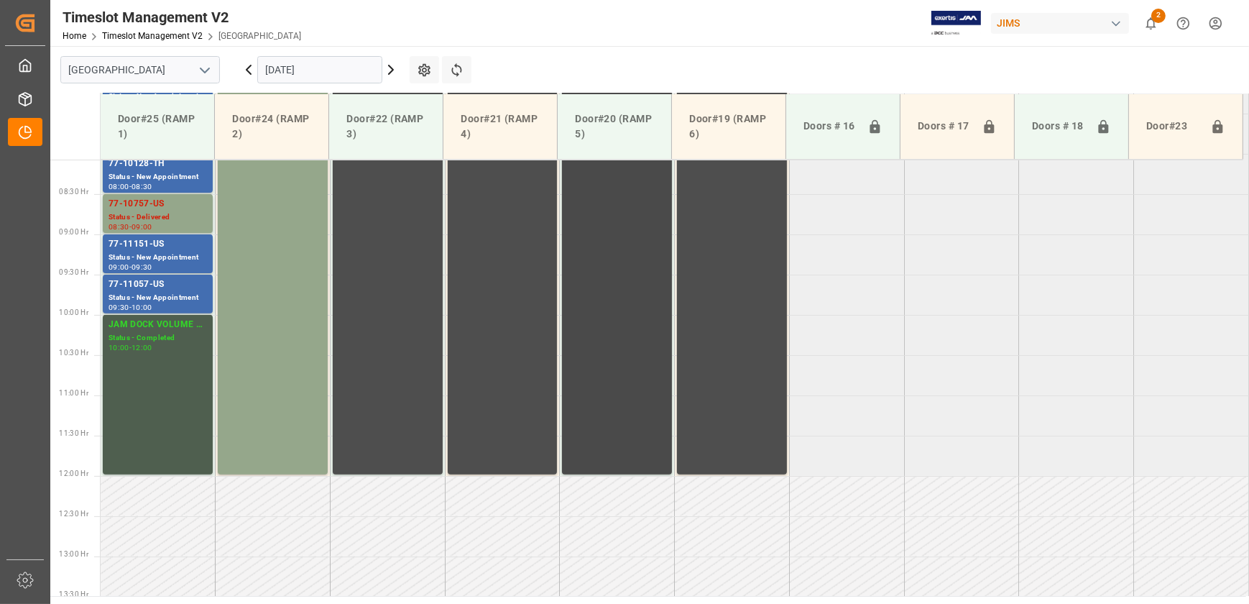
scroll to position [388, 0]
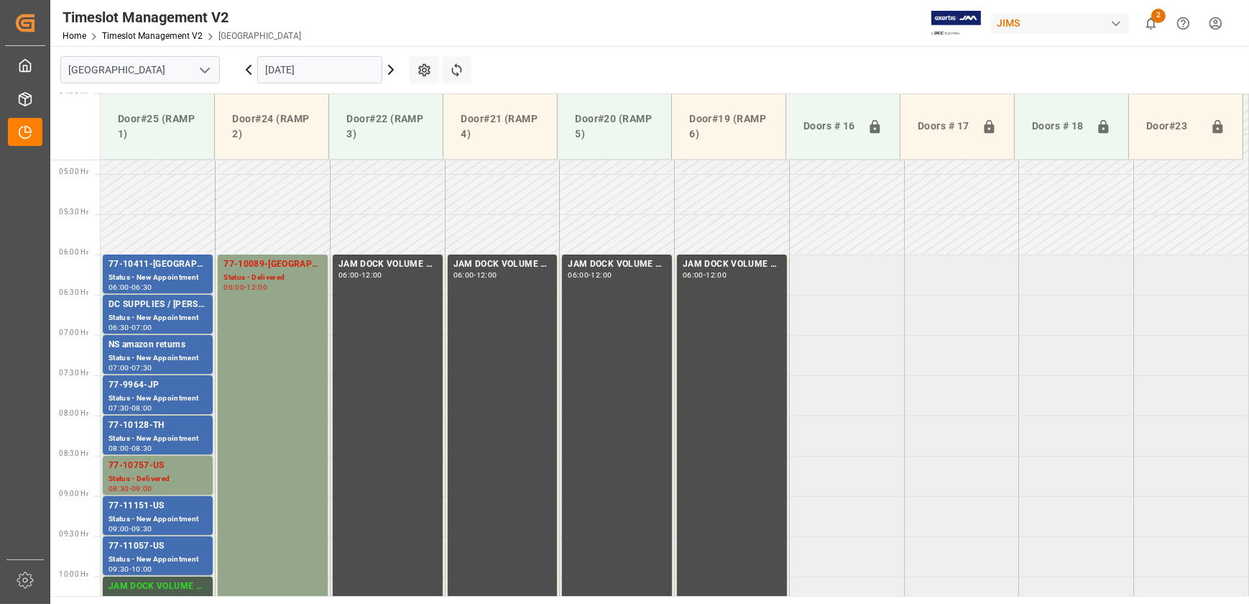
click at [393, 65] on icon at bounding box center [390, 69] width 17 height 17
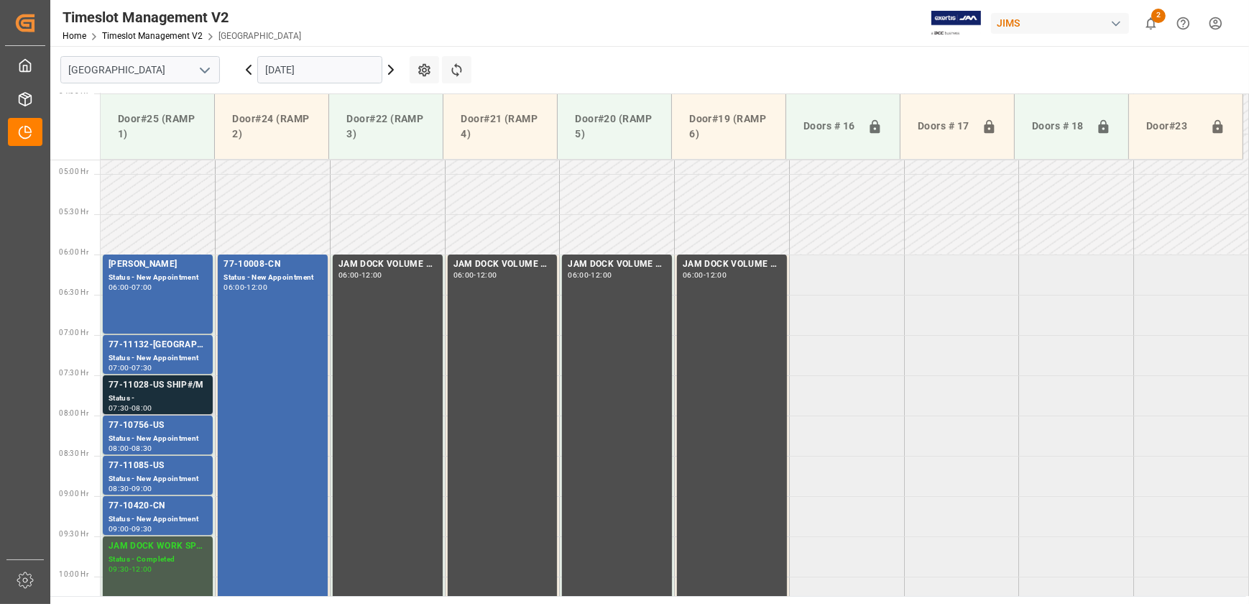
click at [170, 392] on div "Status -" at bounding box center [158, 398] width 98 height 12
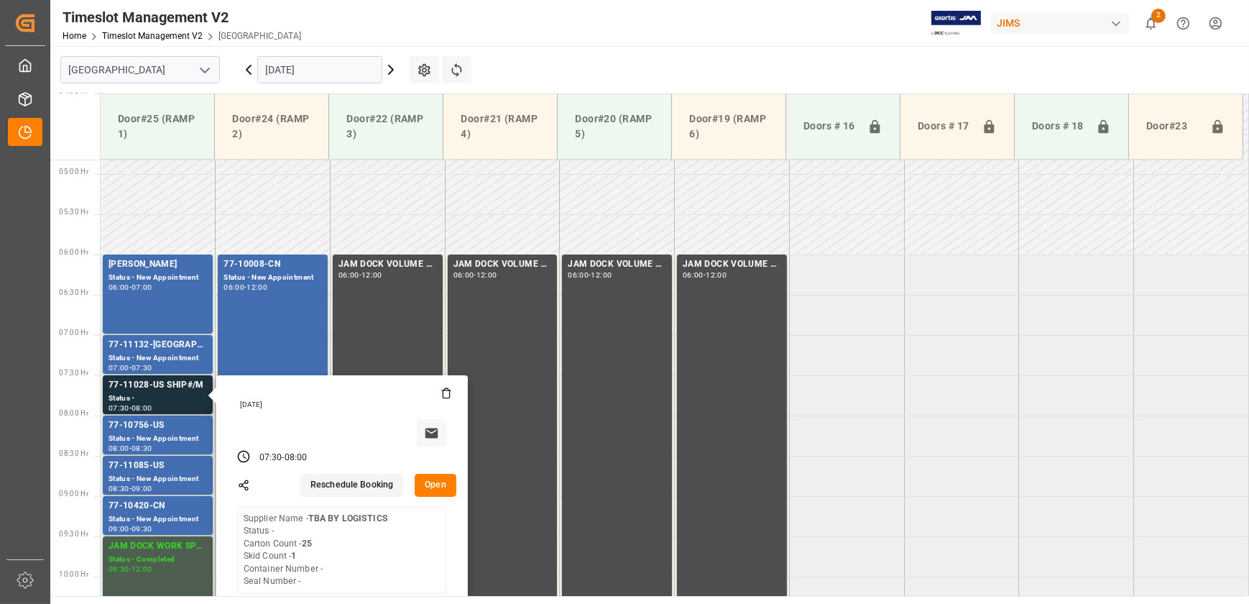
click at [450, 484] on button "Open" at bounding box center [436, 485] width 42 height 23
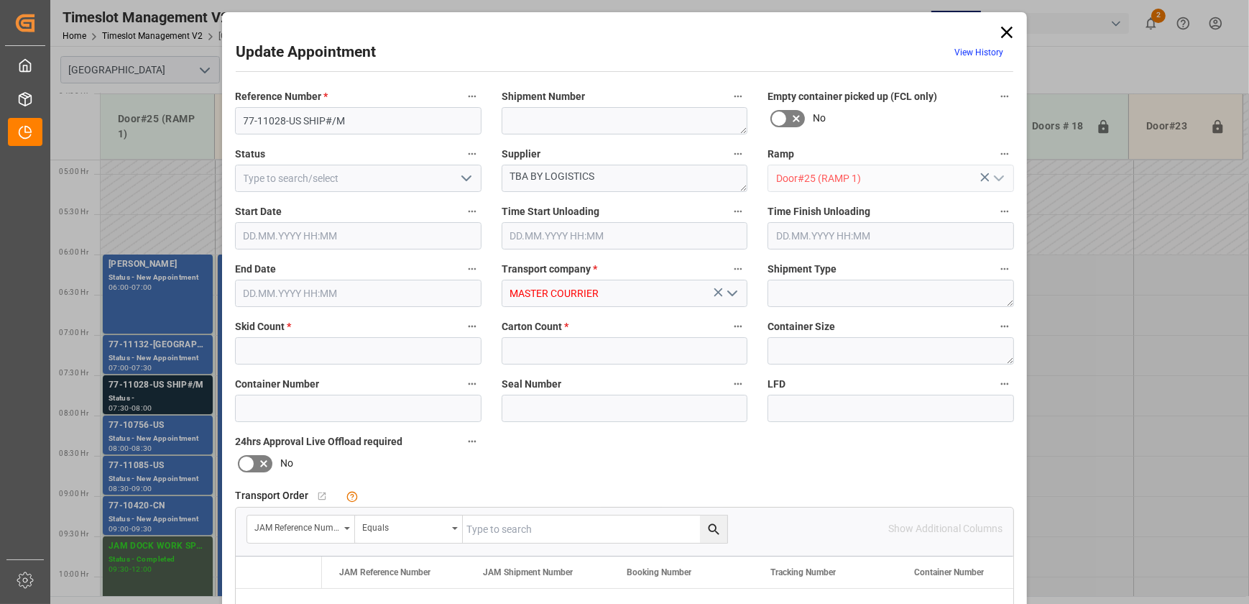
type input "1"
type input "25"
type input "[DATE] 07:30"
type input "[DATE] 08:00"
type input "[DATE] 13:03"
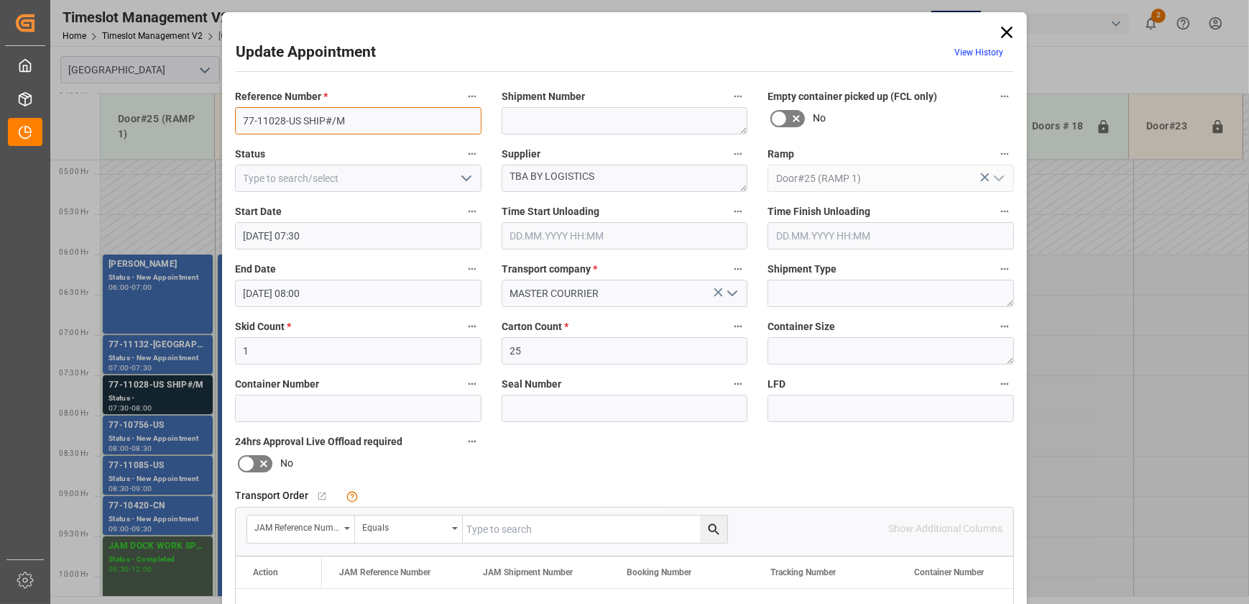
drag, startPoint x: 297, startPoint y: 121, endPoint x: 152, endPoint y: 119, distance: 144.5
click at [152, 119] on div "Update Appointment View History Reference Number * 77-11028-US SHIP#/M Shipment…" at bounding box center [624, 302] width 1249 height 604
click at [572, 526] on input "text" at bounding box center [595, 528] width 265 height 27
paste input "77-11028-US"
type input "77-11028-US"
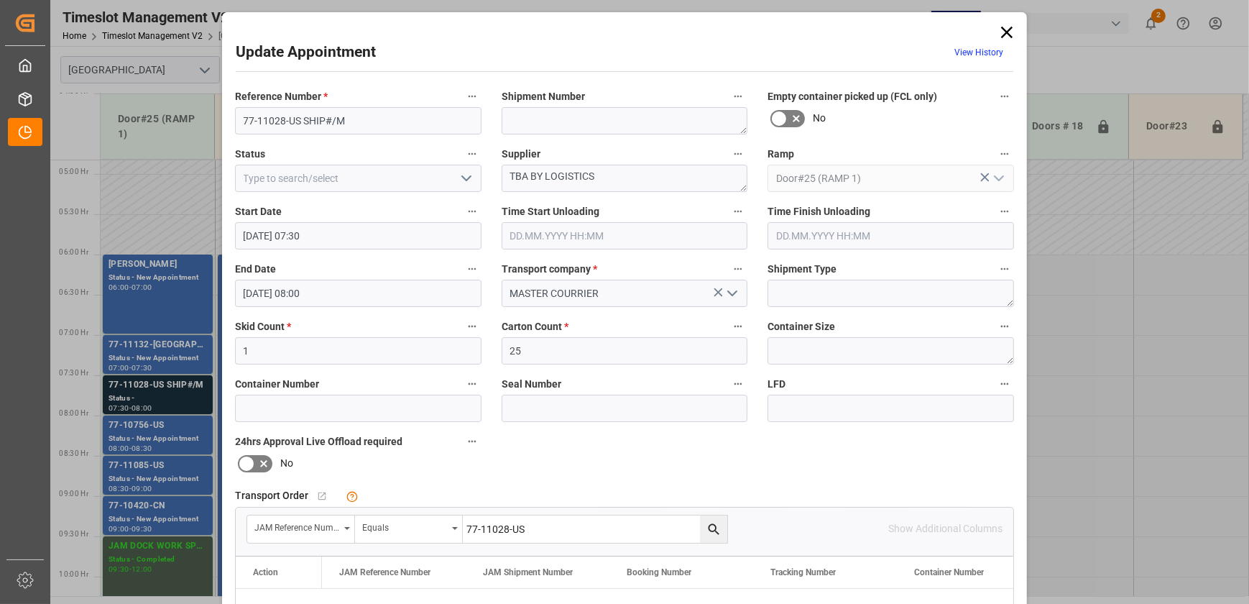
click at [707, 527] on icon "search button" at bounding box center [714, 529] width 15 height 15
click at [628, 170] on textarea "TBA BY LOGISTICS" at bounding box center [625, 178] width 247 height 27
paste textarea "Sangean America Inc.(USA)"
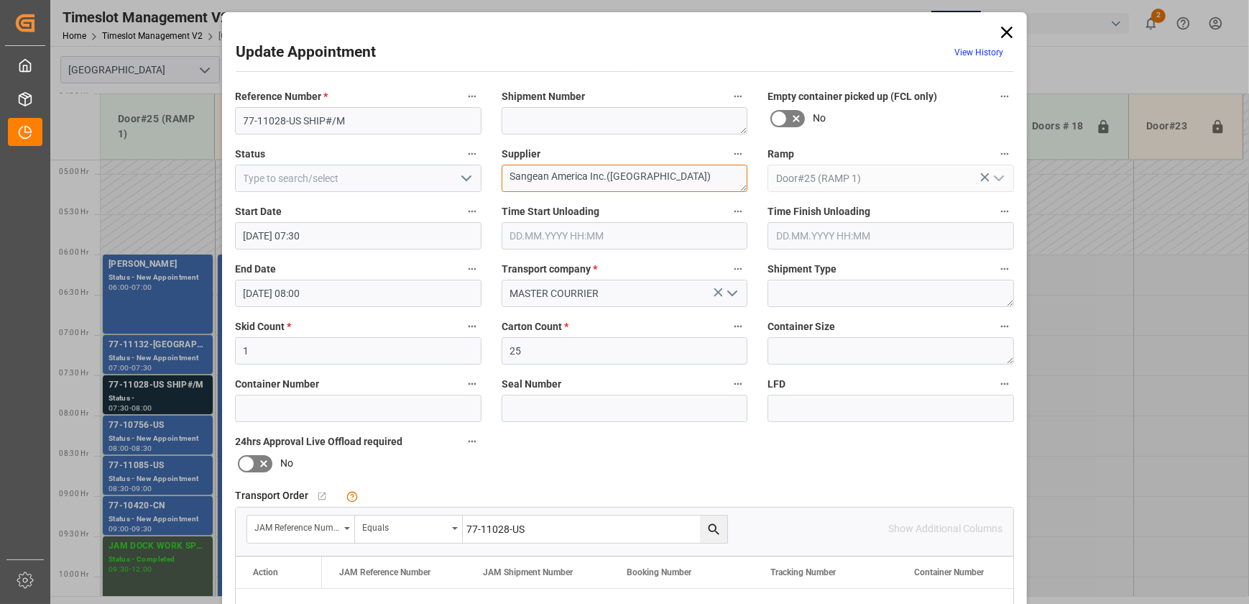
scroll to position [0, 0]
drag, startPoint x: 646, startPoint y: 178, endPoint x: 587, endPoint y: 185, distance: 59.4
click at [587, 185] on textarea "Sangean America Inc.(USA)" at bounding box center [625, 178] width 247 height 27
drag, startPoint x: 658, startPoint y: 175, endPoint x: 604, endPoint y: 177, distance: 53.9
click at [604, 177] on textarea "Sangean America in" at bounding box center [625, 178] width 247 height 27
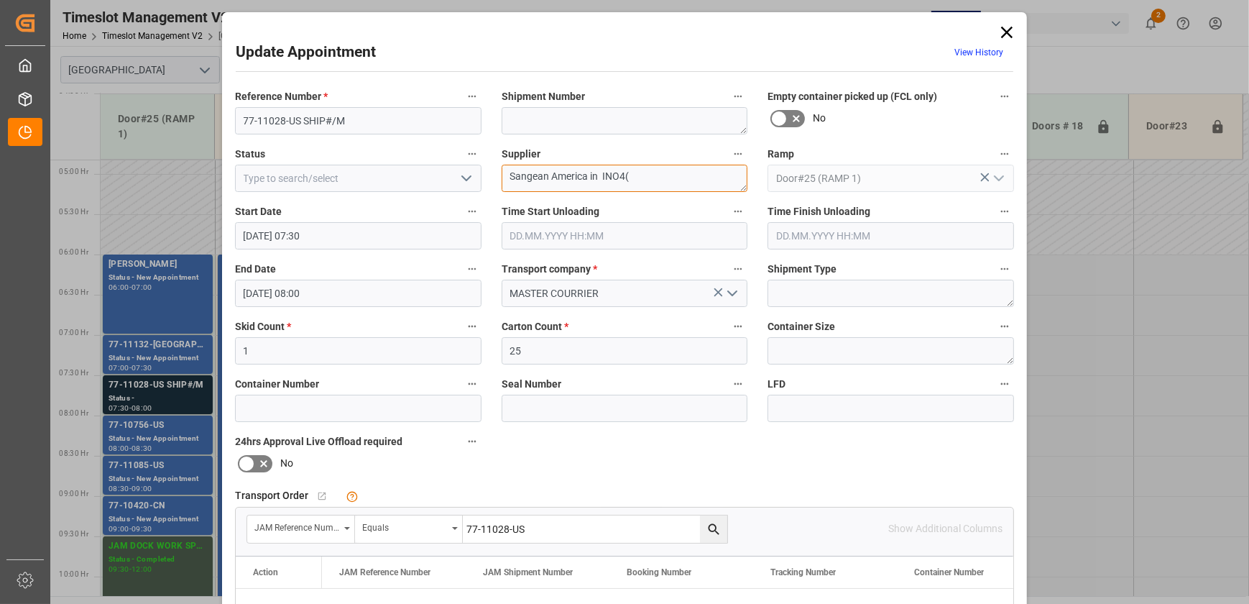
click at [645, 175] on textarea "Sangean America in INO4(" at bounding box center [625, 178] width 247 height 27
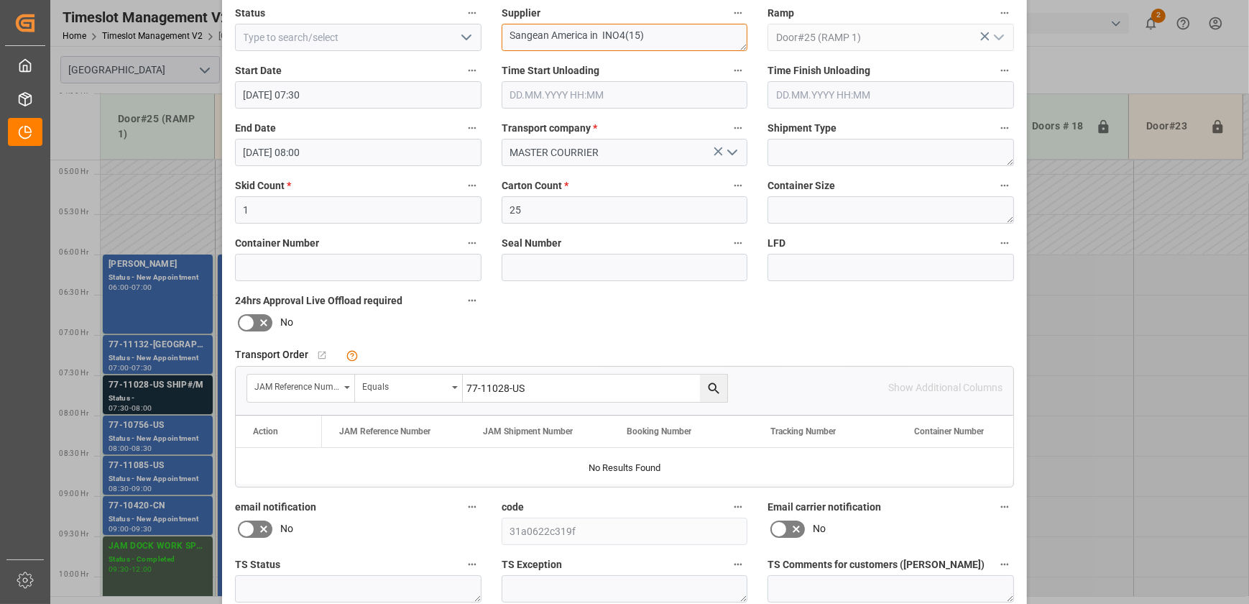
scroll to position [269, 0]
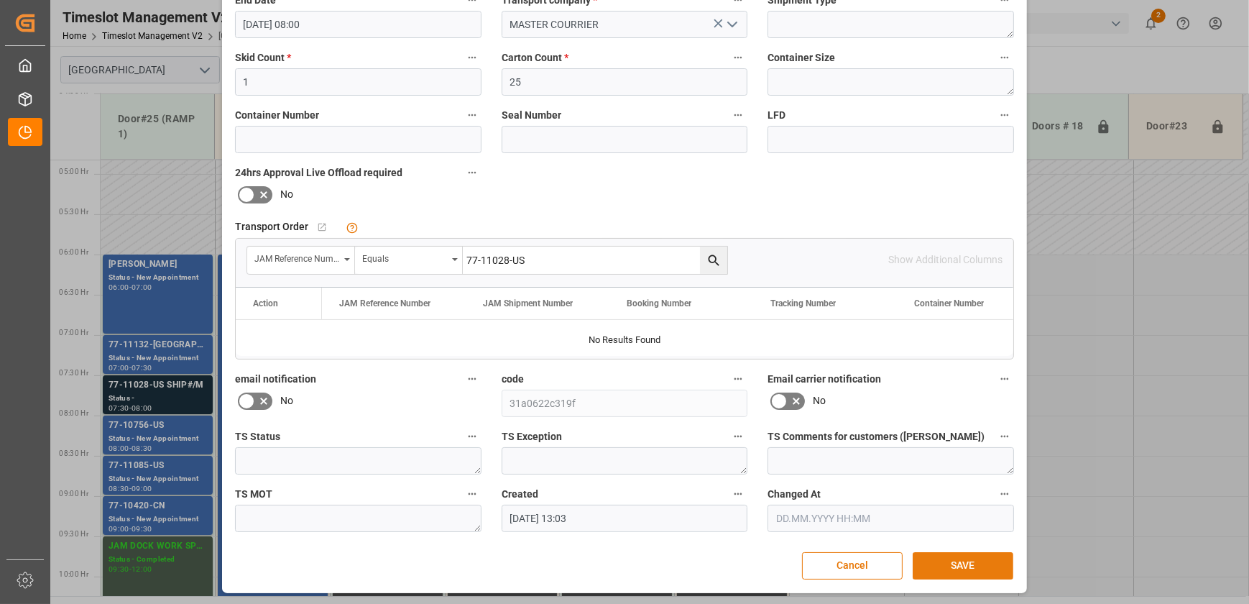
type textarea "Sangean America in INO4(15)"
click at [948, 562] on button "SAVE" at bounding box center [963, 565] width 101 height 27
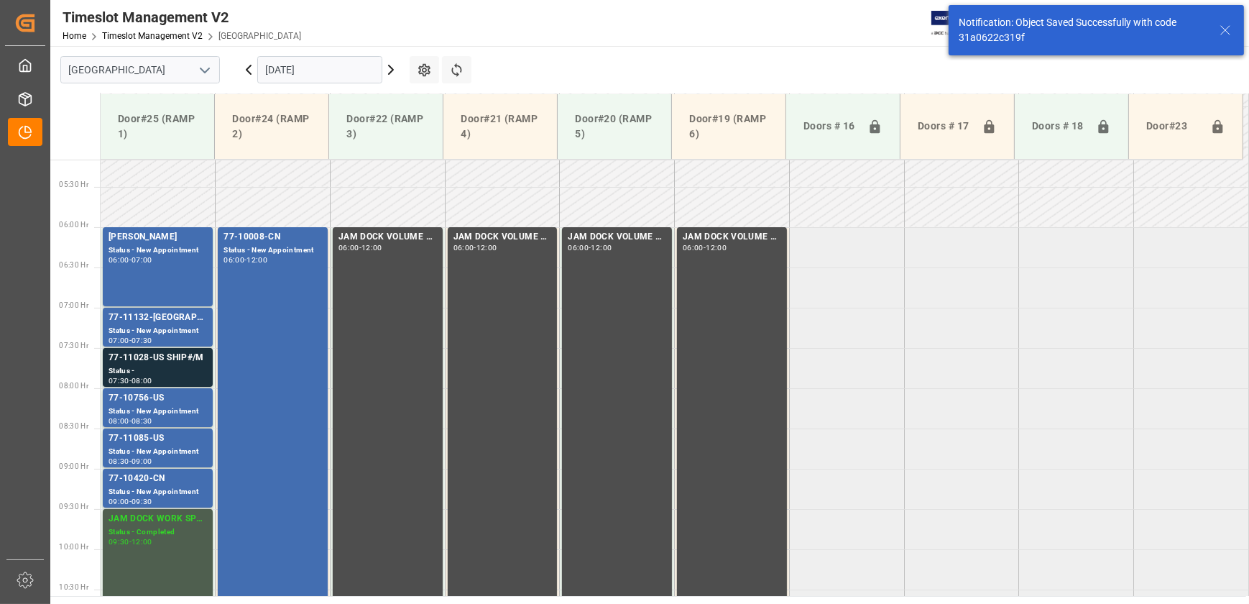
scroll to position [489, 0]
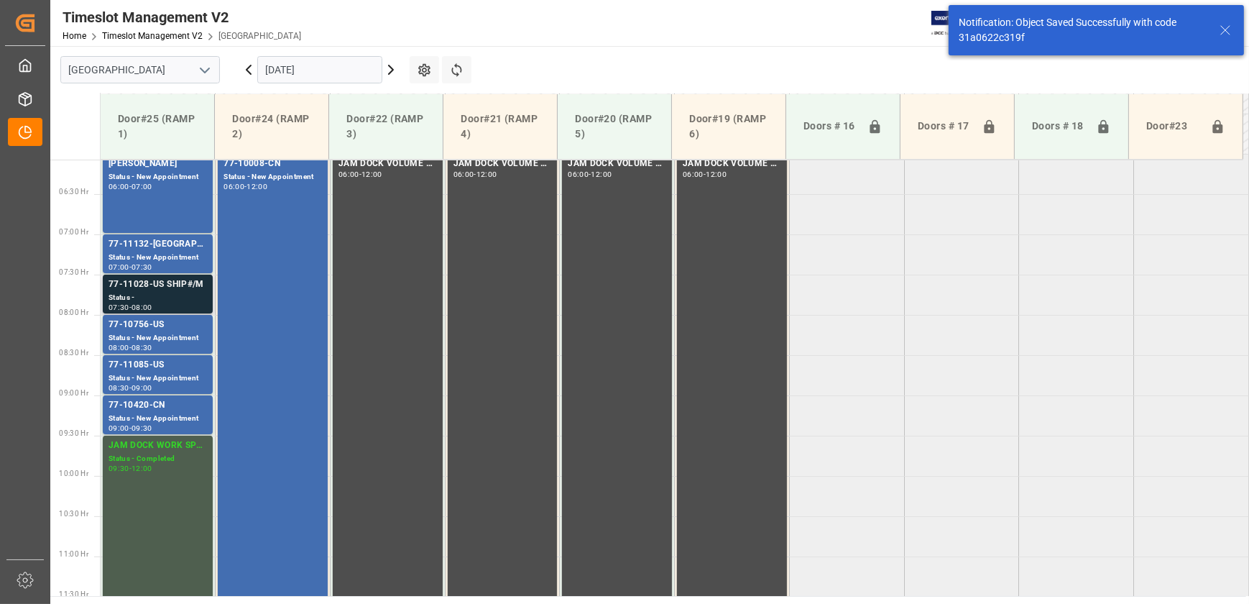
click at [155, 298] on div "Status -" at bounding box center [158, 298] width 98 height 12
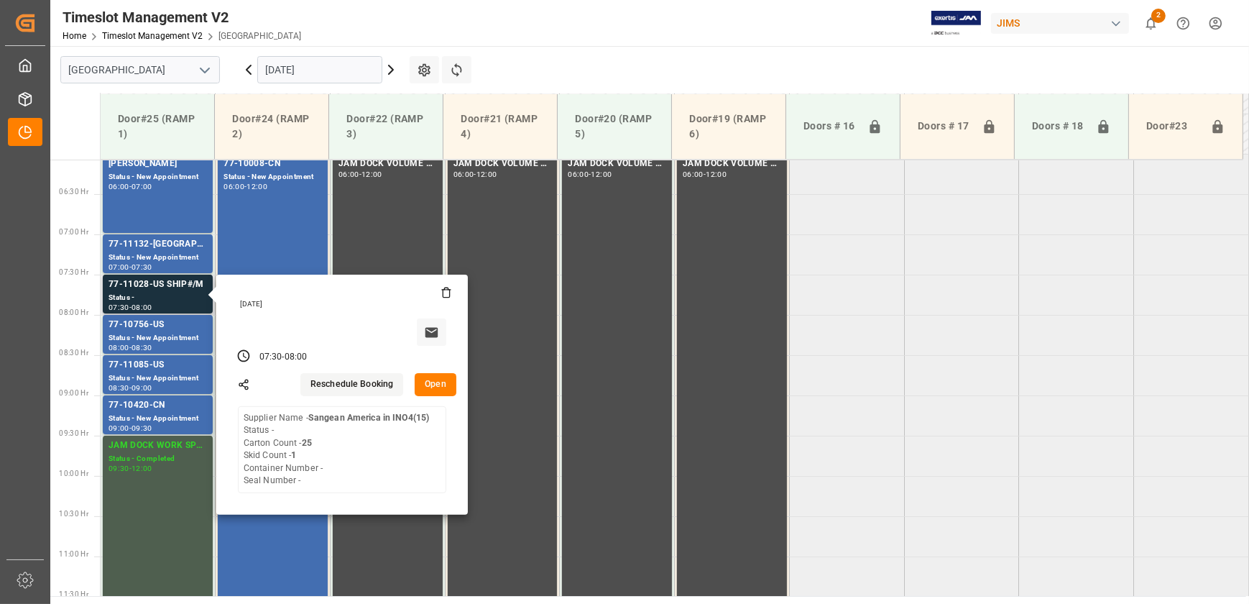
click at [429, 381] on button "Open" at bounding box center [436, 384] width 42 height 23
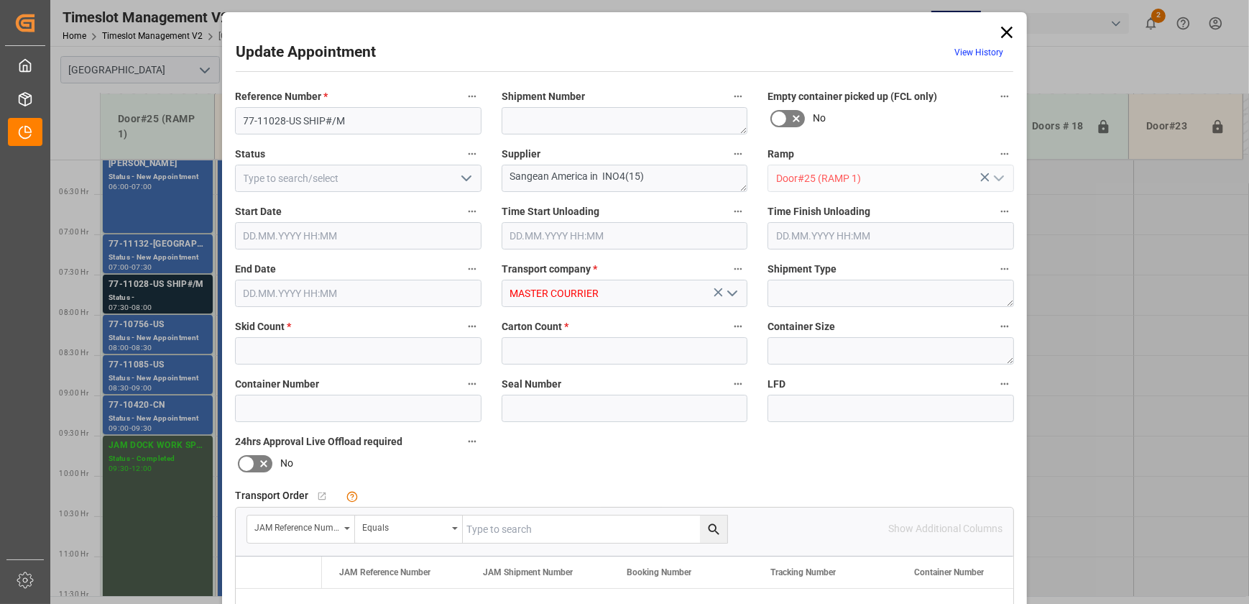
type input "1"
type input "25"
type input "[DATE] 07:30"
type input "[DATE] 08:00"
type input "[DATE] 13:03"
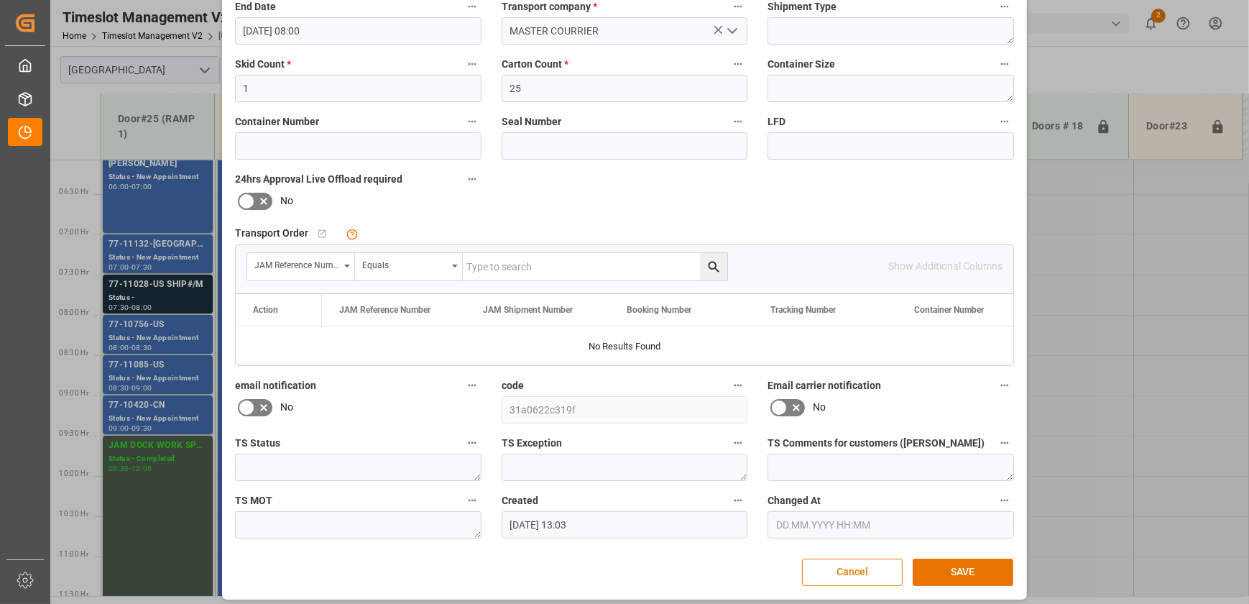
scroll to position [269, 0]
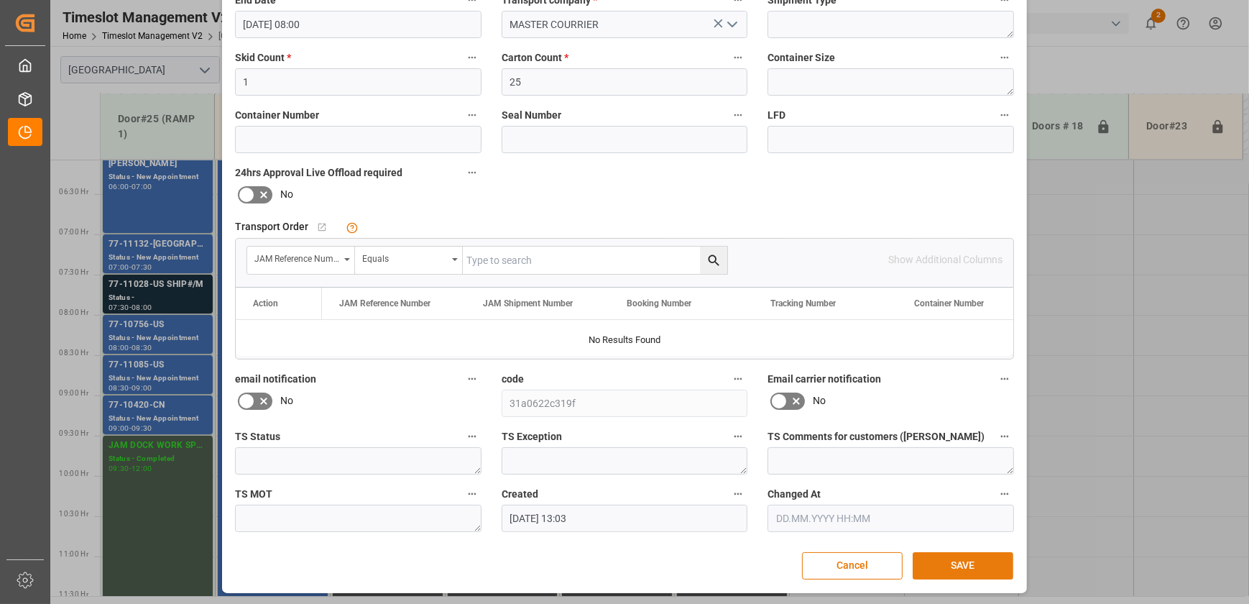
click at [983, 557] on button "SAVE" at bounding box center [963, 565] width 101 height 27
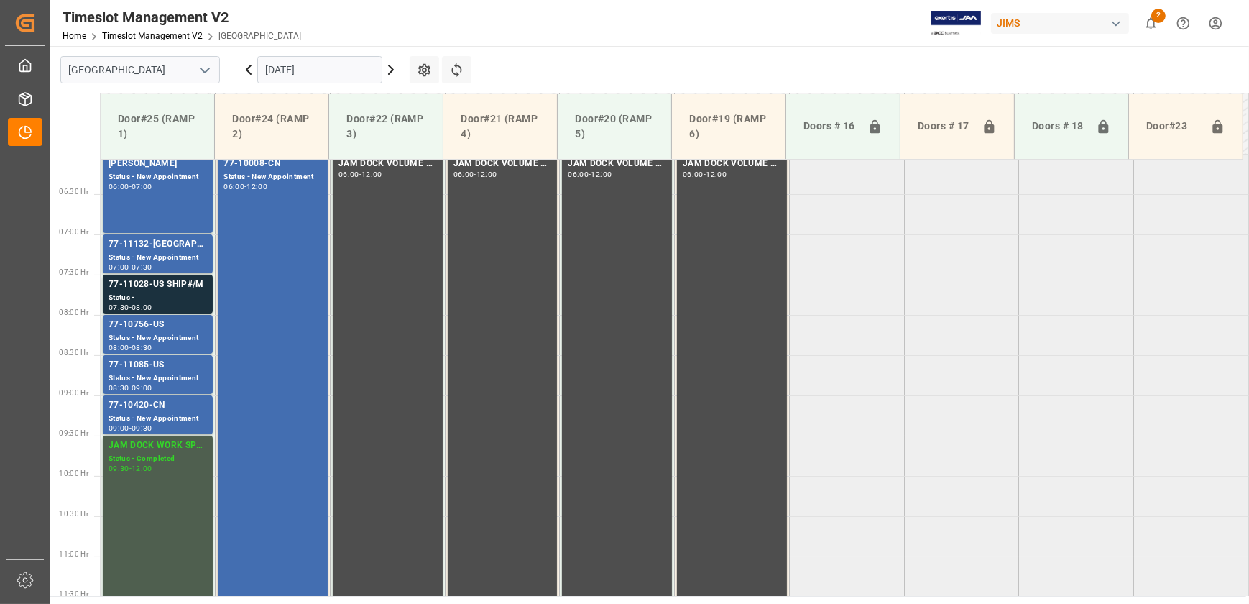
scroll to position [489, 0]
